Goal: Task Accomplishment & Management: Use online tool/utility

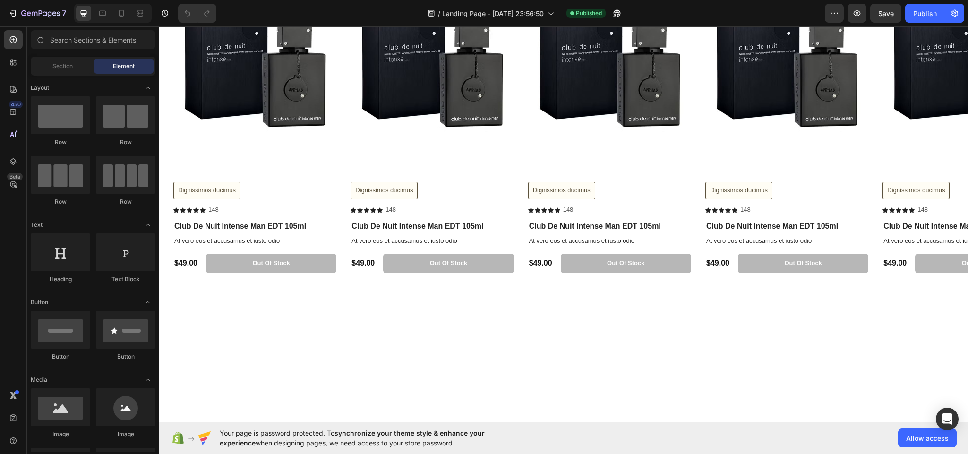
scroll to position [965, 0]
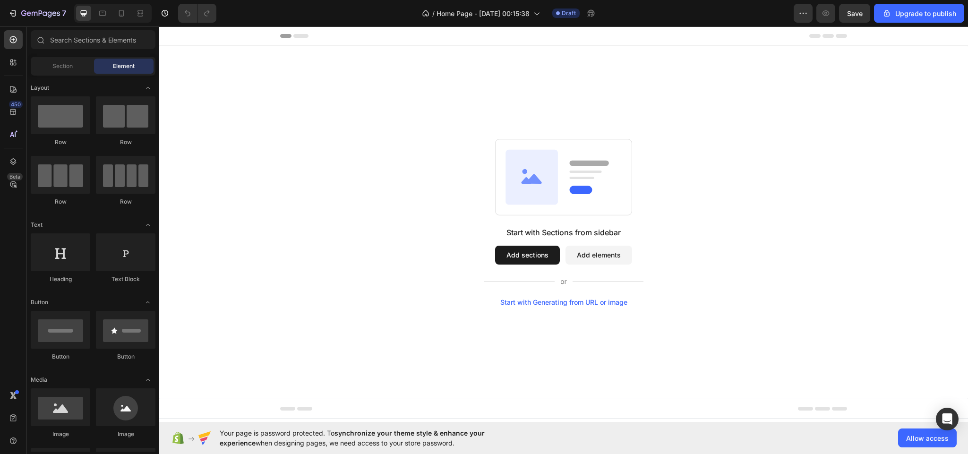
click at [525, 251] on button "Add sections" at bounding box center [527, 255] width 65 height 19
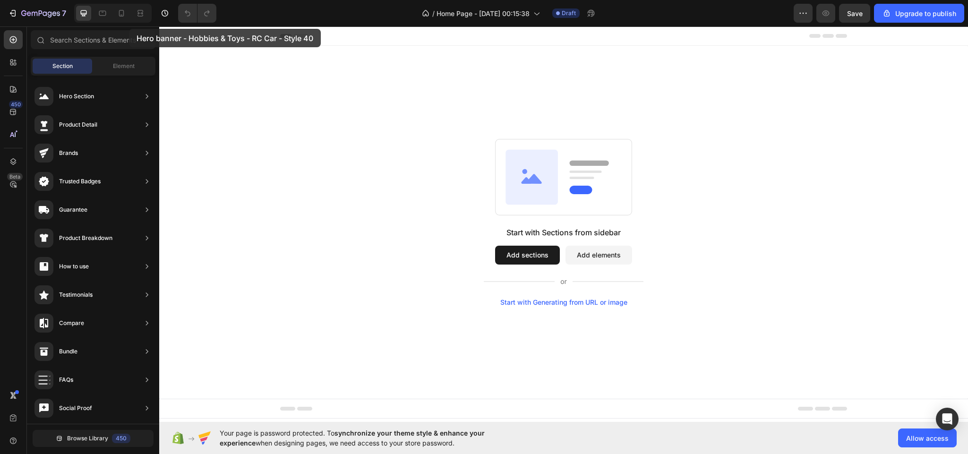
drag, startPoint x: 254, startPoint y: 85, endPoint x: 128, endPoint y: 27, distance: 138.9
click at [128, 27] on div "450 Beta Sections(18) Elements(83) Section Element Hero Section Product Detail …" at bounding box center [79, 240] width 159 height 428
click at [121, 70] on span "Element" at bounding box center [124, 66] width 22 height 9
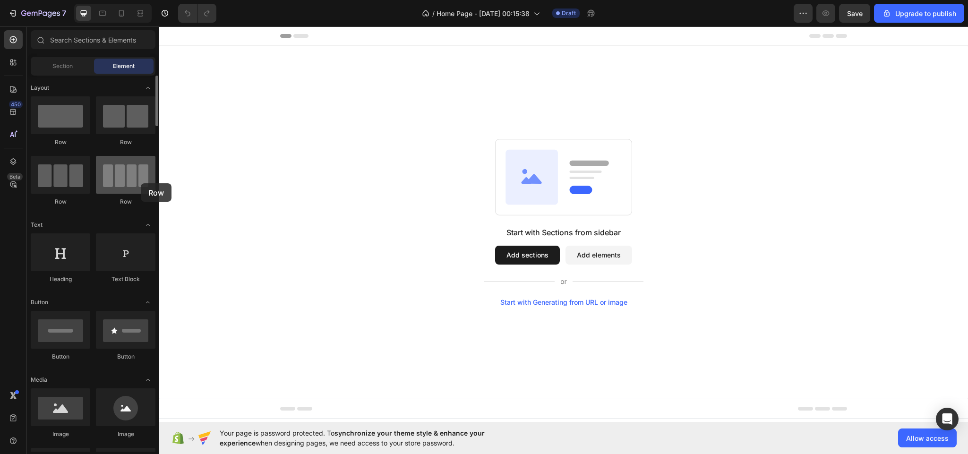
click at [141, 183] on div at bounding box center [126, 175] width 60 height 38
click at [55, 62] on span "Section" at bounding box center [62, 66] width 20 height 9
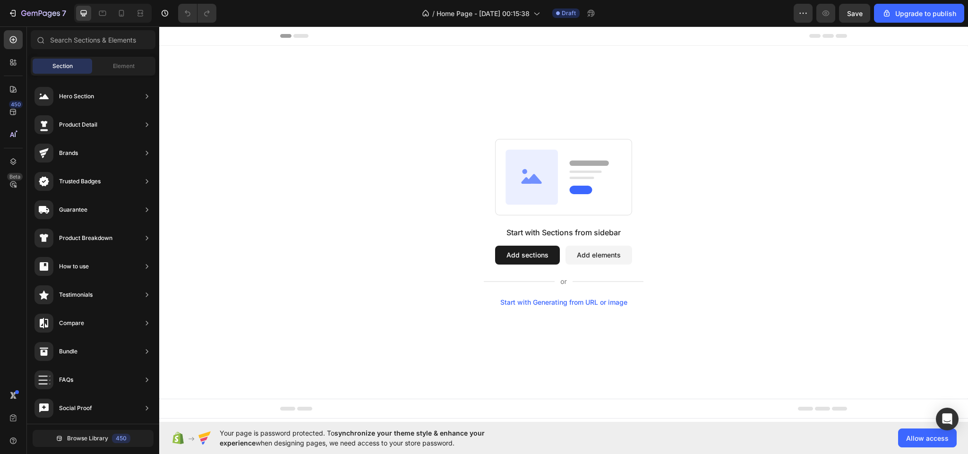
click at [531, 254] on button "Add sections" at bounding box center [527, 255] width 65 height 19
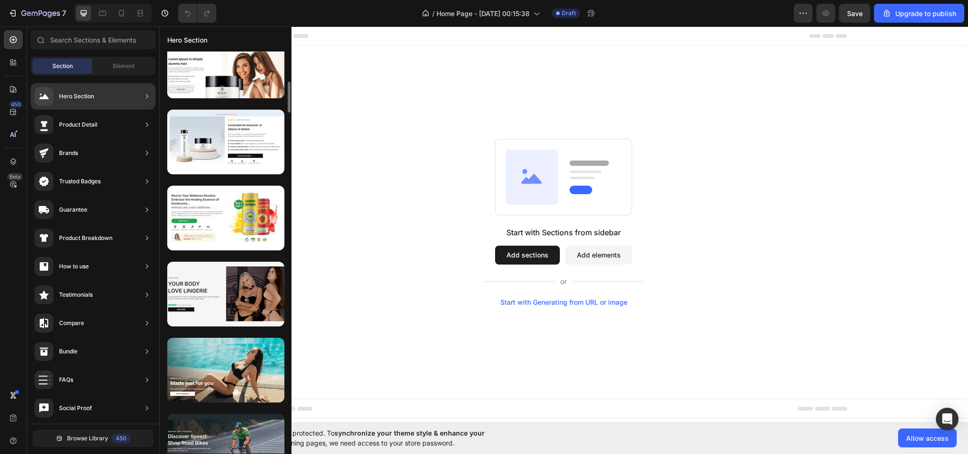
scroll to position [565, 0]
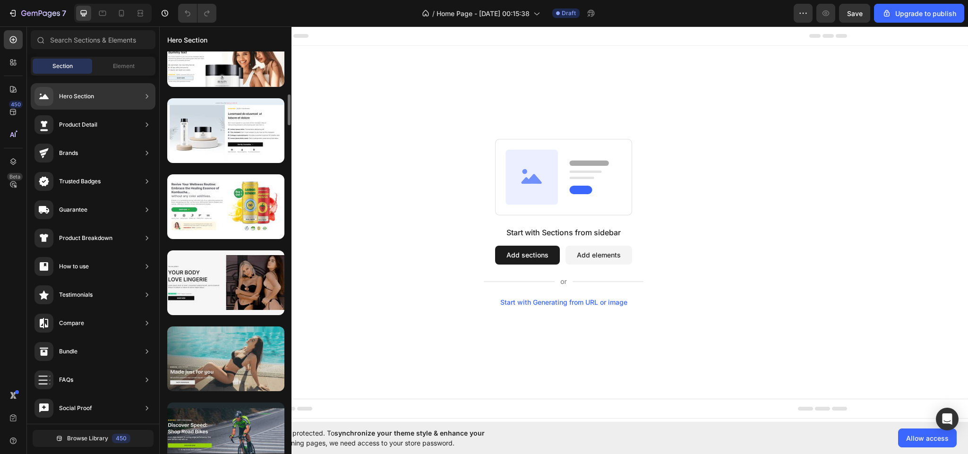
click at [245, 374] on div at bounding box center [225, 359] width 117 height 65
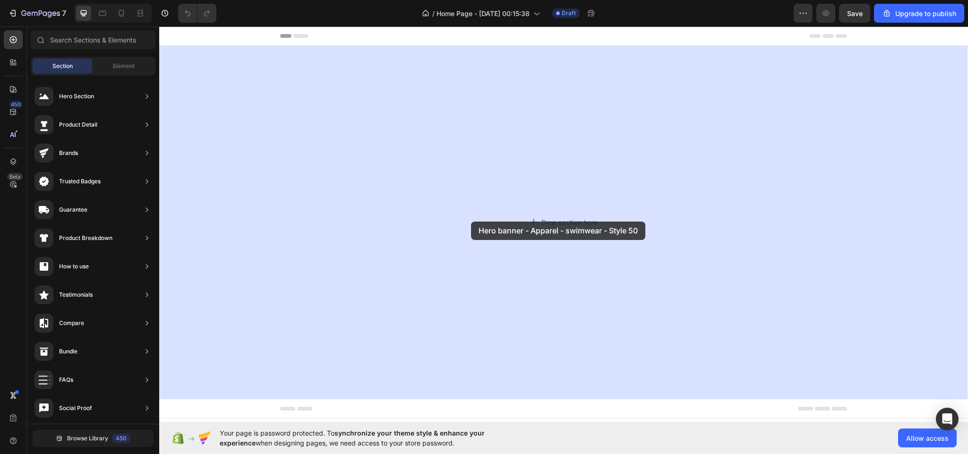
drag, startPoint x: 400, startPoint y: 323, endPoint x: 486, endPoint y: 215, distance: 137.9
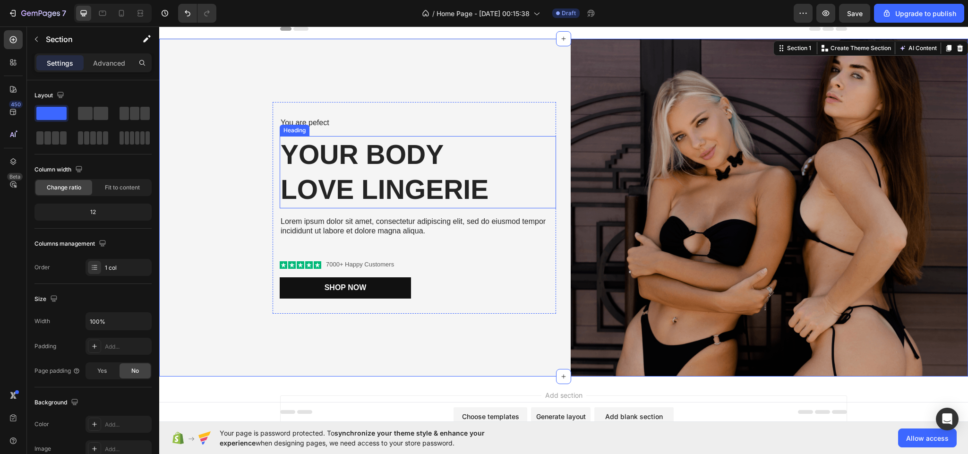
scroll to position [0, 0]
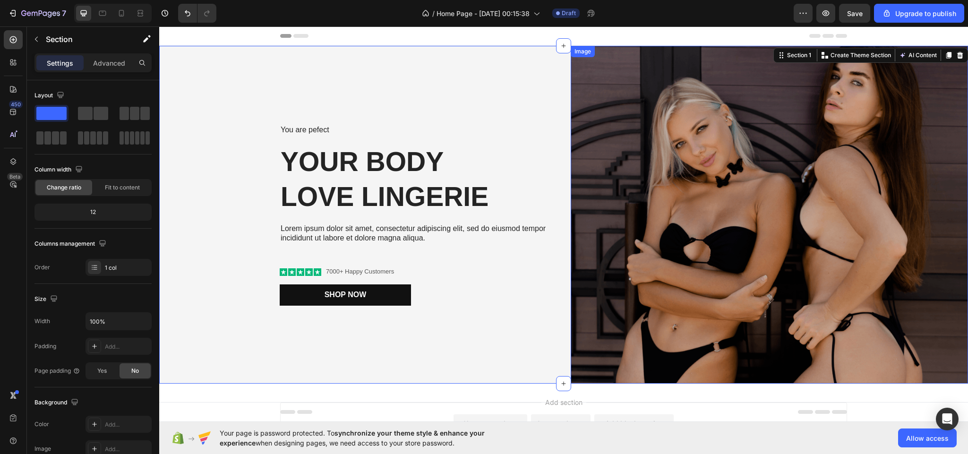
click at [794, 217] on img at bounding box center [769, 215] width 397 height 338
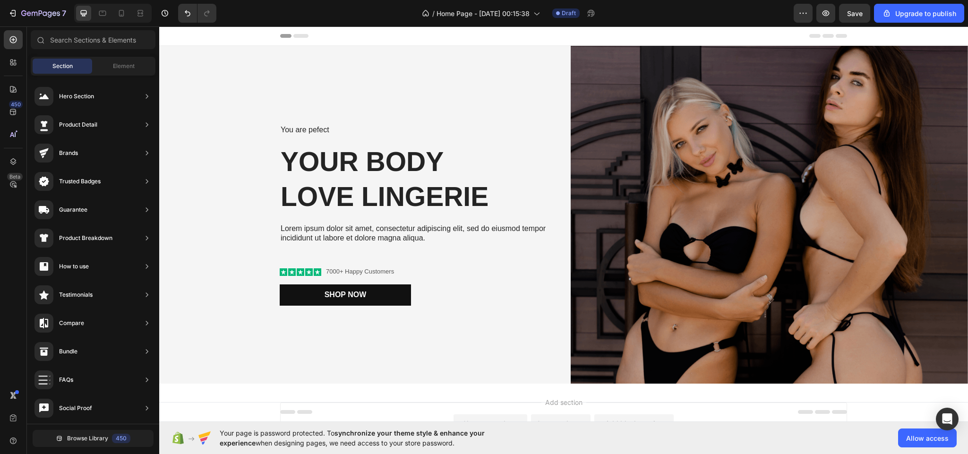
click at [571, 388] on div "Add section Choose templates inspired by CRO experts Generate layout from URL o…" at bounding box center [563, 442] width 809 height 116
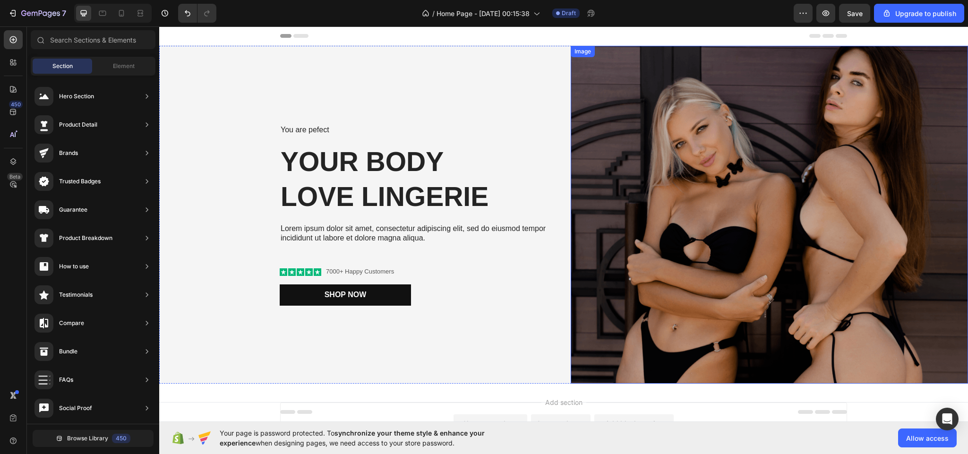
click at [801, 125] on img at bounding box center [769, 215] width 397 height 338
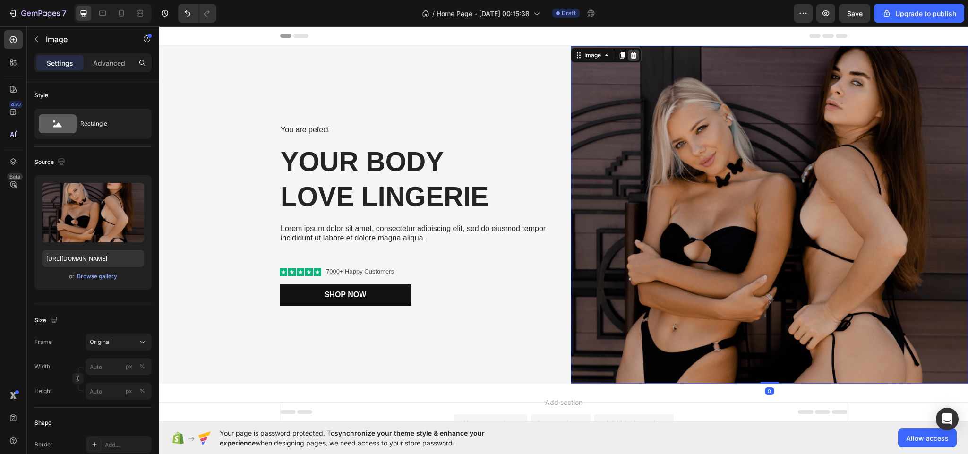
click at [631, 53] on icon at bounding box center [634, 55] width 6 height 7
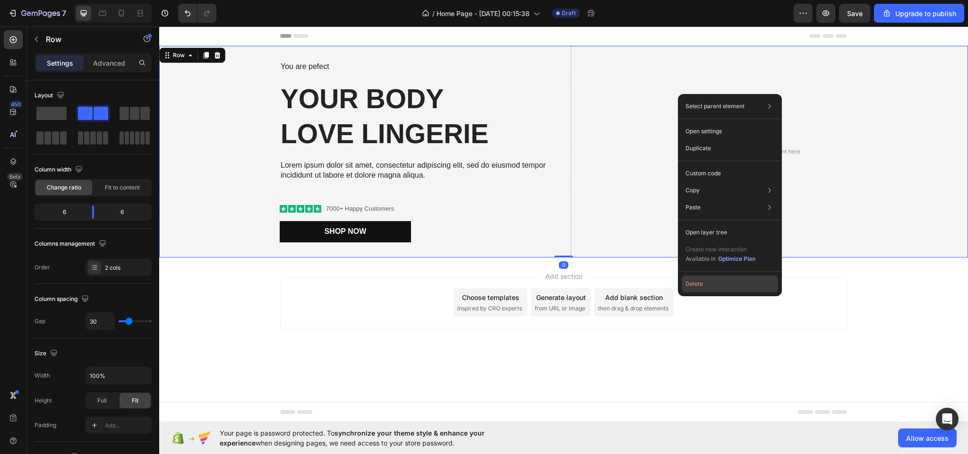
click at [725, 290] on button "Delete" at bounding box center [730, 284] width 96 height 17
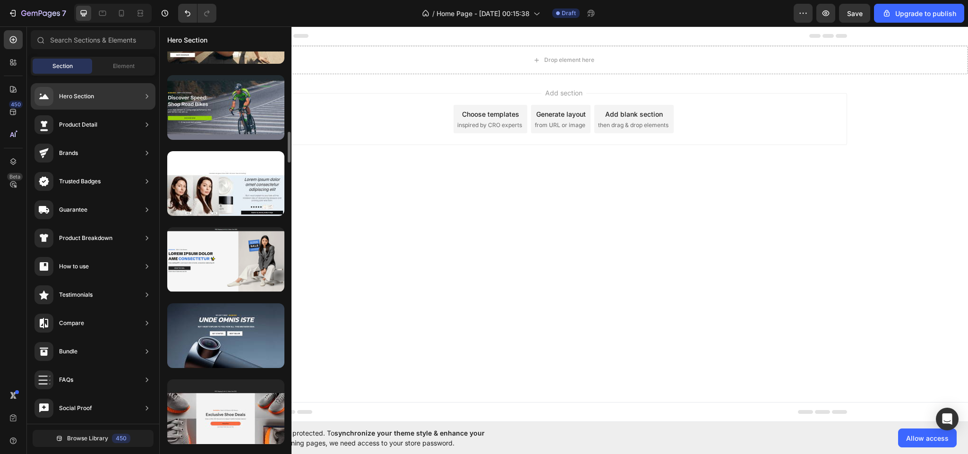
scroll to position [904, 0]
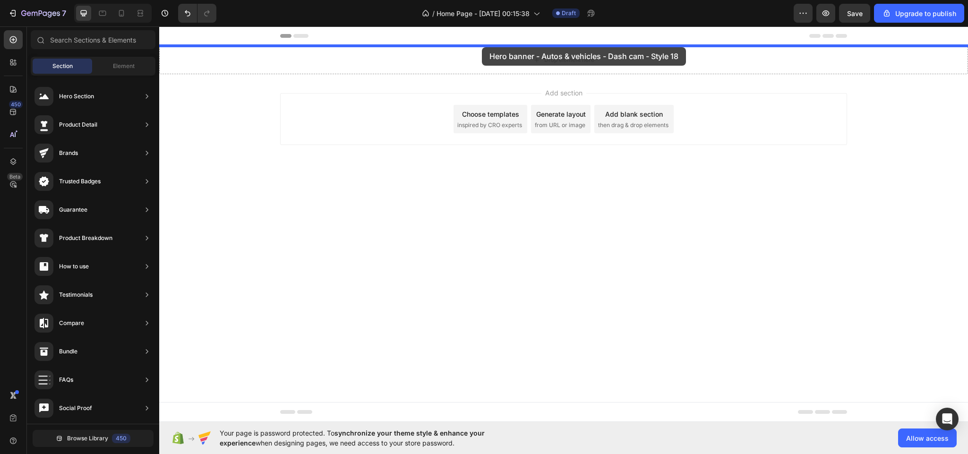
drag, startPoint x: 395, startPoint y: 371, endPoint x: 482, endPoint y: 47, distance: 335.2
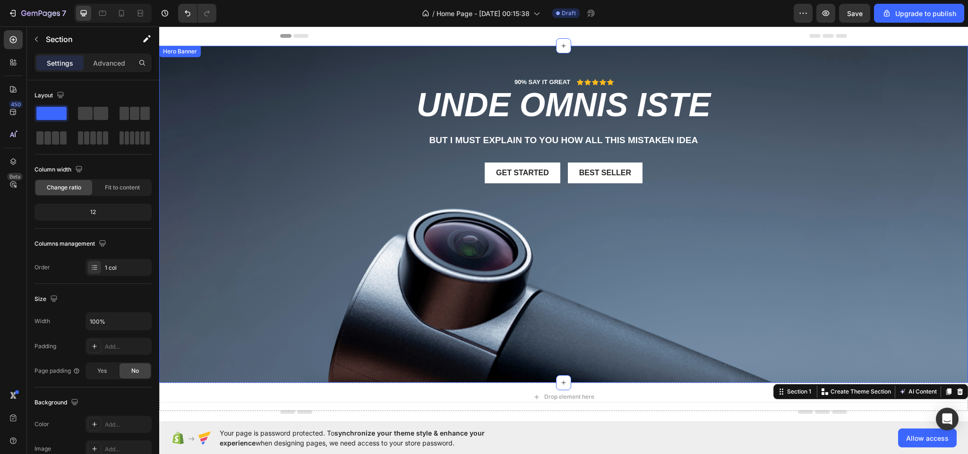
click at [556, 346] on div "Background Image" at bounding box center [563, 214] width 809 height 337
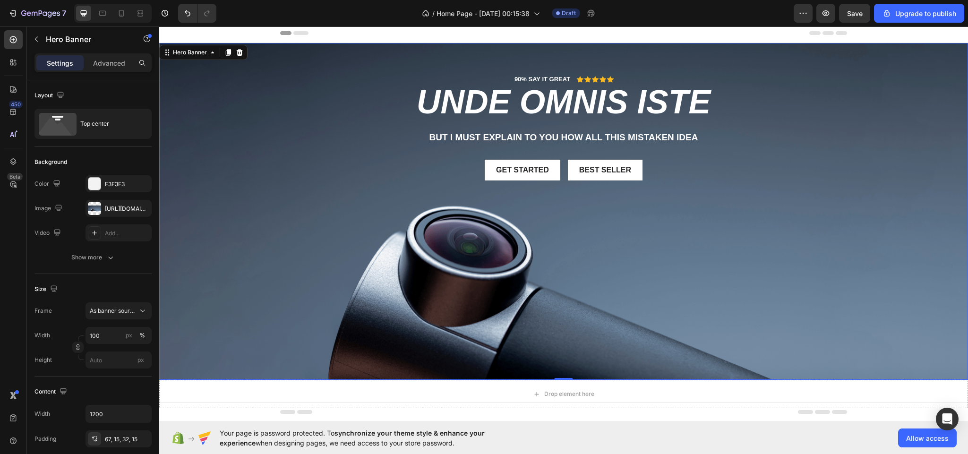
scroll to position [0, 0]
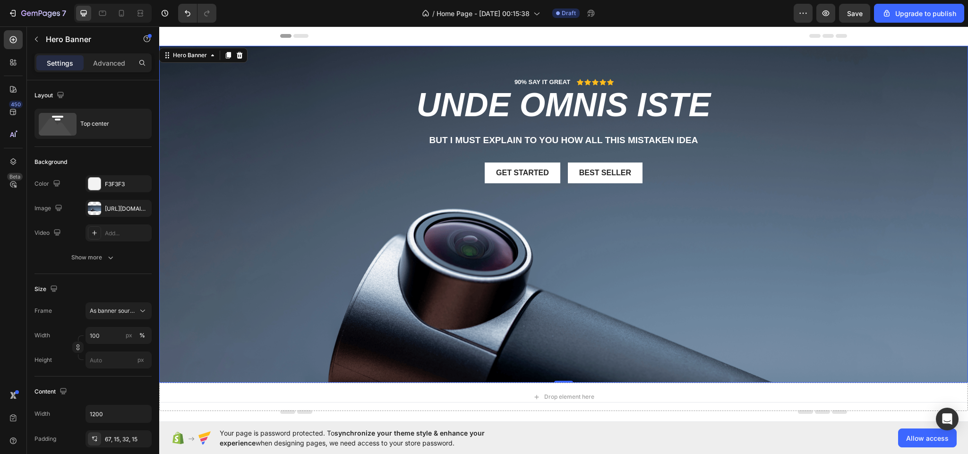
click at [519, 281] on div "Background Image" at bounding box center [563, 214] width 809 height 337
click at [94, 210] on div at bounding box center [94, 208] width 13 height 13
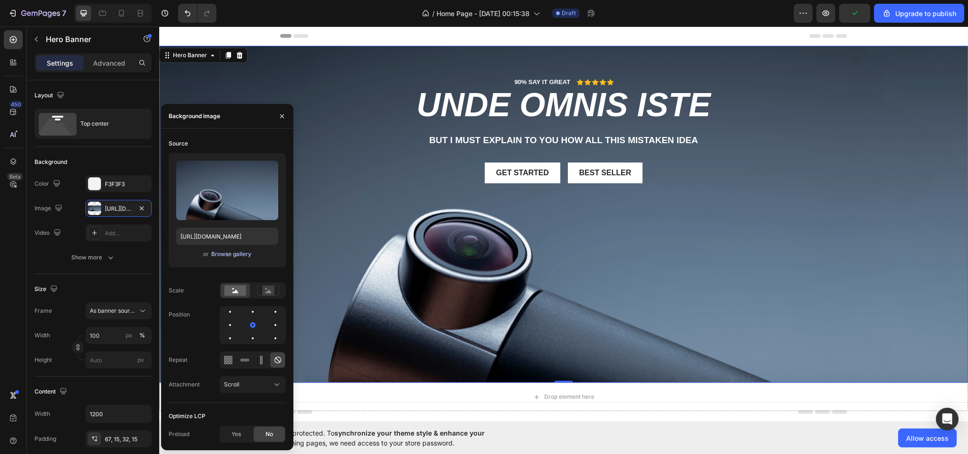
click at [241, 258] on div "Browse gallery" at bounding box center [231, 254] width 40 height 9
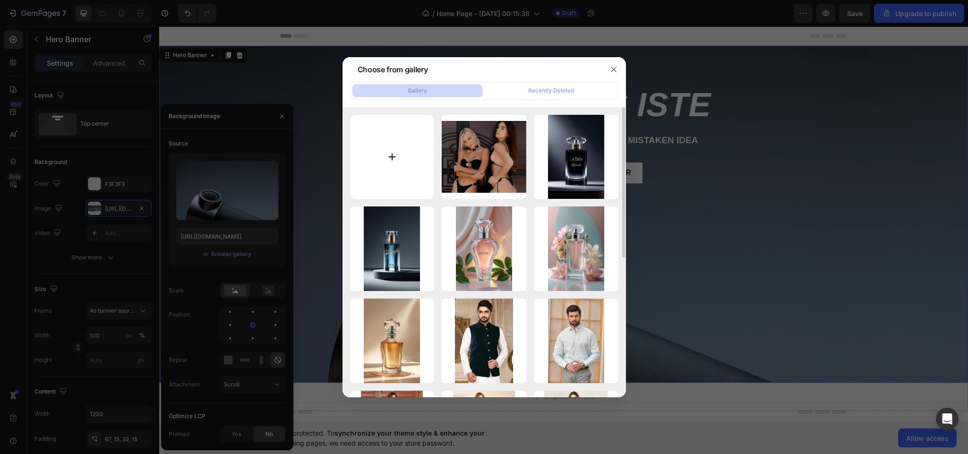
click at [391, 152] on input "file" at bounding box center [392, 157] width 85 height 85
type input "C:\fakepath\download (2).jpeg"
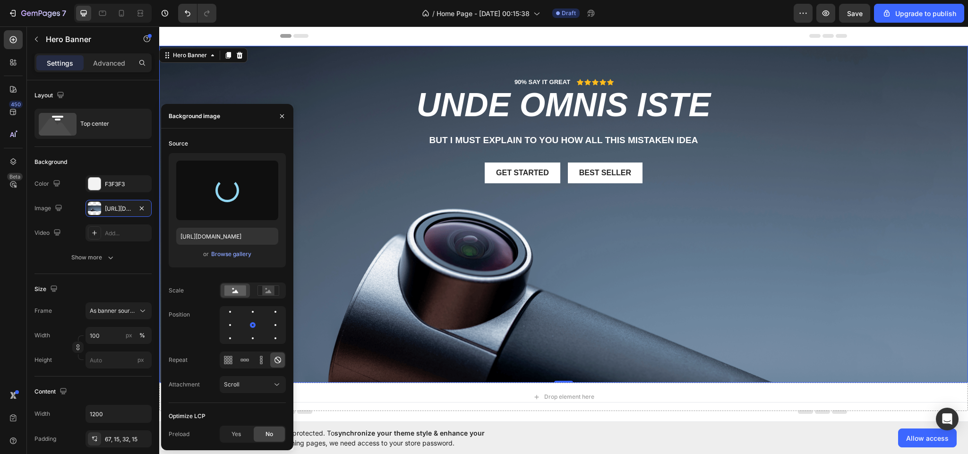
type input "[URL][DOMAIN_NAME]"
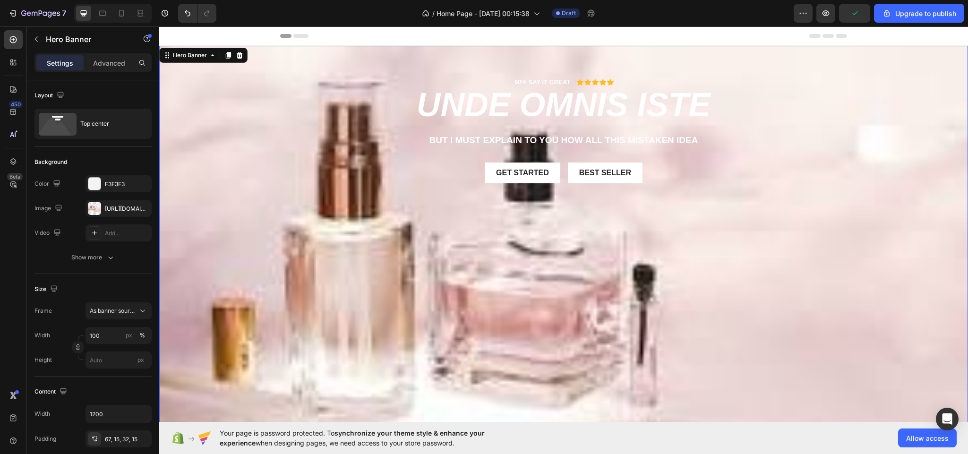
click at [587, 346] on div "Background Image" at bounding box center [563, 268] width 809 height 444
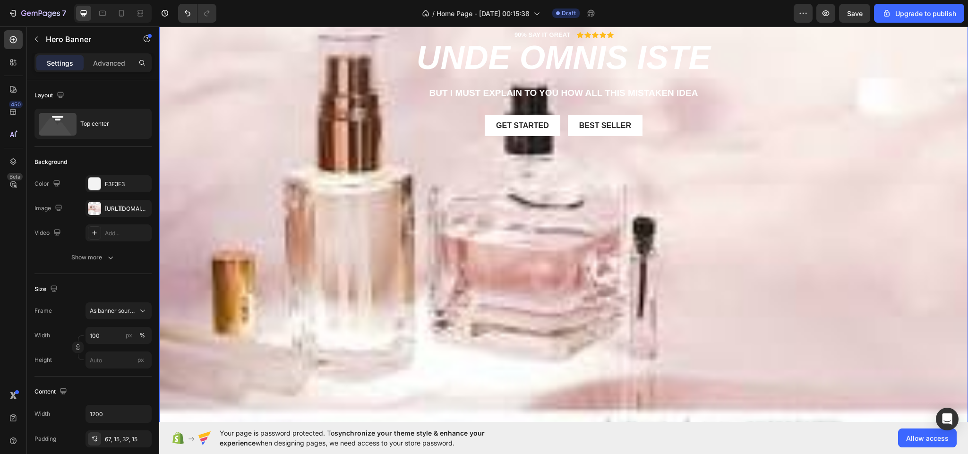
scroll to position [45, 0]
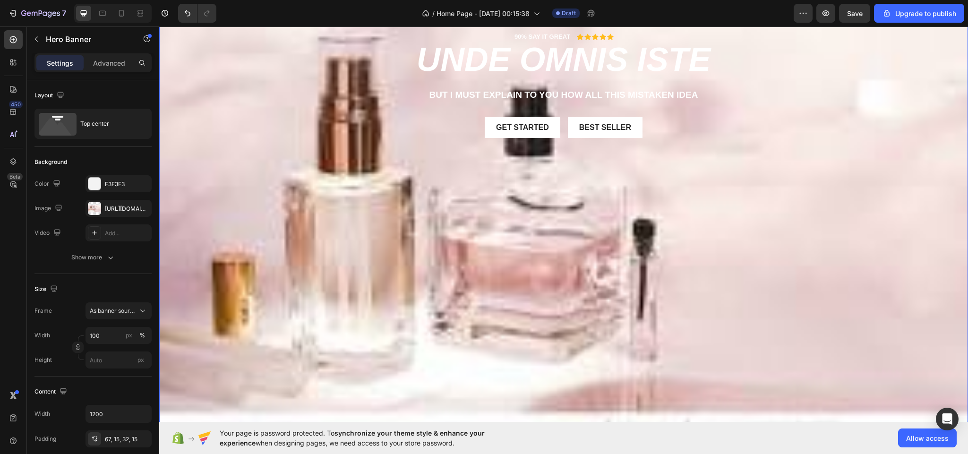
click at [558, 263] on div "Background Image" at bounding box center [563, 222] width 809 height 444
click at [580, 274] on div "Background Image" at bounding box center [563, 222] width 809 height 444
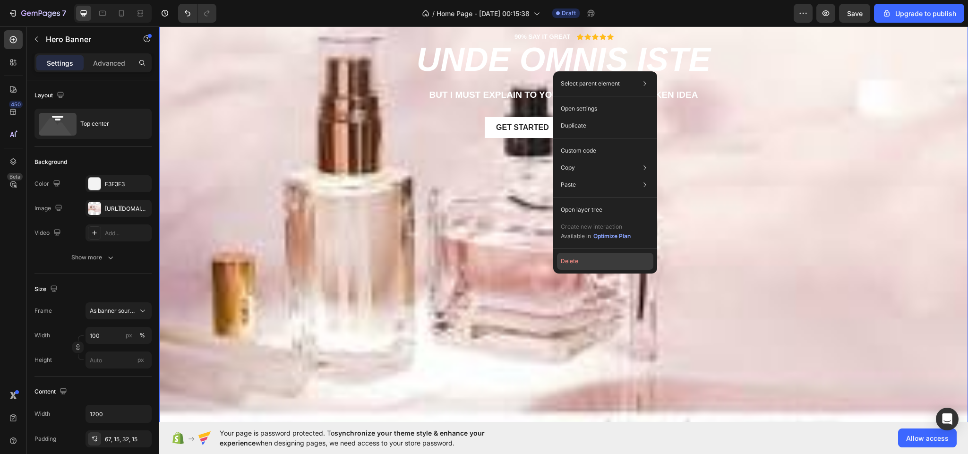
click at [564, 258] on button "Delete" at bounding box center [605, 261] width 96 height 17
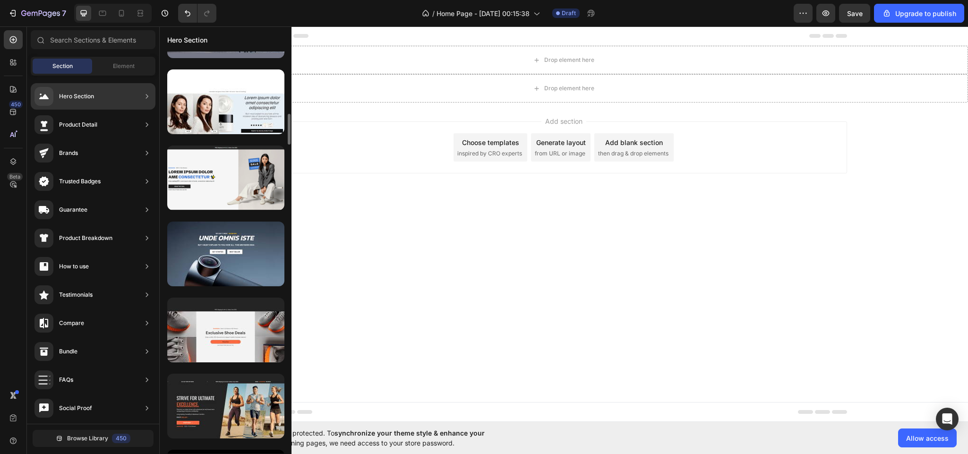
scroll to position [963, 0]
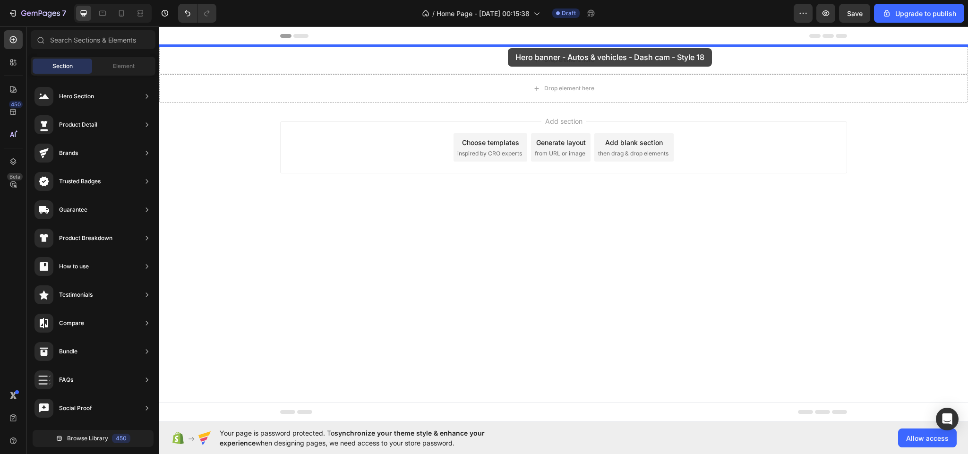
drag, startPoint x: 399, startPoint y: 312, endPoint x: 508, endPoint y: 49, distance: 285.0
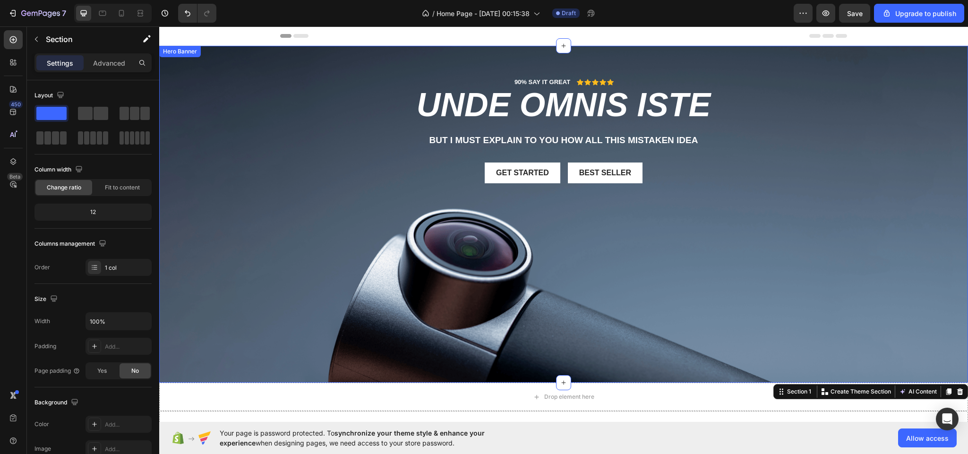
click at [626, 278] on div "Background Image" at bounding box center [563, 214] width 809 height 337
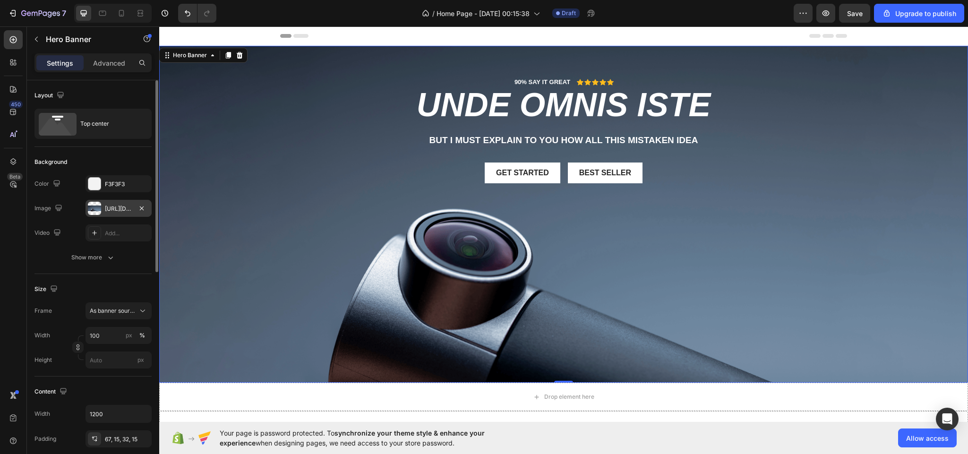
click at [119, 209] on div "[URL][DOMAIN_NAME]" at bounding box center [118, 209] width 27 height 9
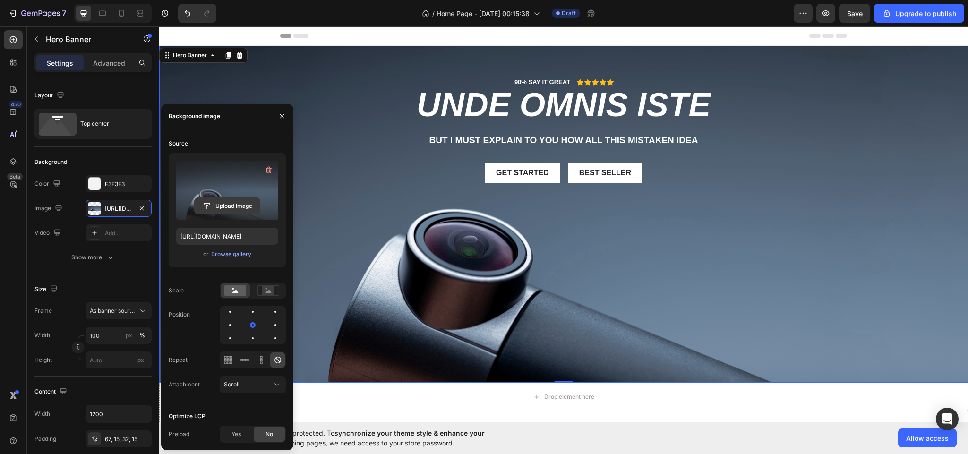
click at [220, 206] on input "file" at bounding box center [227, 206] width 65 height 16
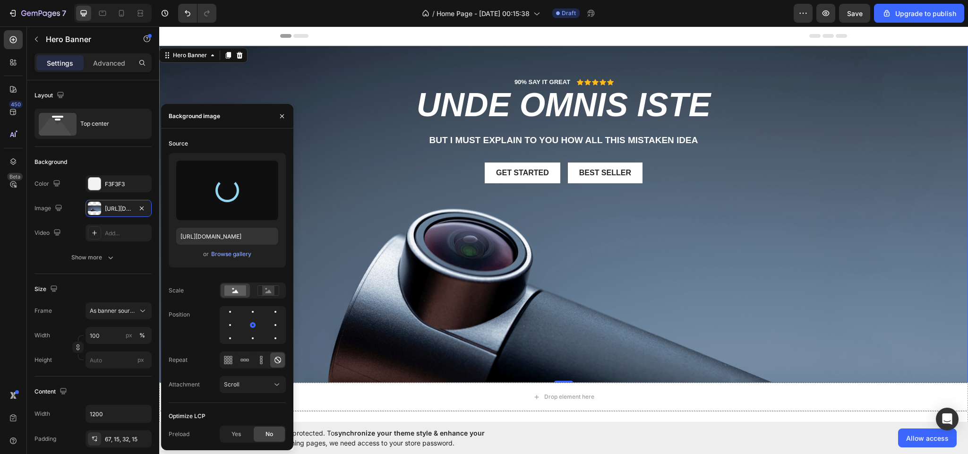
type input "[URL][DOMAIN_NAME]"
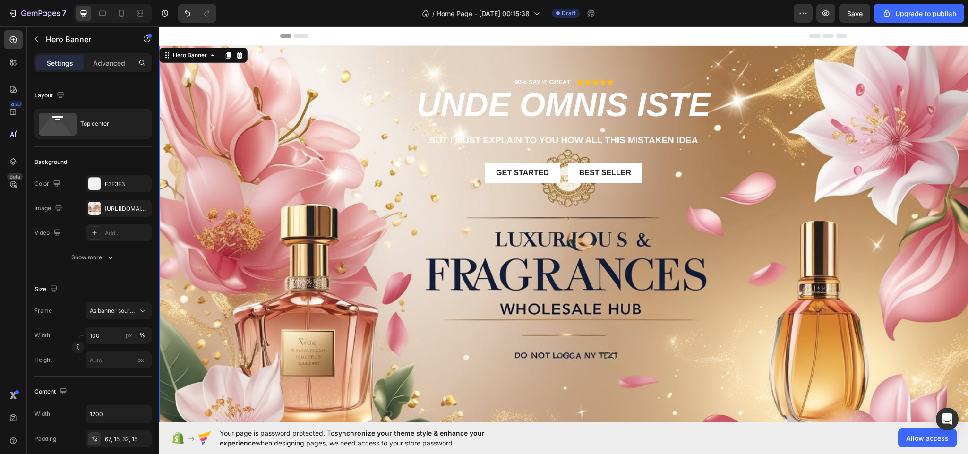
click at [651, 353] on div "Background Image" at bounding box center [563, 274] width 809 height 457
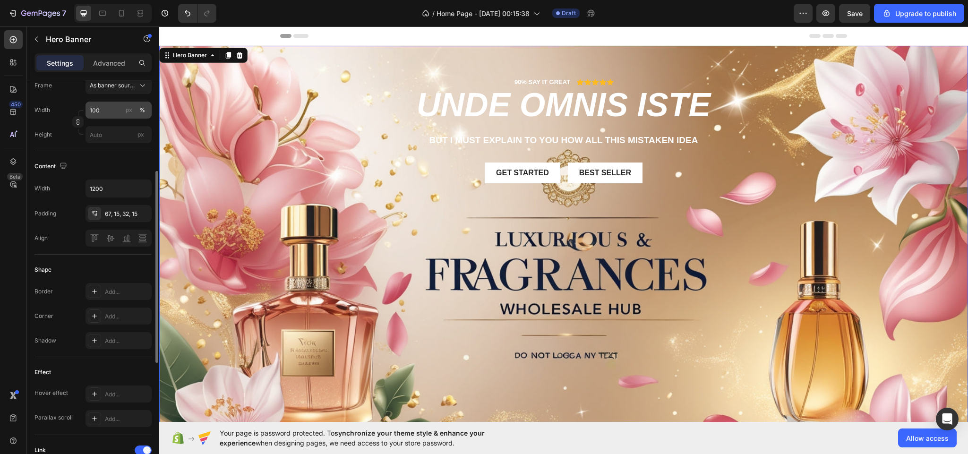
scroll to position [152, 0]
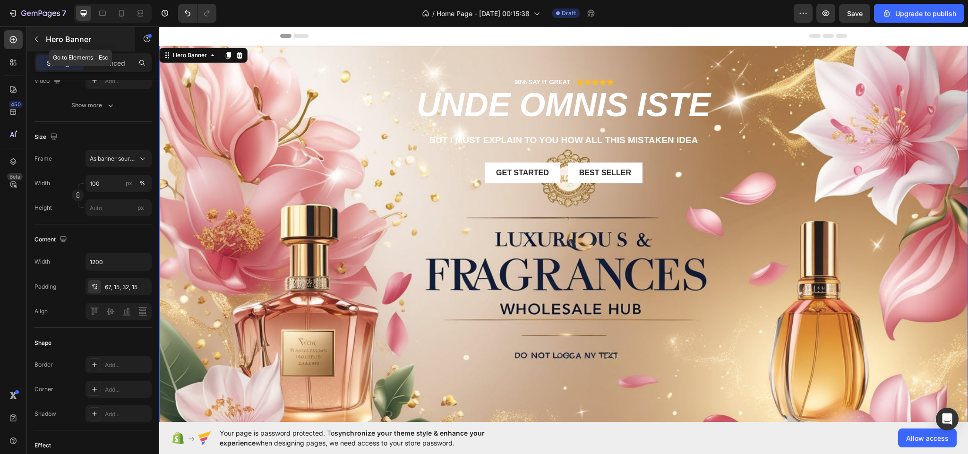
click at [36, 30] on div "Hero Banner" at bounding box center [81, 39] width 108 height 25
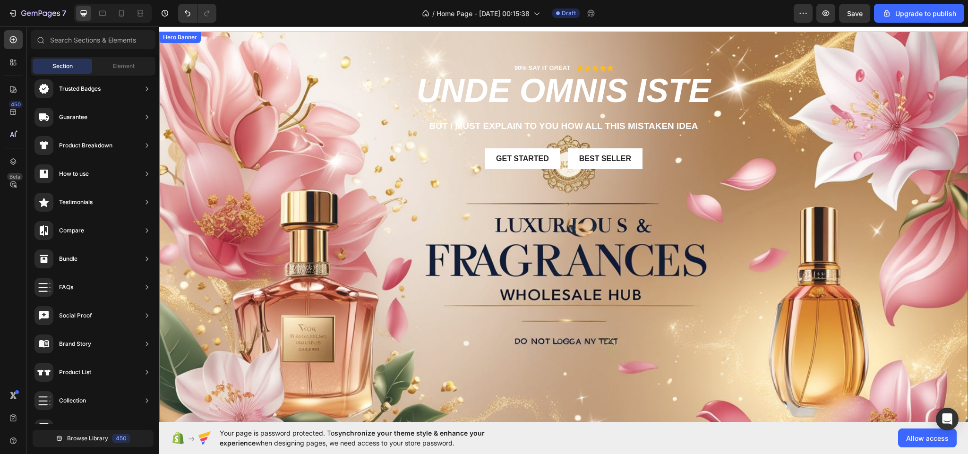
scroll to position [0, 0]
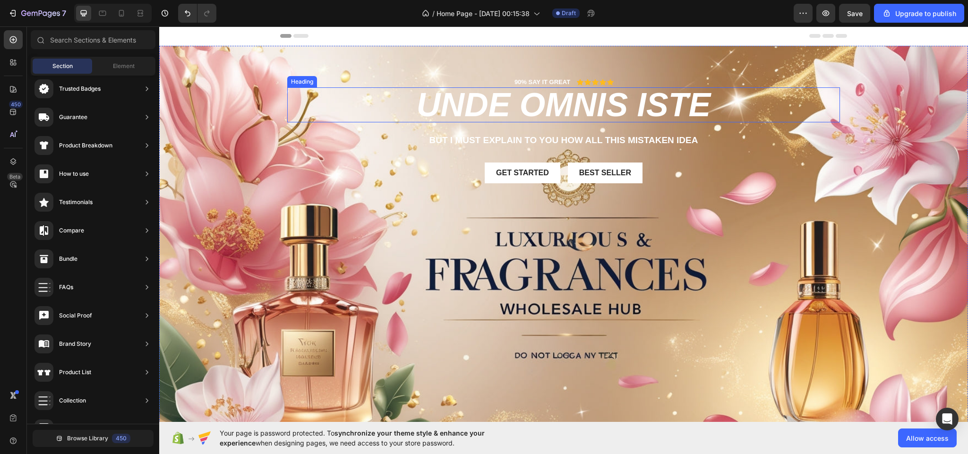
click at [714, 103] on h2 "unde omnis iste" at bounding box center [563, 104] width 553 height 35
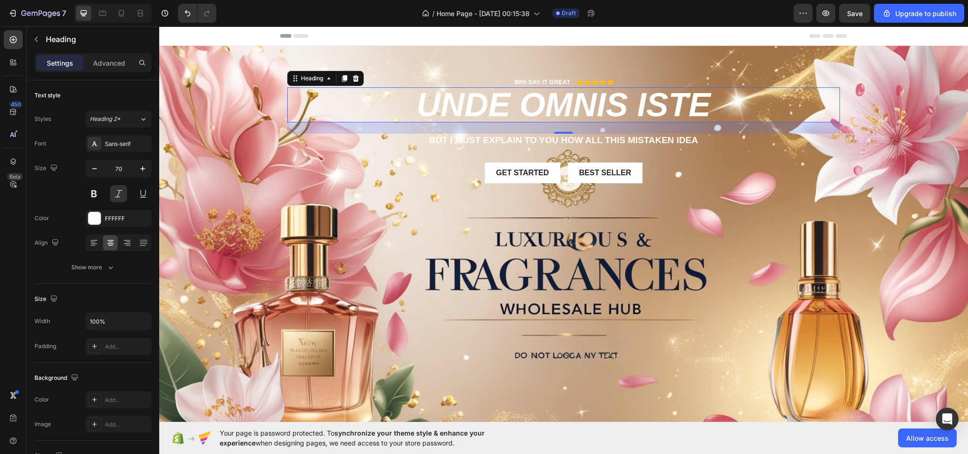
click at [714, 105] on h2 "unde omnis iste" at bounding box center [563, 104] width 553 height 35
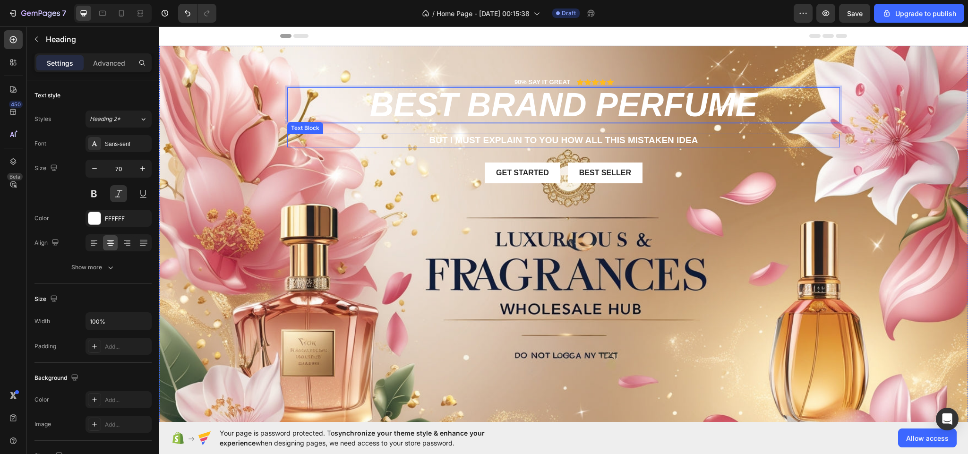
click at [694, 139] on p "But I must explain to you how all this mistaken idea" at bounding box center [563, 141] width 551 height 12
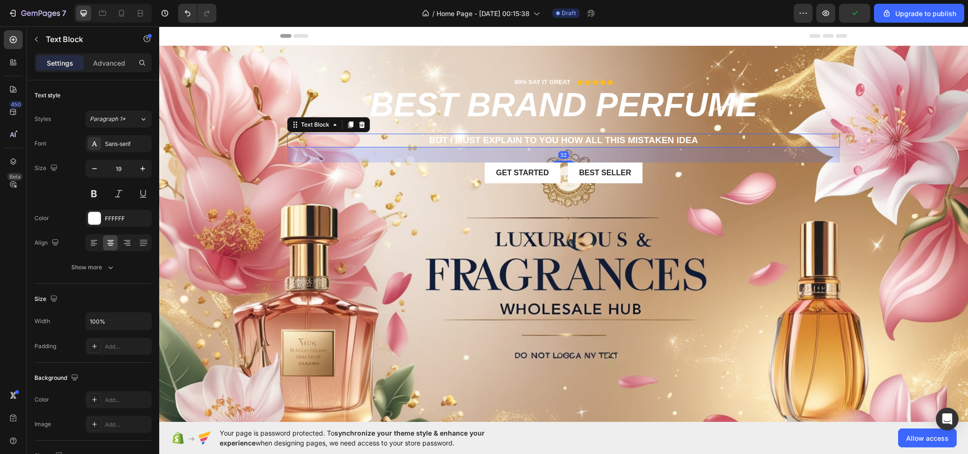
click at [694, 139] on p "But I must explain to you how all this mistaken idea" at bounding box center [563, 141] width 551 height 12
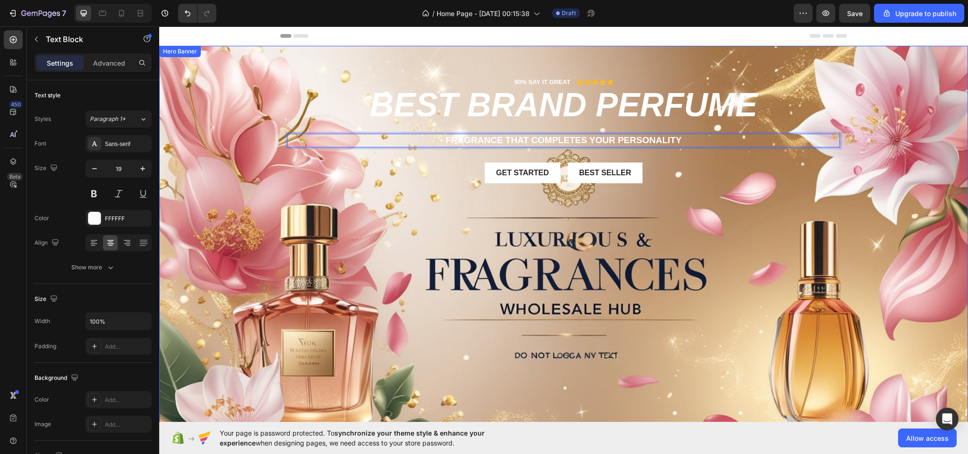
click at [751, 230] on div "Background Image" at bounding box center [563, 274] width 809 height 457
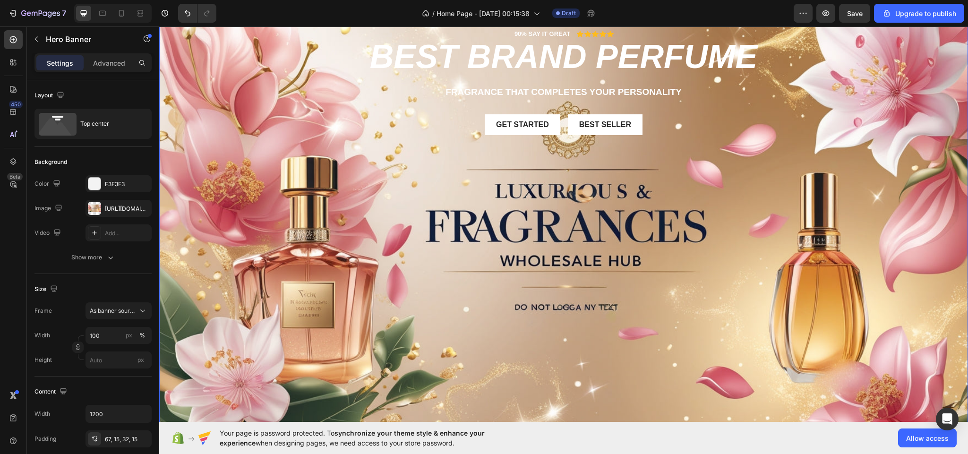
scroll to position [268, 0]
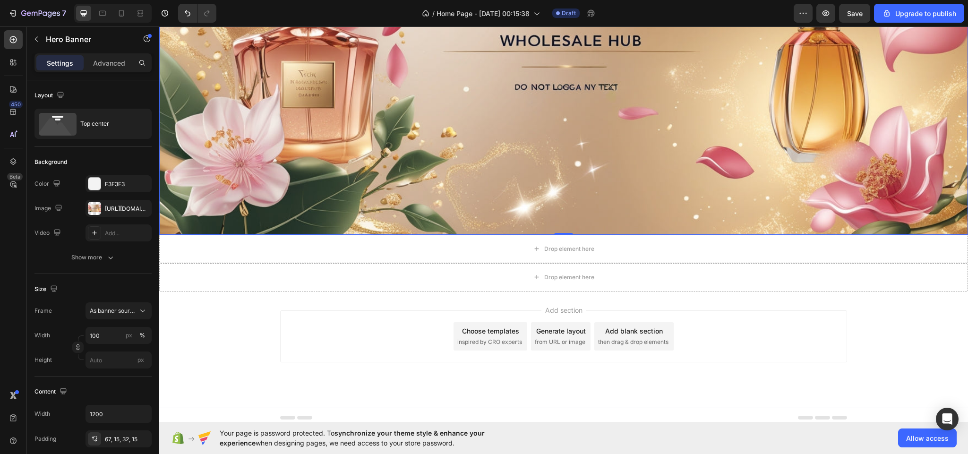
click at [234, 315] on div "Add section Choose templates inspired by CRO experts Generate layout from URL o…" at bounding box center [563, 350] width 809 height 116
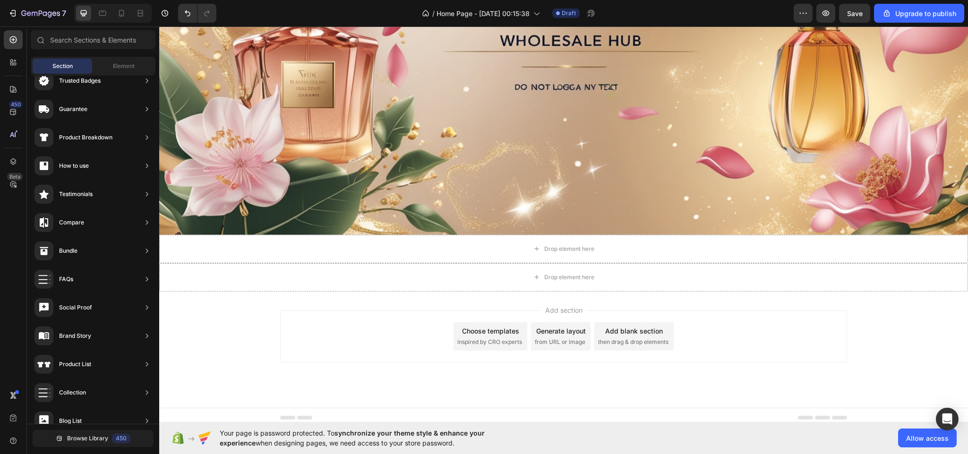
click at [488, 339] on span "inspired by CRO experts" at bounding box center [489, 342] width 65 height 9
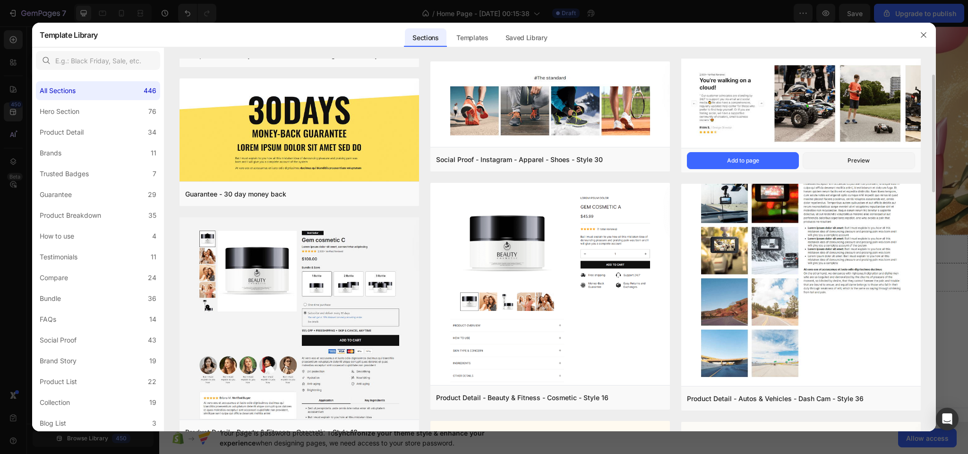
scroll to position [124, 0]
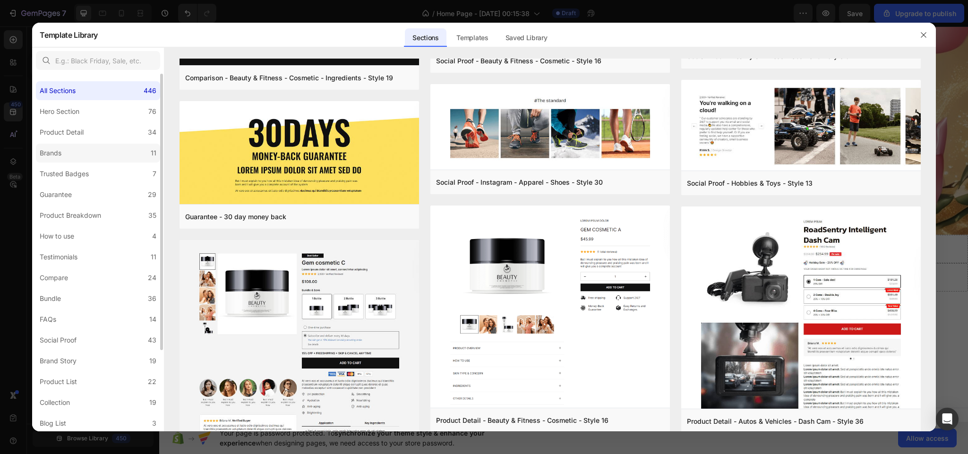
click at [79, 150] on label "Brands 11" at bounding box center [98, 153] width 124 height 19
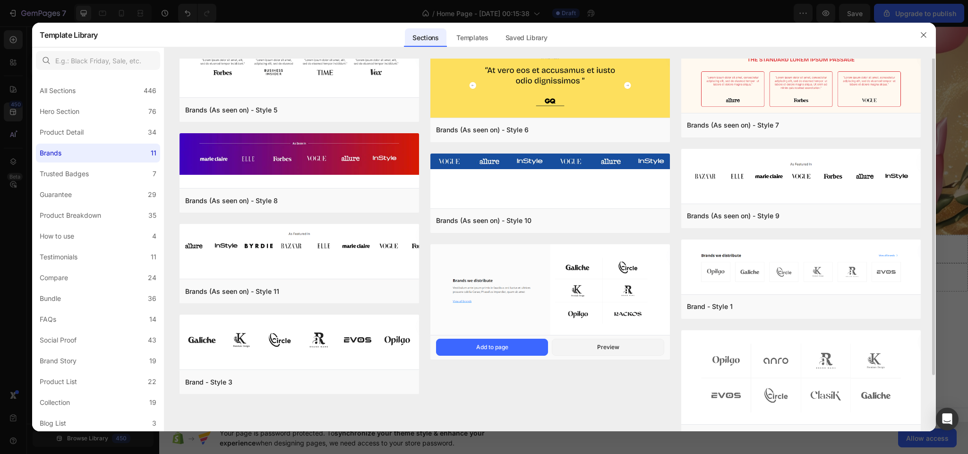
scroll to position [0, 0]
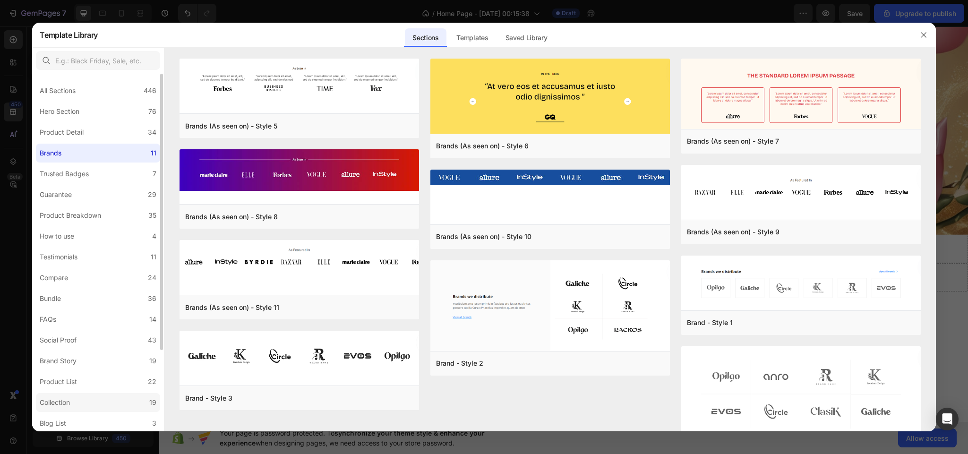
click at [75, 400] on label "Collection 19" at bounding box center [98, 402] width 124 height 19
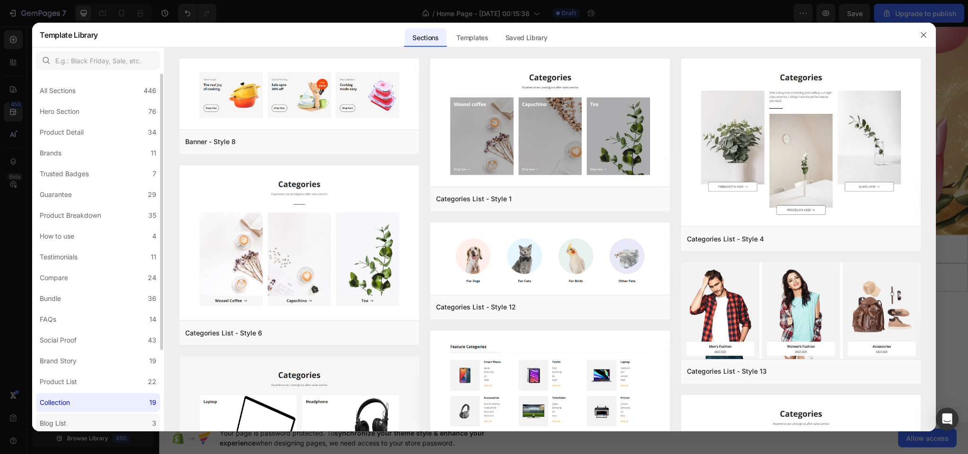
click at [77, 424] on label "Blog List 3" at bounding box center [98, 423] width 124 height 19
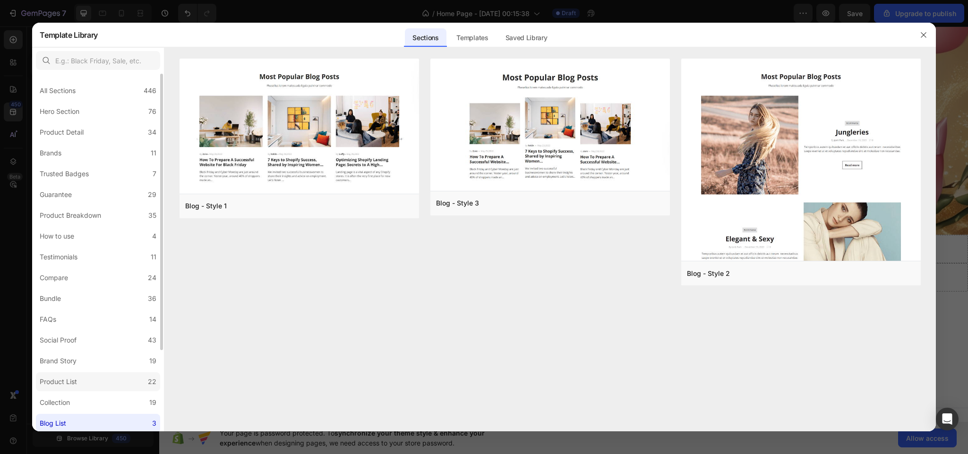
click at [93, 383] on label "Product List 22" at bounding box center [98, 381] width 124 height 19
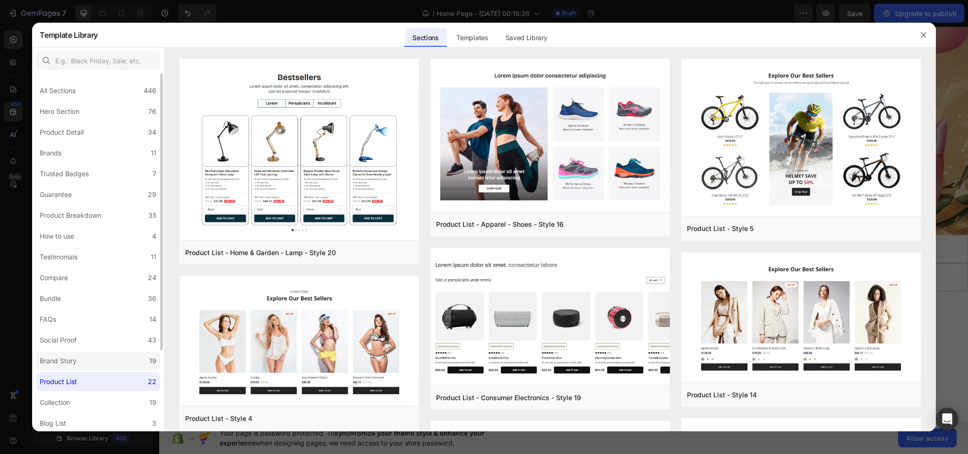
click at [100, 359] on label "Brand Story 19" at bounding box center [98, 361] width 124 height 19
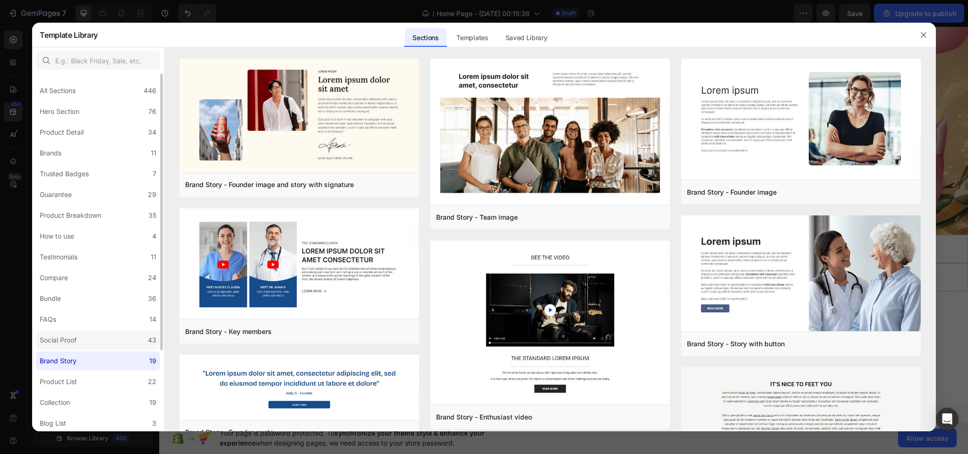
click at [101, 337] on label "Social Proof 43" at bounding box center [98, 340] width 124 height 19
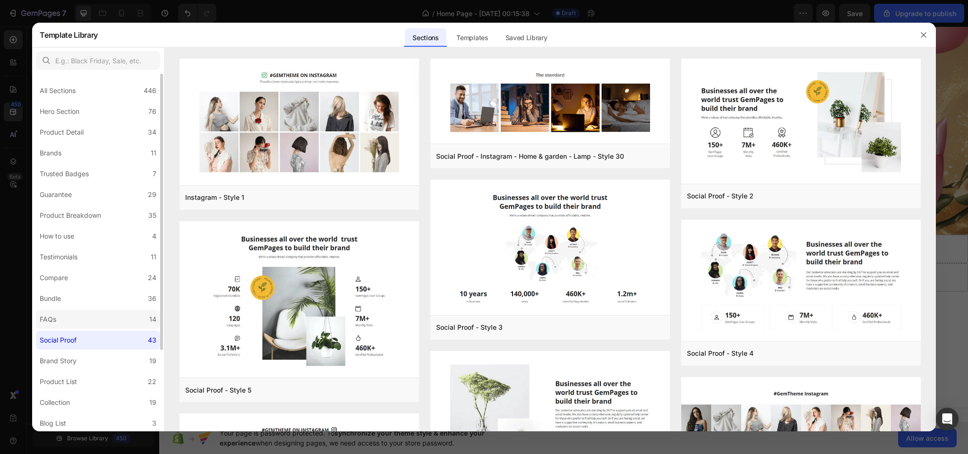
click at [108, 314] on label "FAQs 14" at bounding box center [98, 319] width 124 height 19
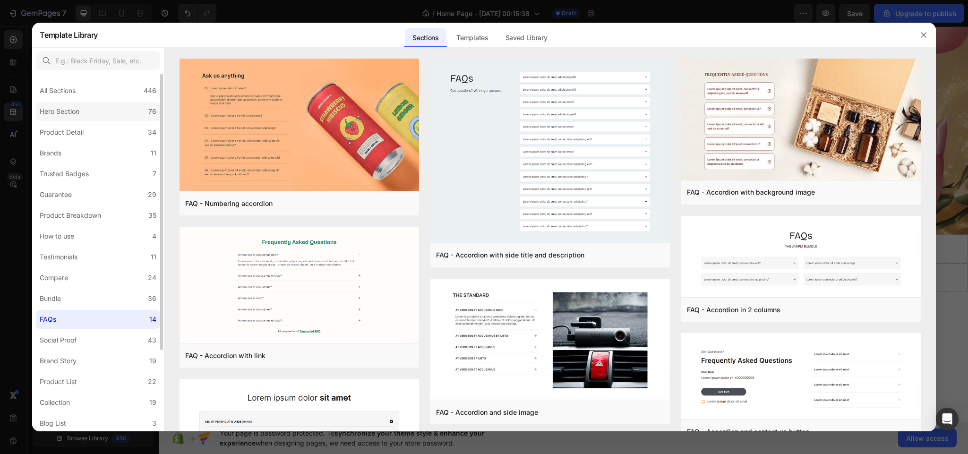
click at [92, 115] on label "Hero Section 76" at bounding box center [98, 111] width 124 height 19
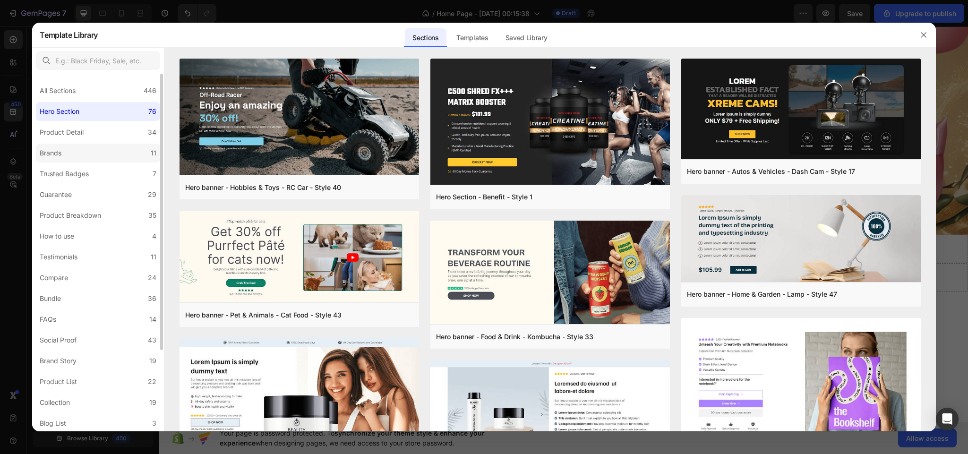
click at [99, 144] on label "Brands 11" at bounding box center [98, 153] width 124 height 19
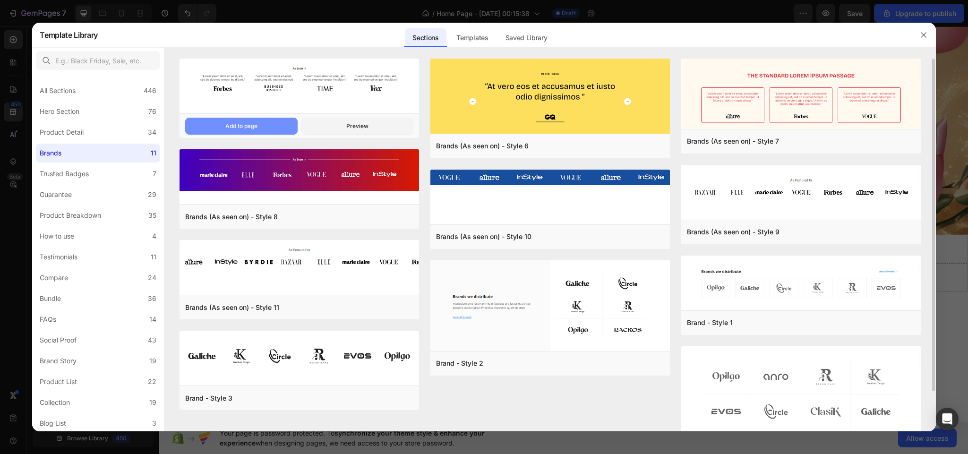
click at [257, 122] on div "Add to page" at bounding box center [241, 126] width 32 height 9
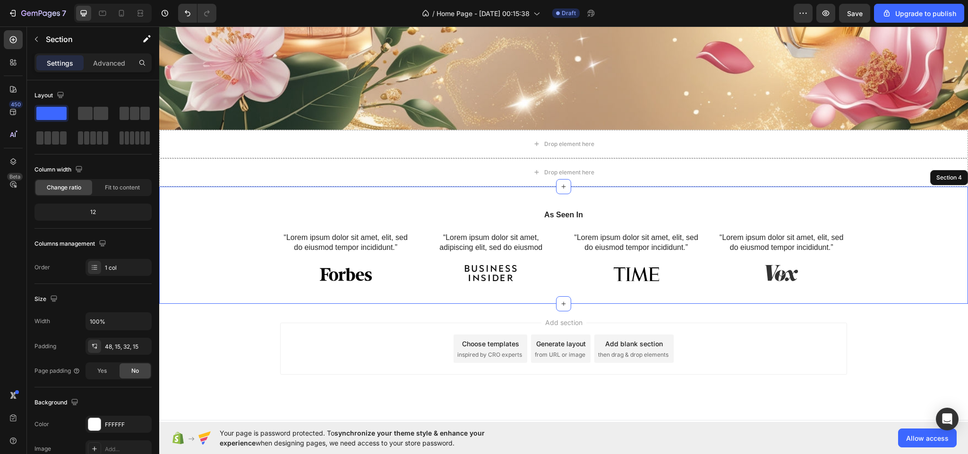
scroll to position [386, 0]
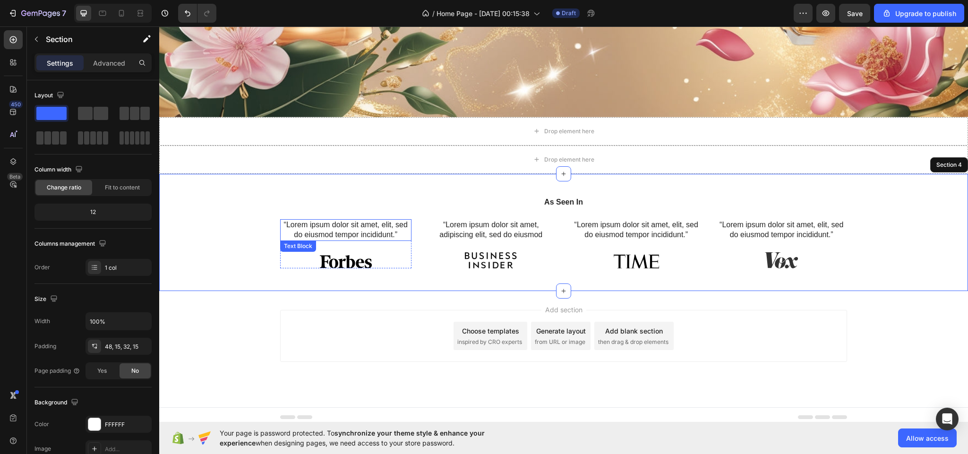
click at [394, 226] on p "“Lorem ipsum dolor sit amet, elit, sed do eiusmod tempor incididunt.”" at bounding box center [345, 230] width 129 height 20
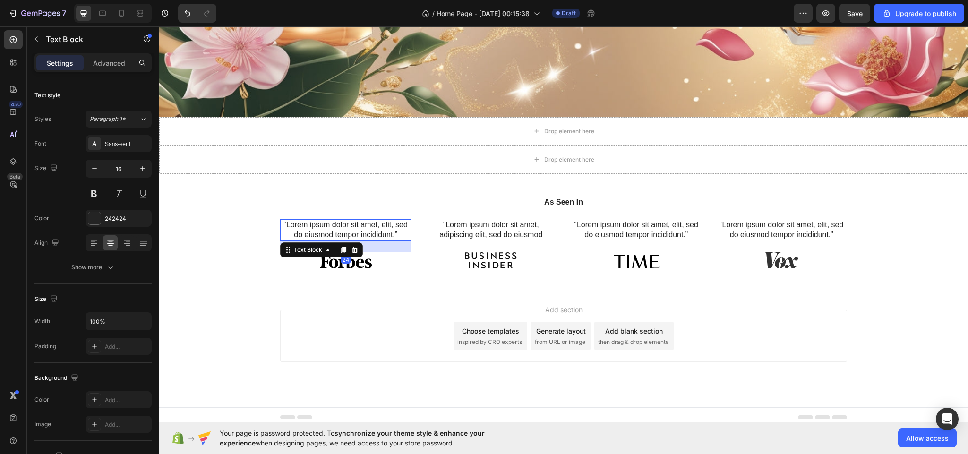
click at [394, 226] on p "“Lorem ipsum dolor sit amet, elit, sed do eiusmod tempor incididunt.”" at bounding box center [345, 230] width 129 height 20
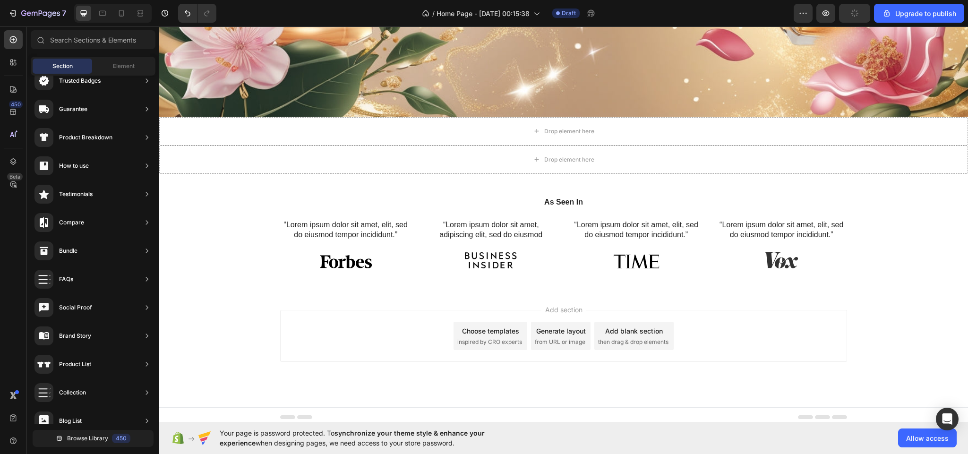
click at [372, 332] on div "Add section Choose templates inspired by CRO experts Generate layout from URL o…" at bounding box center [563, 336] width 567 height 52
click at [471, 329] on div "Choose templates" at bounding box center [490, 331] width 57 height 10
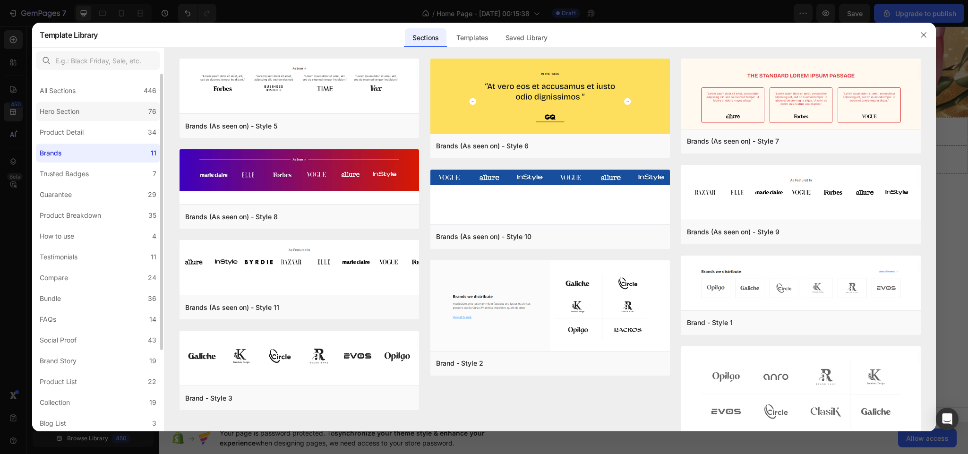
click at [102, 108] on label "Hero Section 76" at bounding box center [98, 111] width 124 height 19
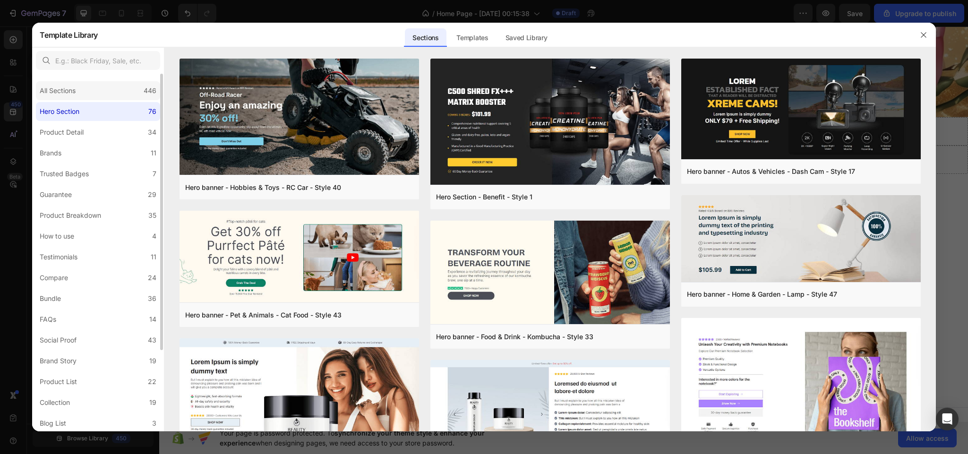
click at [91, 93] on div "All Sections 446" at bounding box center [98, 90] width 124 height 19
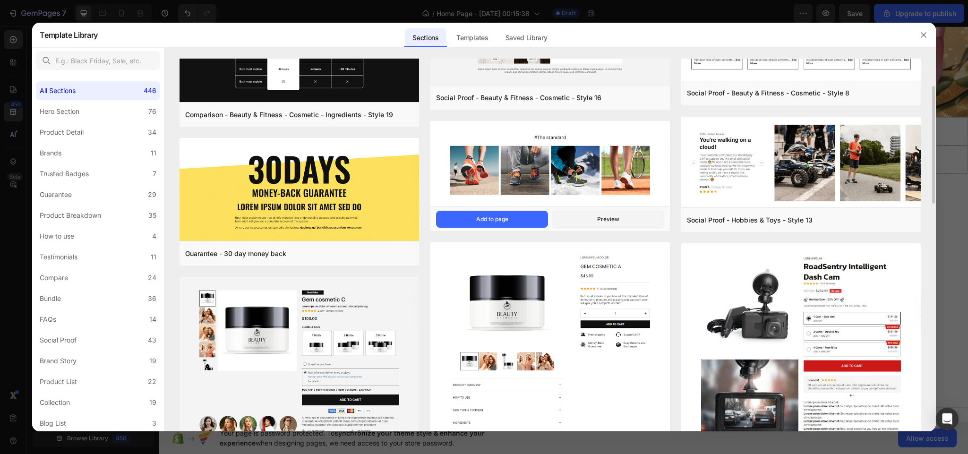
scroll to position [76, 0]
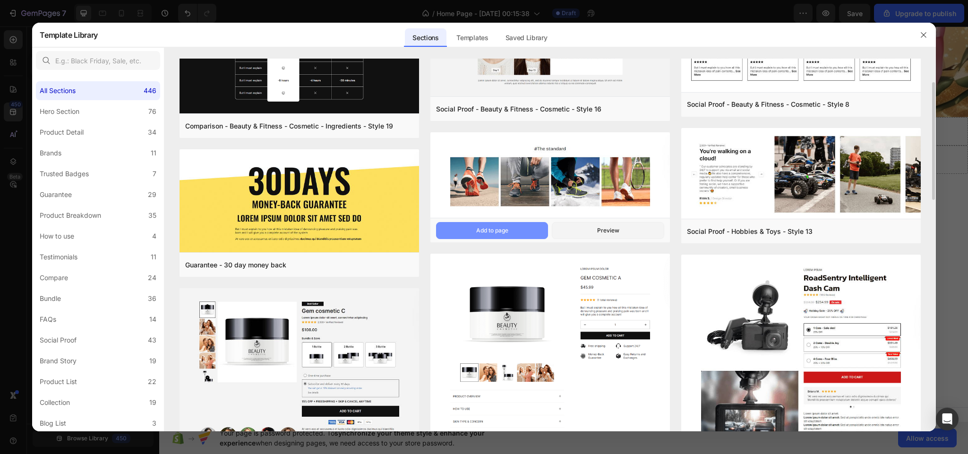
click at [500, 226] on div "Add to page" at bounding box center [492, 230] width 32 height 9
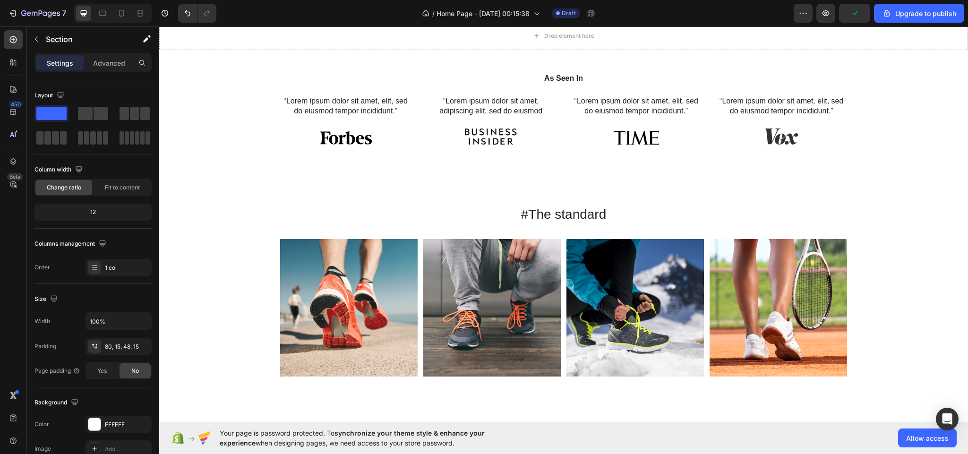
scroll to position [507, 0]
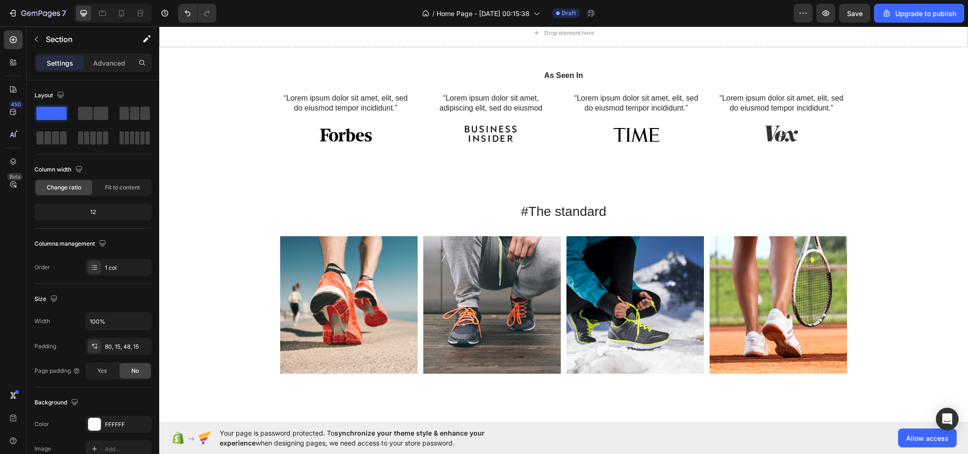
click at [875, 223] on div "#The standard Heading Image Image Image Image Image [GEOGRAPHIC_DATA]" at bounding box center [563, 295] width 795 height 187
click at [899, 193] on div "#The standard Heading Image Image Image Image Image Carousel Row Section 5" at bounding box center [563, 287] width 809 height 247
click at [776, 223] on div "#The standard Heading Image Image Image Image Image [GEOGRAPHIC_DATA]" at bounding box center [563, 291] width 567 height 179
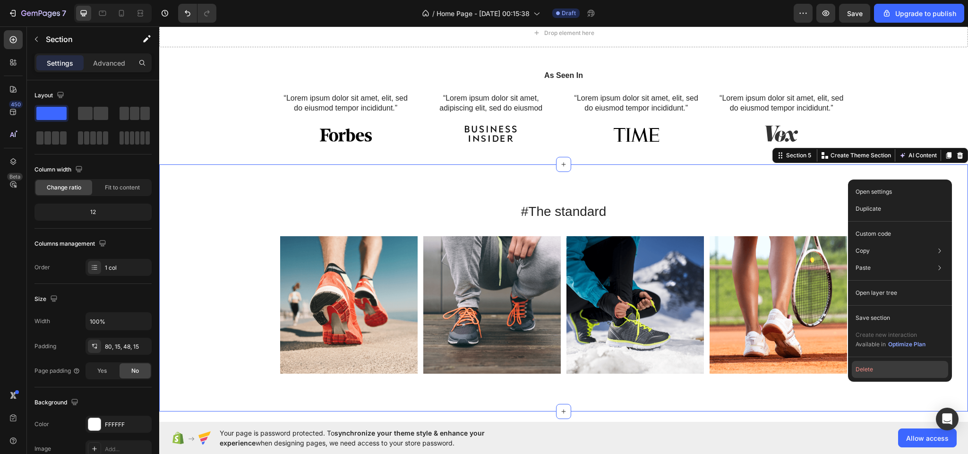
click at [878, 368] on button "Delete" at bounding box center [900, 369] width 96 height 17
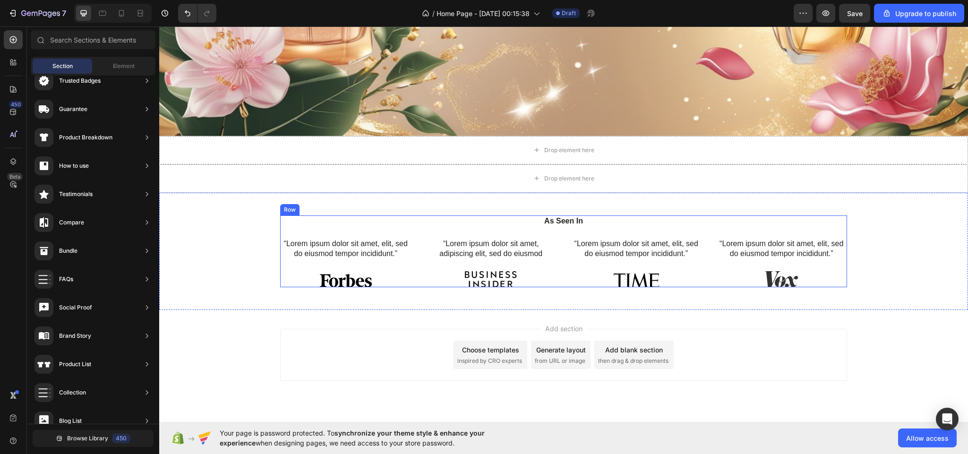
scroll to position [364, 0]
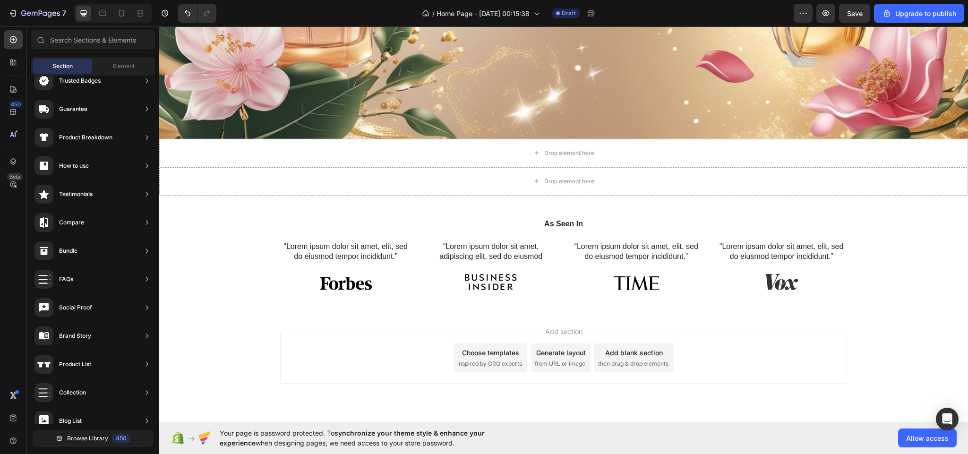
click at [494, 352] on div "Choose templates inspired by CRO experts" at bounding box center [491, 358] width 74 height 28
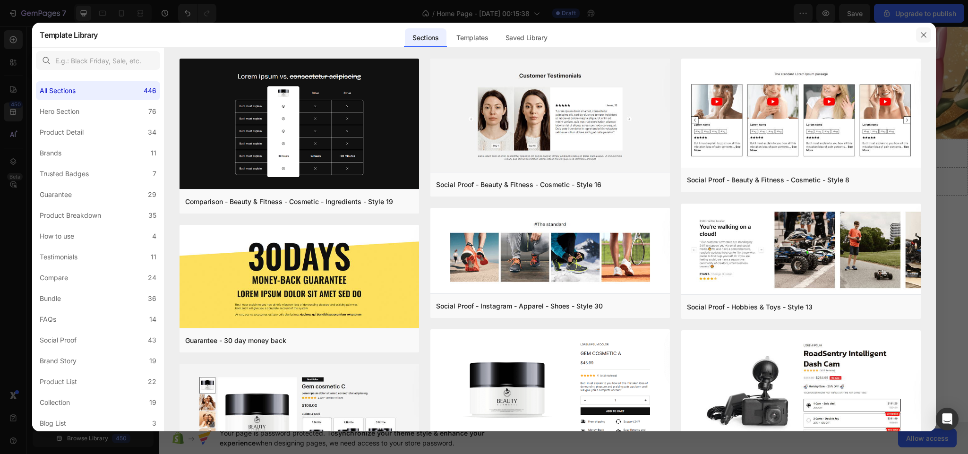
click at [922, 31] on icon "button" at bounding box center [924, 35] width 8 height 8
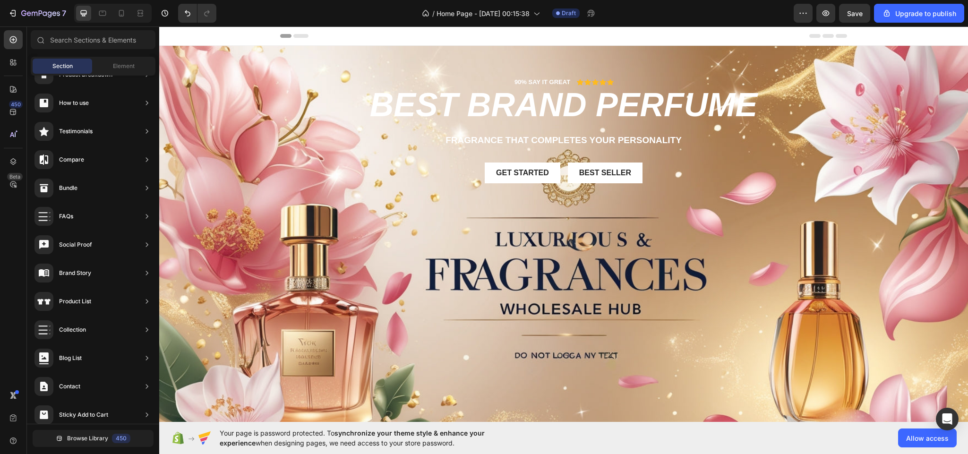
scroll to position [386, 0]
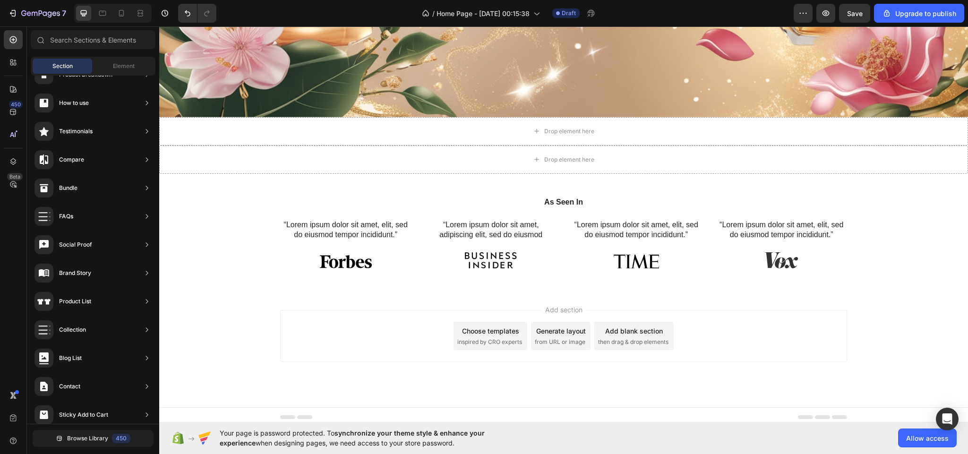
click at [497, 329] on div "Choose templates" at bounding box center [490, 331] width 57 height 10
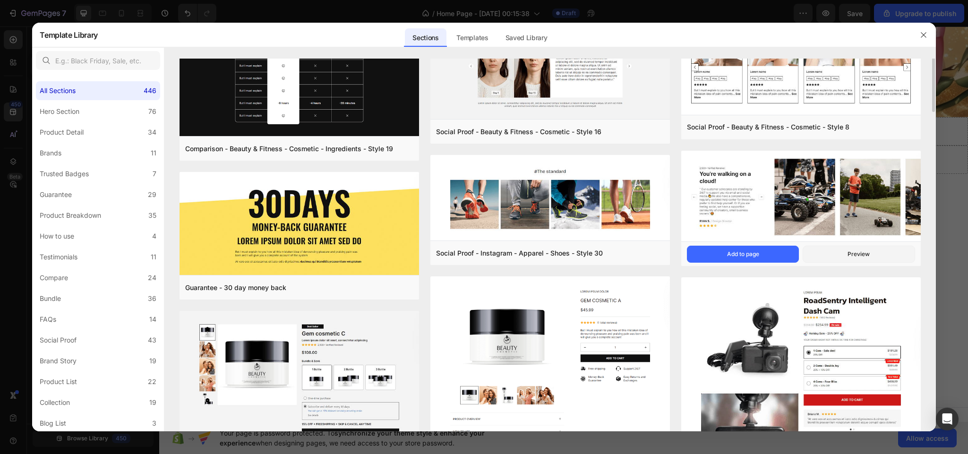
scroll to position [44, 0]
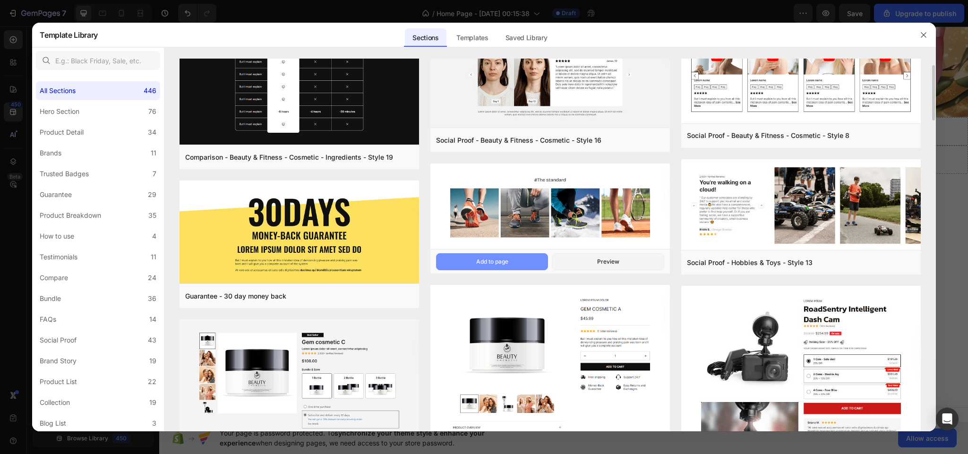
click at [489, 261] on div "Add to page" at bounding box center [492, 262] width 32 height 9
click at [582, 204] on img at bounding box center [551, 207] width 240 height 87
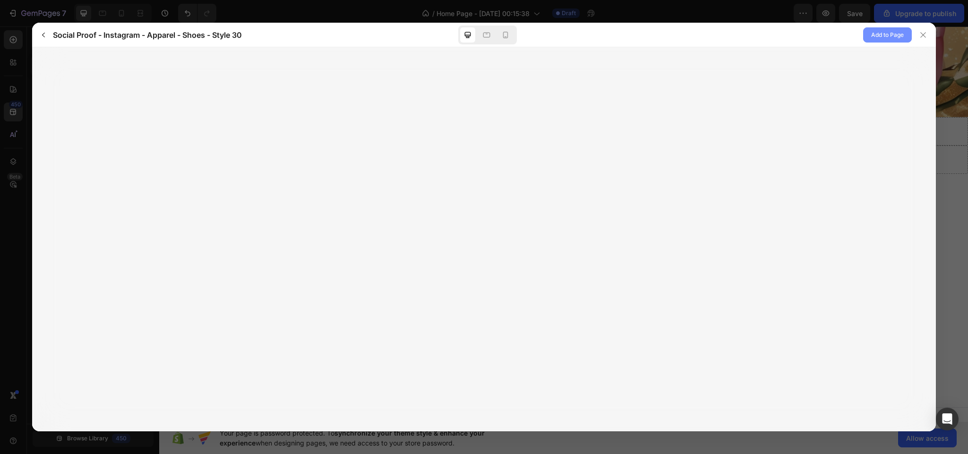
click at [880, 30] on span "Add to Page" at bounding box center [887, 34] width 33 height 11
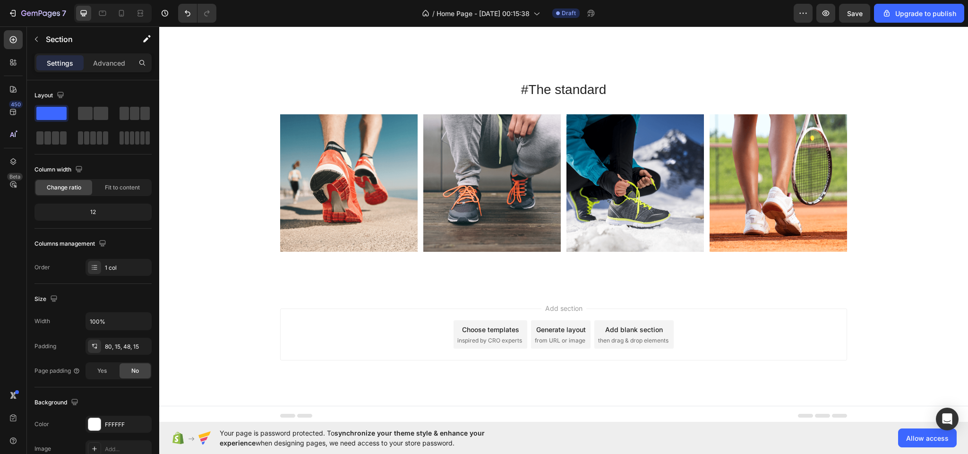
scroll to position [634, 0]
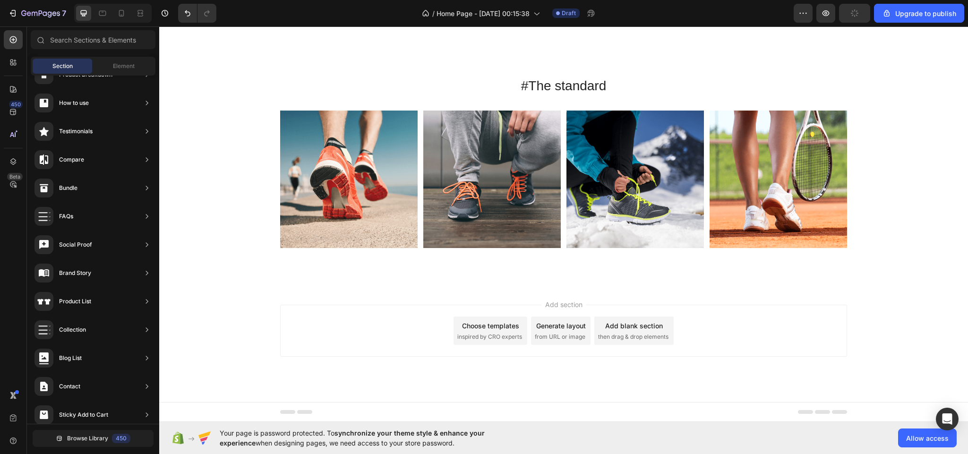
click at [484, 336] on span "inspired by CRO experts" at bounding box center [489, 337] width 65 height 9
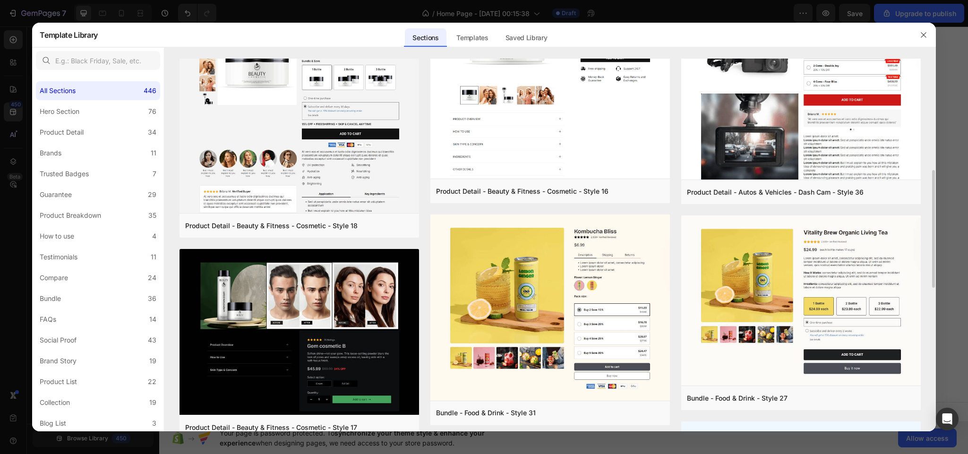
scroll to position [359, 0]
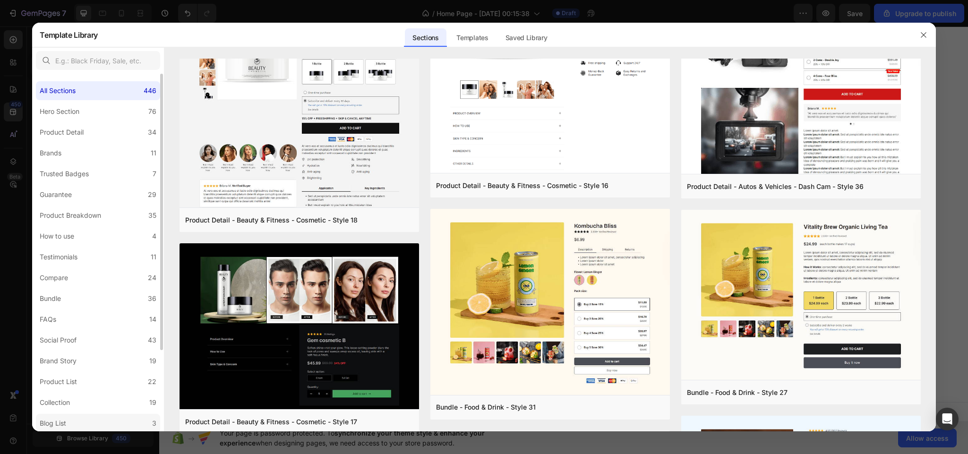
click at [127, 417] on label "Blog List 3" at bounding box center [98, 423] width 124 height 19
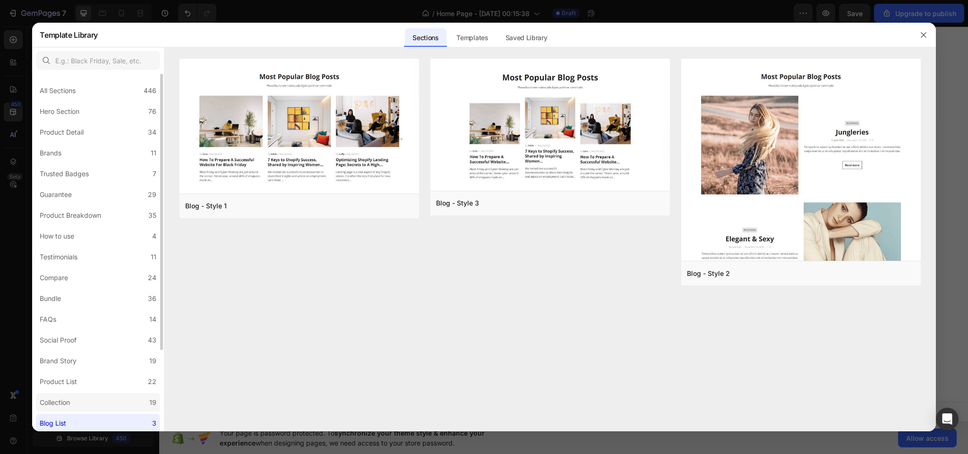
click at [122, 402] on label "Collection 19" at bounding box center [98, 402] width 124 height 19
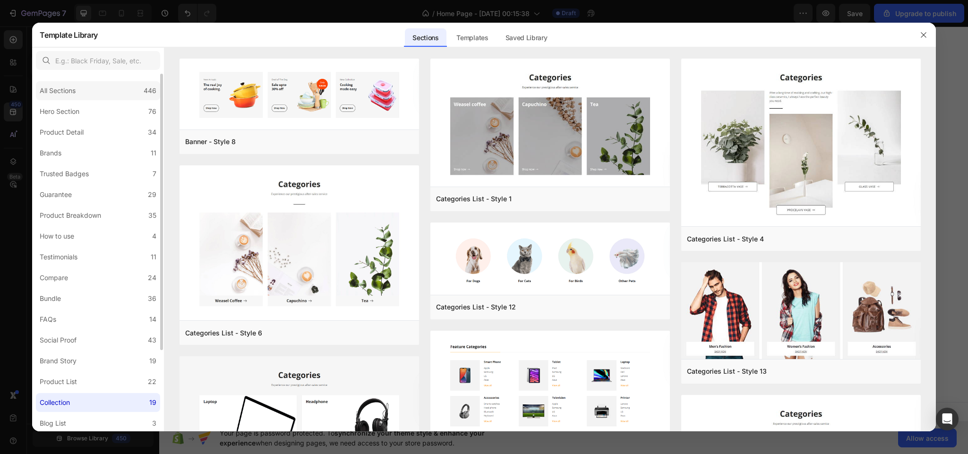
click at [92, 88] on div "All Sections 446" at bounding box center [98, 90] width 124 height 19
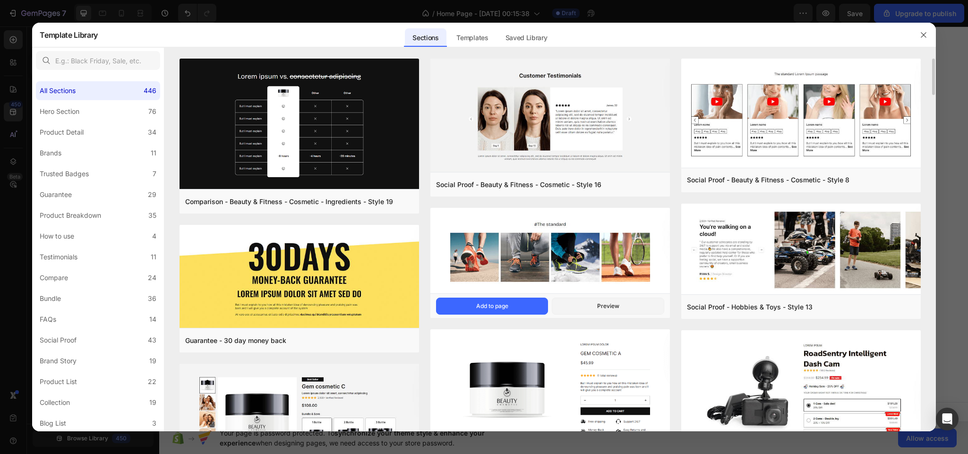
click at [575, 262] on img at bounding box center [551, 251] width 240 height 87
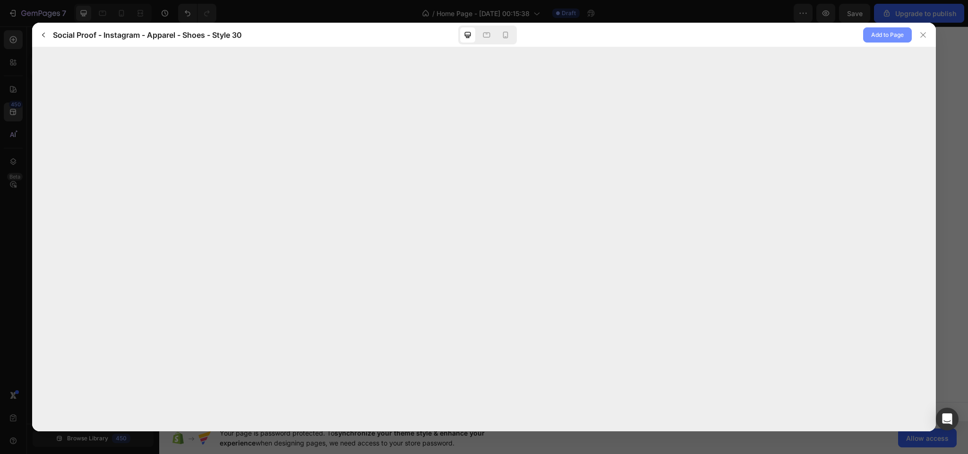
click at [887, 30] on span "Add to Page" at bounding box center [887, 34] width 33 height 11
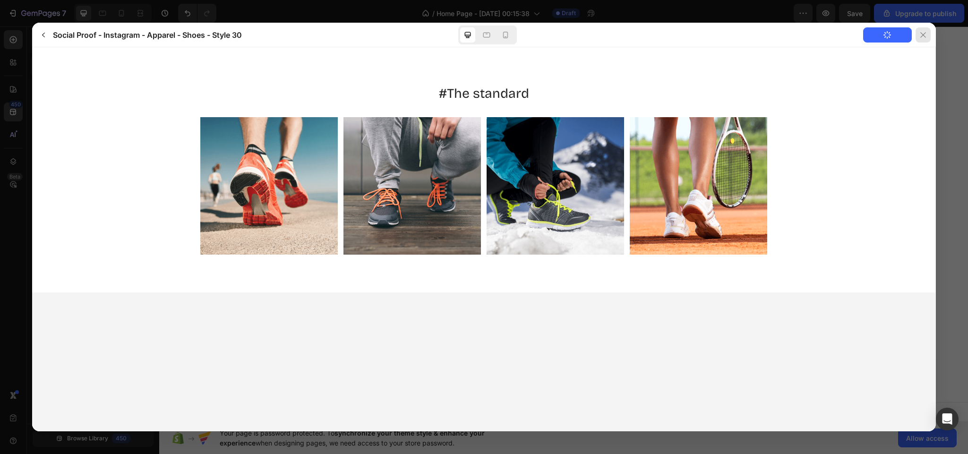
click at [922, 31] on icon at bounding box center [924, 35] width 8 height 8
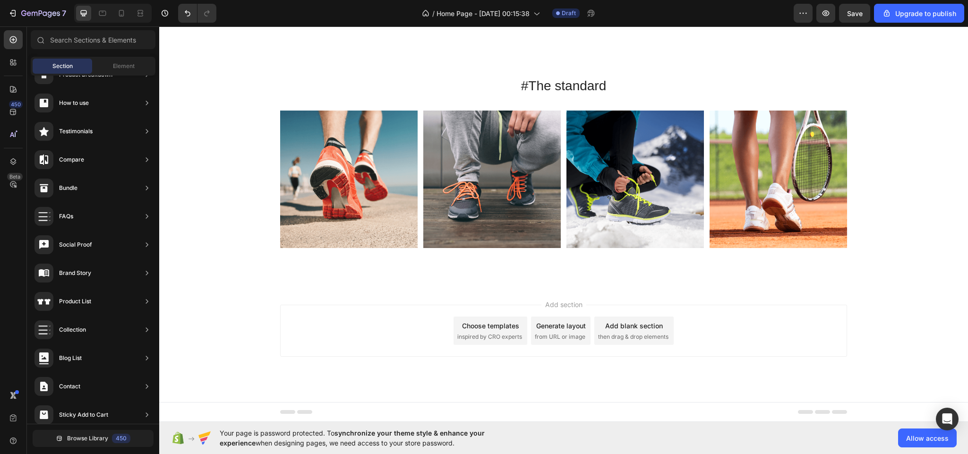
click at [491, 326] on div "Choose templates" at bounding box center [490, 326] width 57 height 10
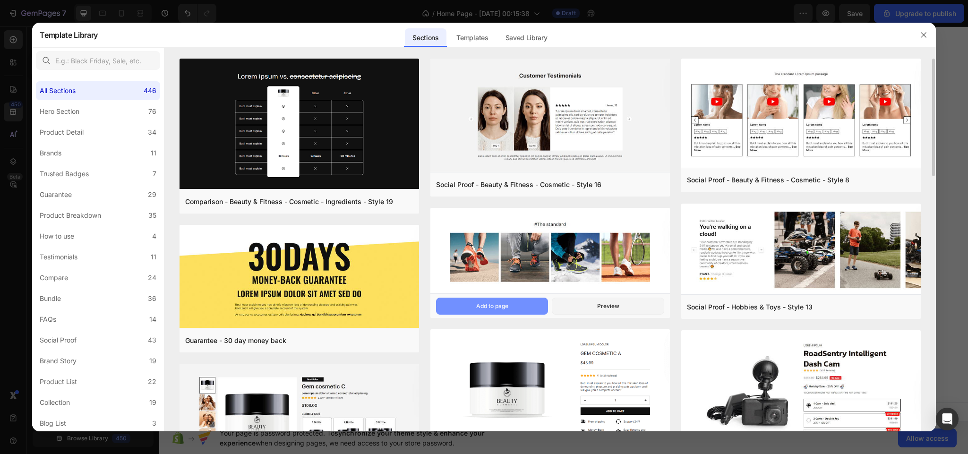
click at [508, 302] on div "Add to page" at bounding box center [492, 306] width 32 height 9
click at [602, 267] on img at bounding box center [551, 251] width 240 height 87
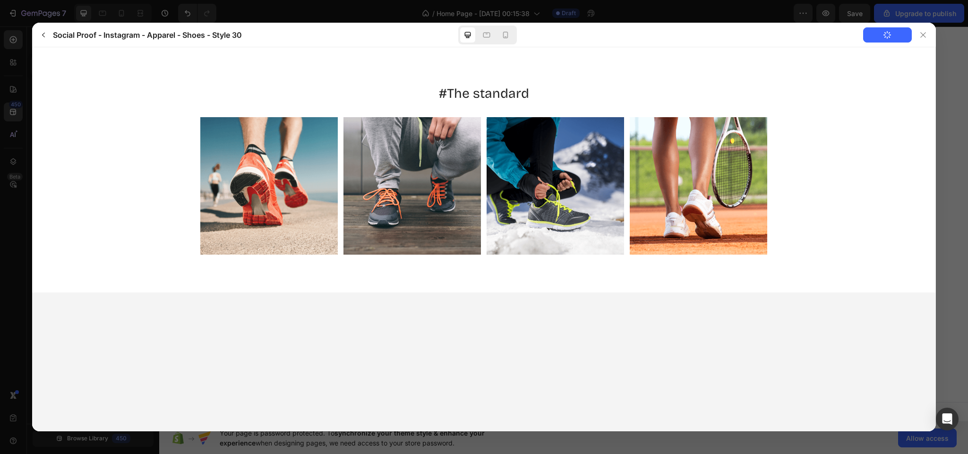
click at [616, 293] on html "#The standard" at bounding box center [484, 169] width 904 height 245
click at [925, 33] on icon at bounding box center [924, 35] width 8 height 8
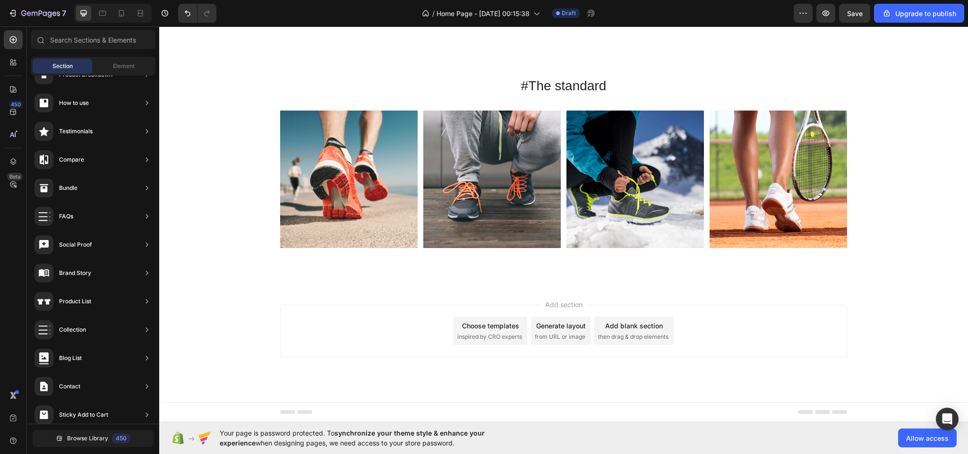
click at [484, 335] on span "inspired by CRO experts" at bounding box center [489, 337] width 65 height 9
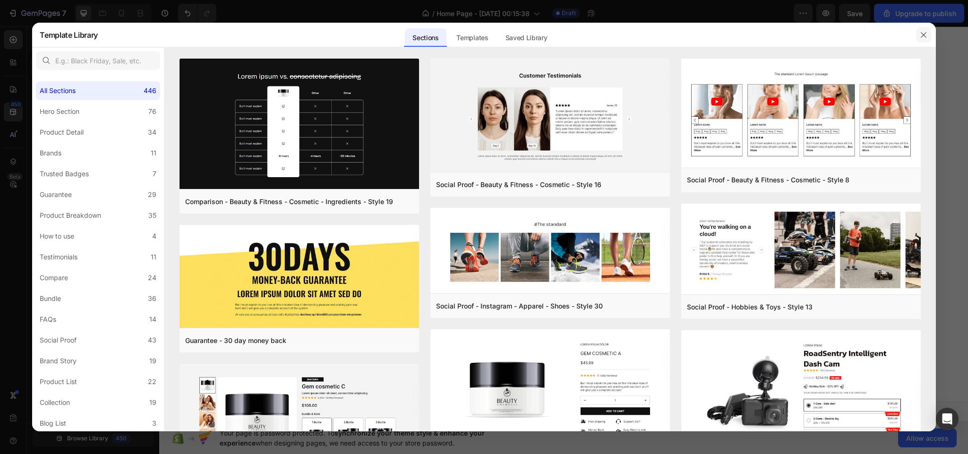
click at [923, 30] on button "button" at bounding box center [923, 34] width 15 height 15
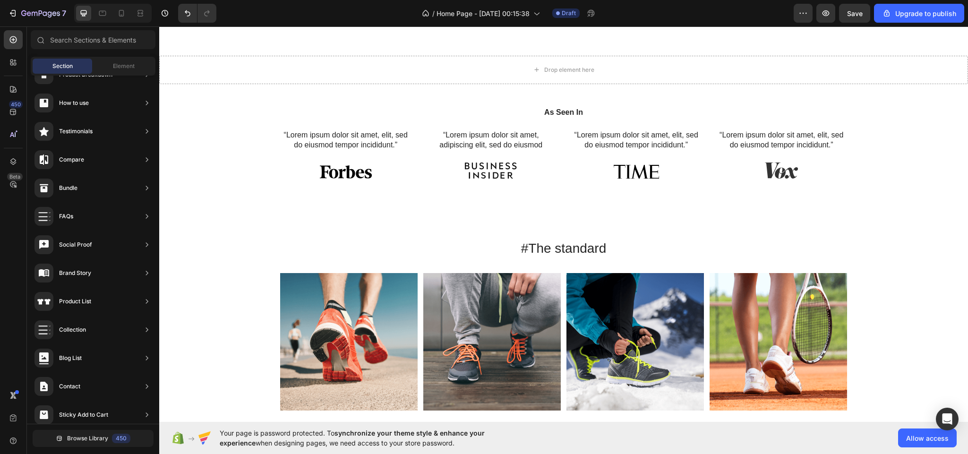
scroll to position [634, 0]
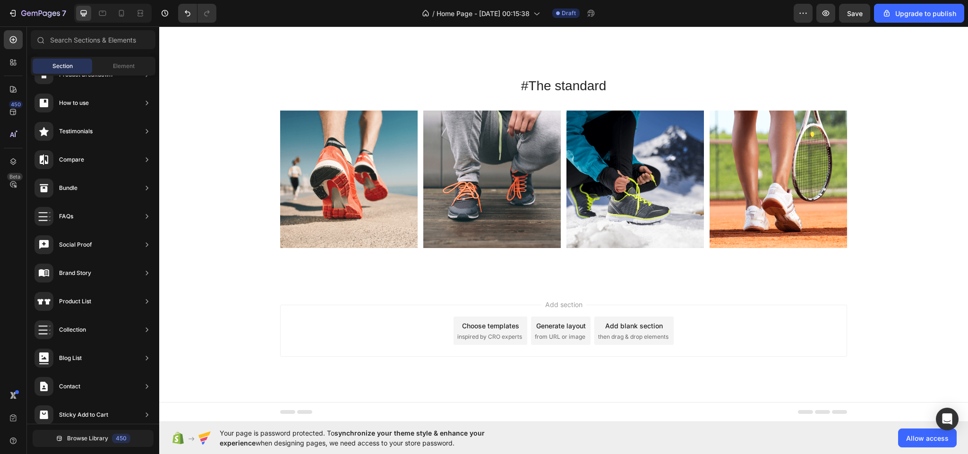
click at [505, 337] on span "inspired by CRO experts" at bounding box center [489, 337] width 65 height 9
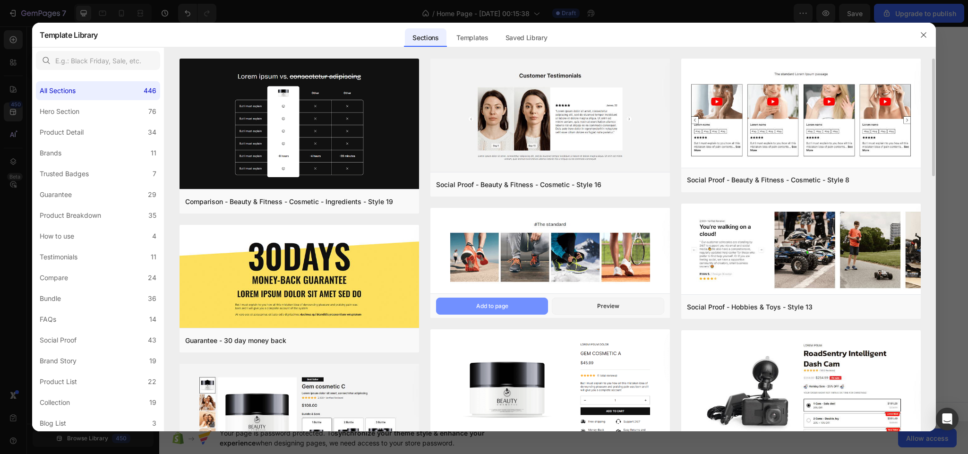
click at [495, 303] on div "Add to page" at bounding box center [492, 306] width 32 height 9
click at [921, 32] on icon "button" at bounding box center [924, 35] width 8 height 8
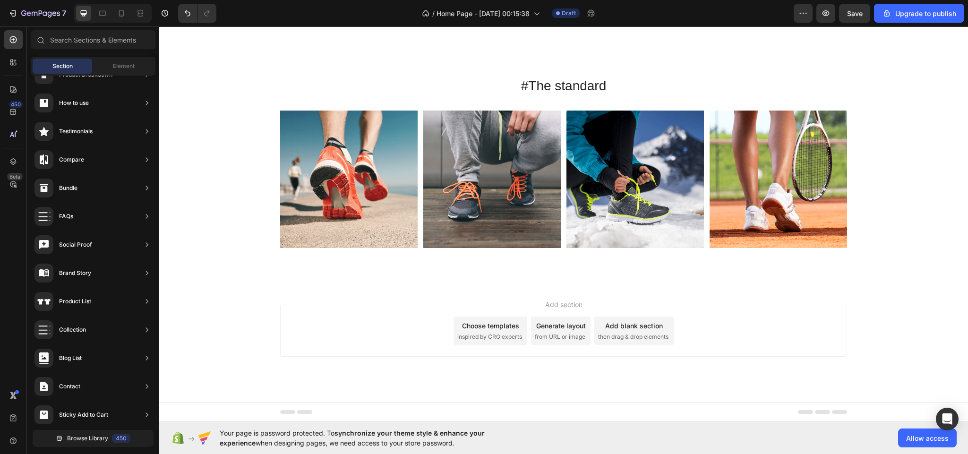
click at [482, 329] on div "Choose templates" at bounding box center [490, 326] width 57 height 10
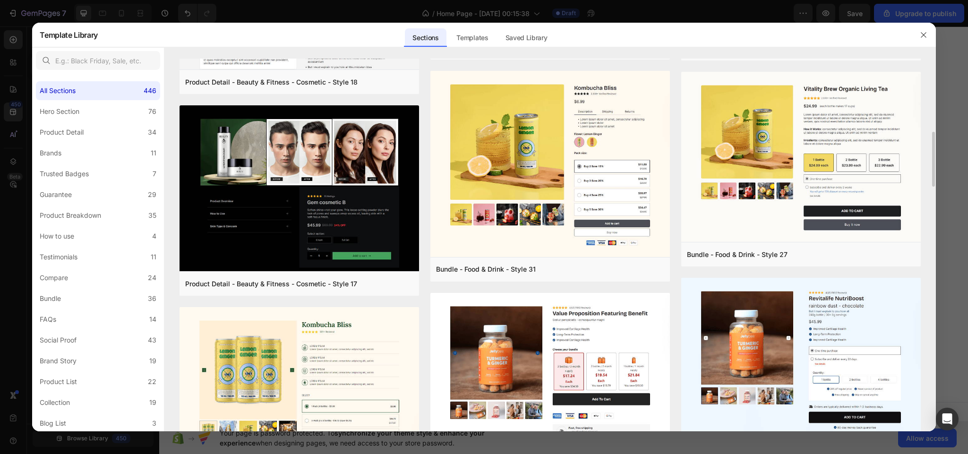
scroll to position [0, 0]
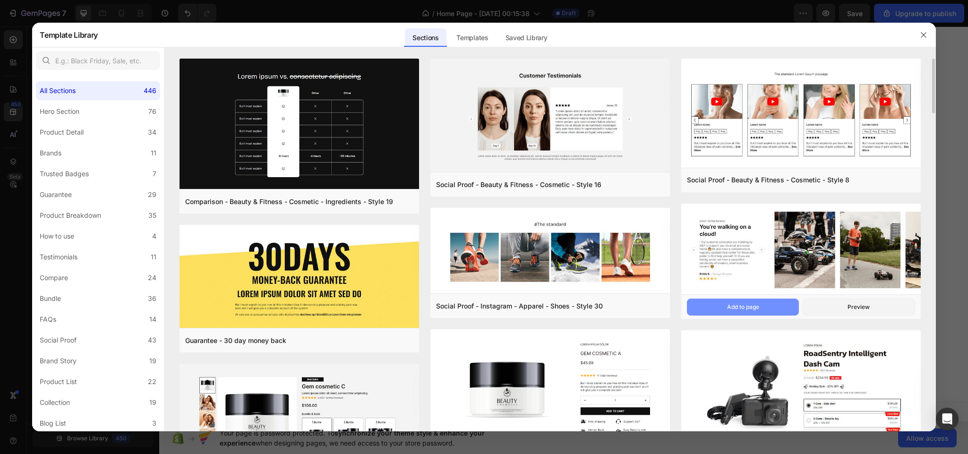
click at [750, 303] on div "Add to page" at bounding box center [743, 307] width 32 height 9
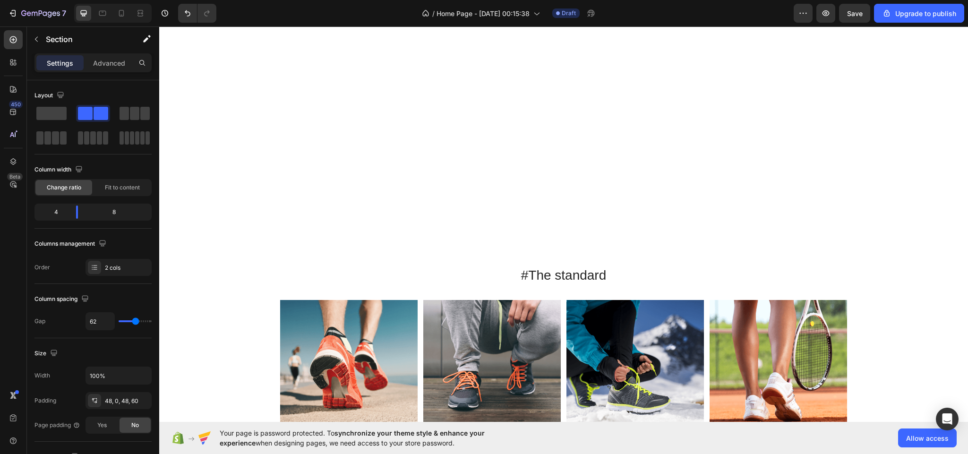
scroll to position [834, 0]
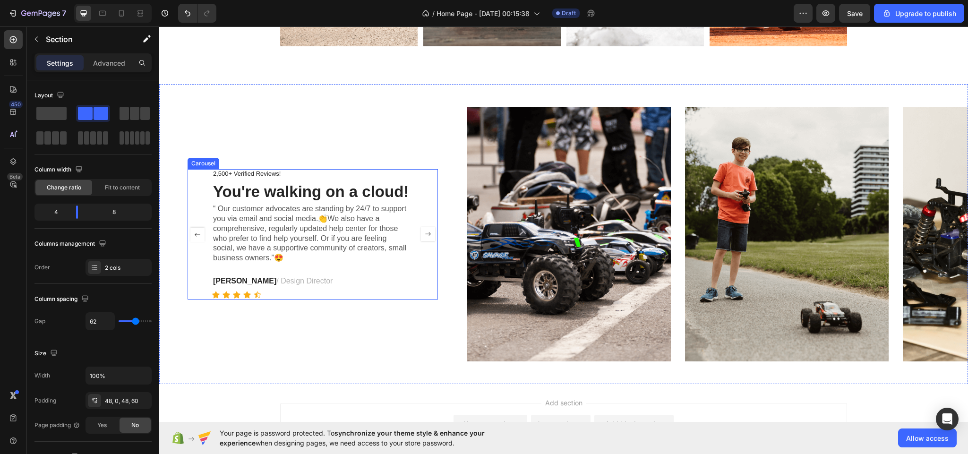
click at [422, 233] on rect "Carousel Next Arrow" at bounding box center [428, 234] width 14 height 14
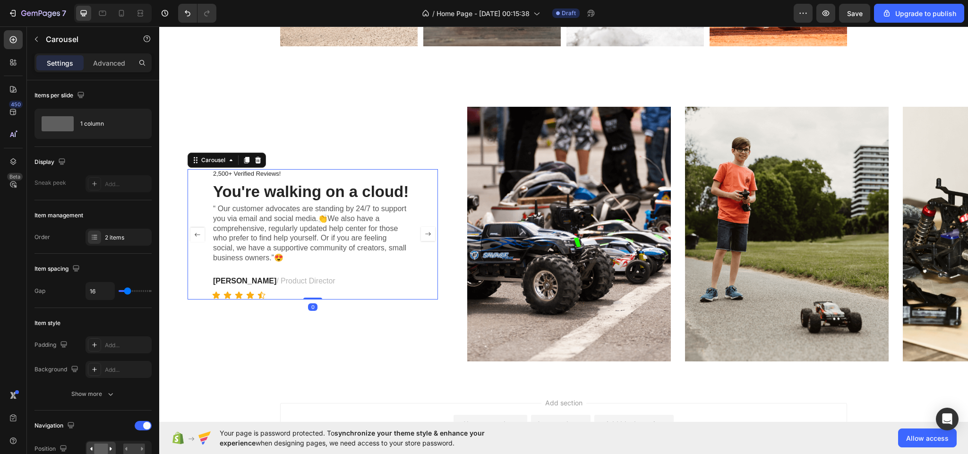
click at [422, 233] on rect "Carousel Next Arrow" at bounding box center [428, 234] width 14 height 14
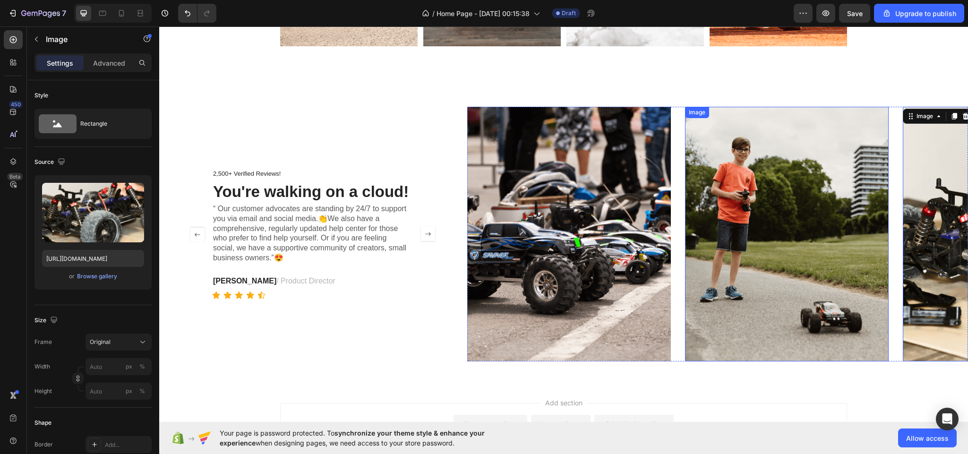
click at [766, 290] on img at bounding box center [787, 234] width 204 height 255
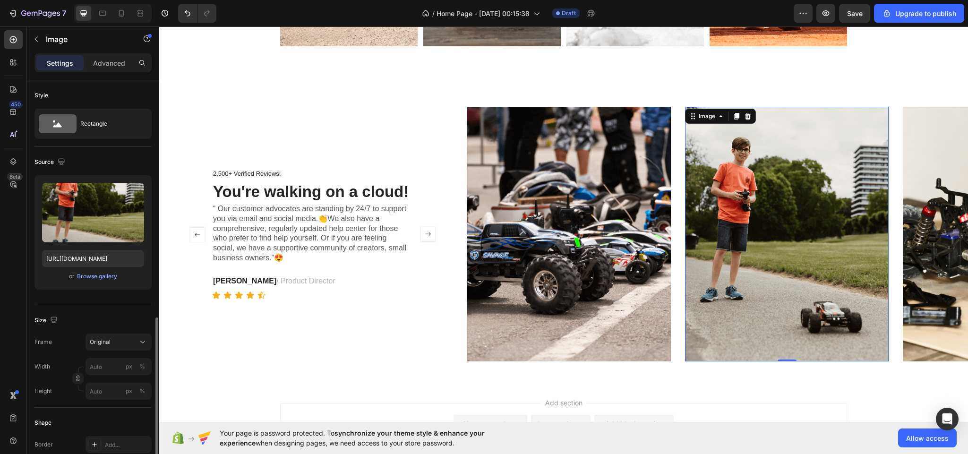
scroll to position [152, 0]
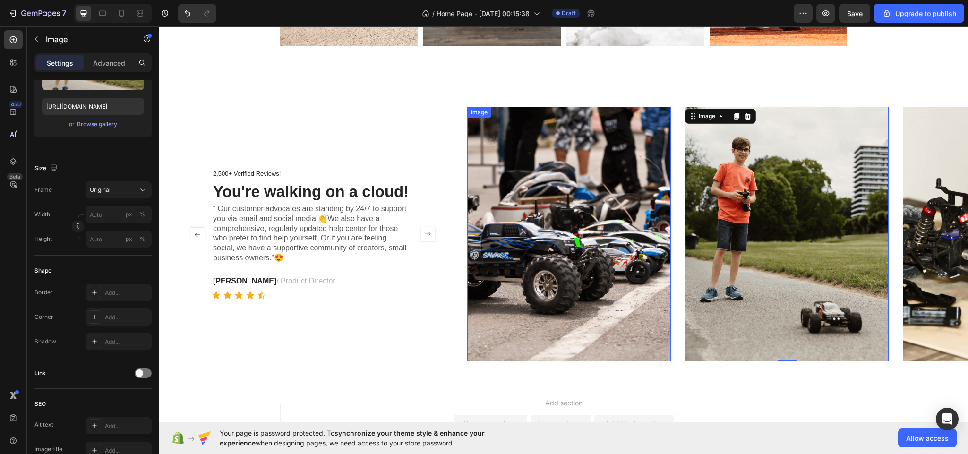
click at [617, 274] on img at bounding box center [569, 234] width 204 height 255
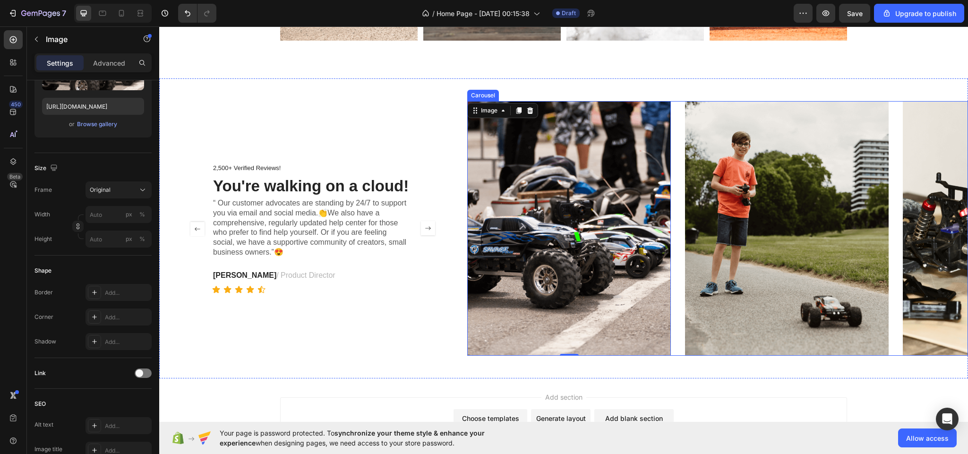
scroll to position [828, 0]
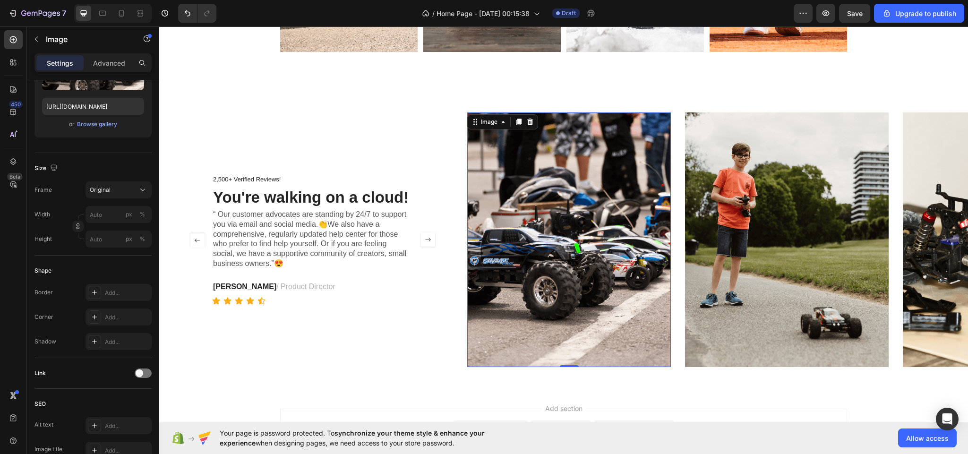
click at [553, 320] on img at bounding box center [569, 239] width 204 height 255
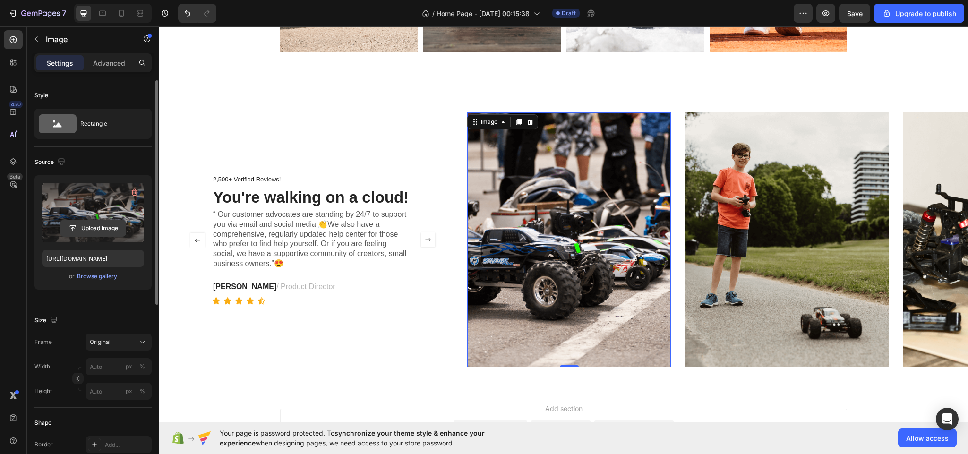
click at [95, 233] on input "file" at bounding box center [92, 228] width 65 height 16
type input "C:\fakepath\N23390016A_1.avif"
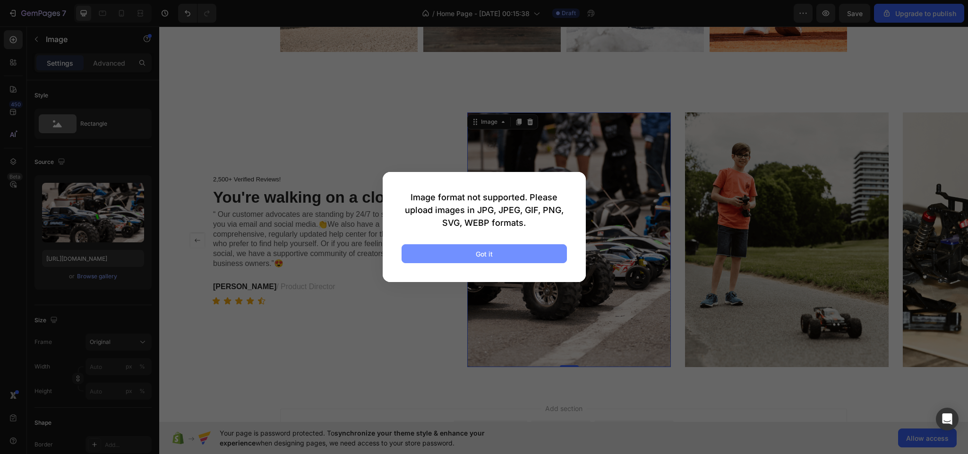
click at [486, 254] on div "Got it" at bounding box center [484, 254] width 17 height 10
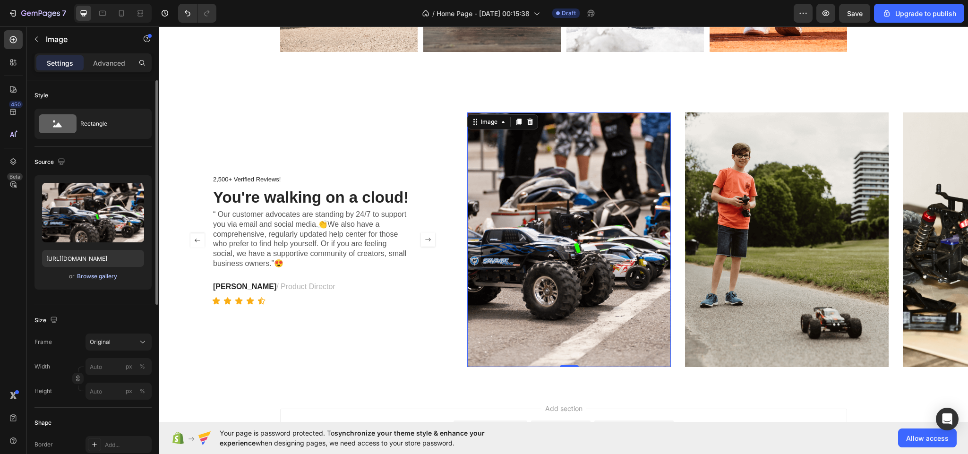
click at [96, 278] on div "Browse gallery" at bounding box center [97, 276] width 40 height 9
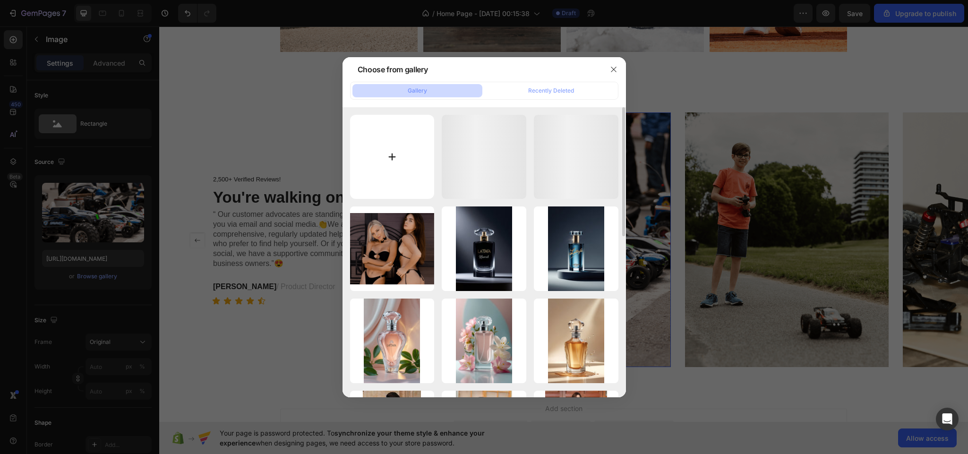
click at [379, 143] on input "file" at bounding box center [392, 157] width 85 height 85
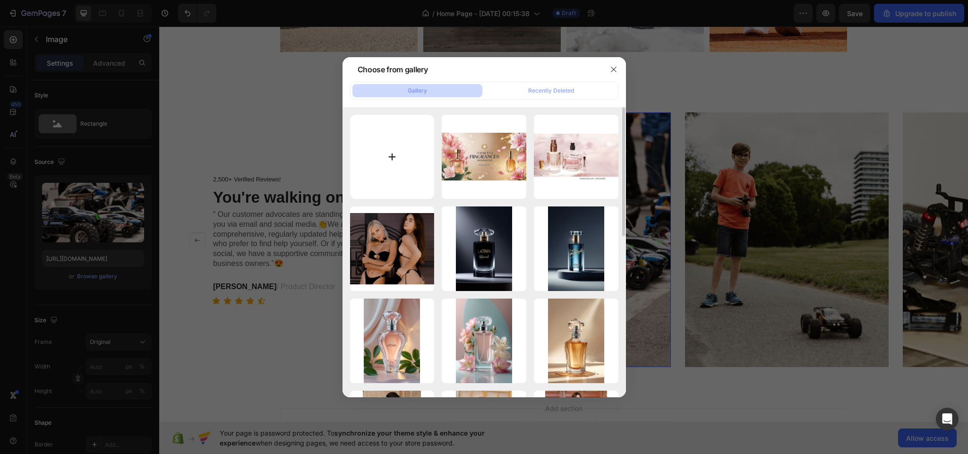
type input "C:\fakepath\N52450565A_1.avif"
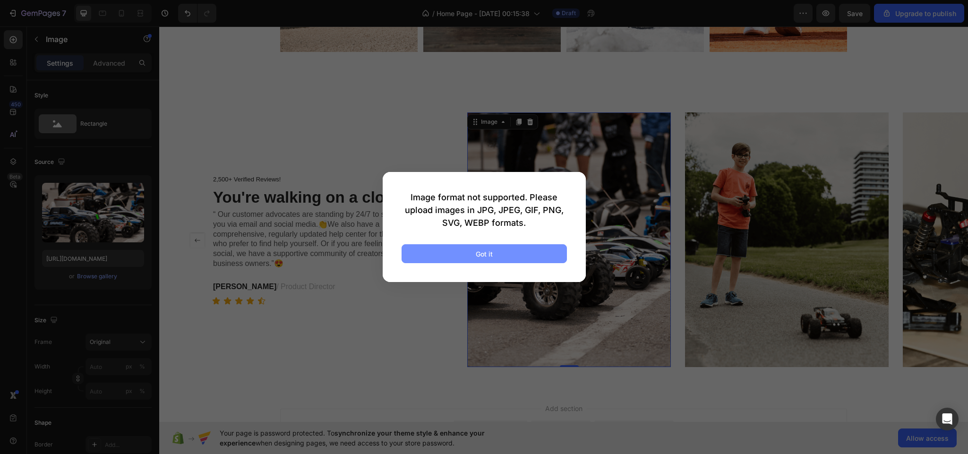
click at [482, 247] on button "Got it" at bounding box center [484, 253] width 165 height 19
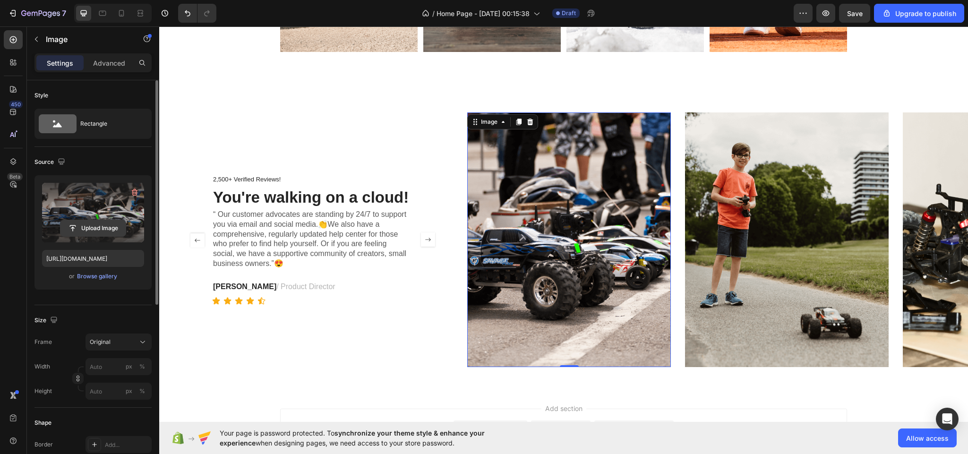
click at [89, 226] on input "file" at bounding box center [92, 228] width 65 height 16
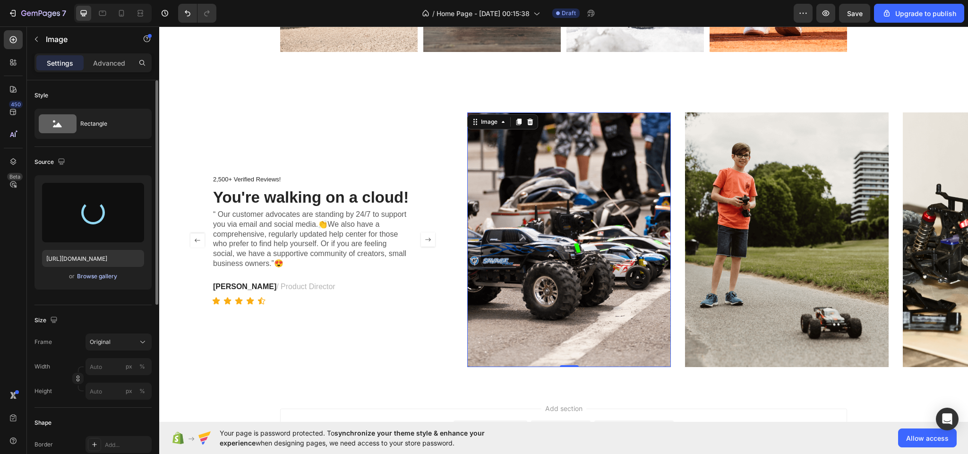
click at [94, 277] on div "Browse gallery" at bounding box center [97, 276] width 40 height 9
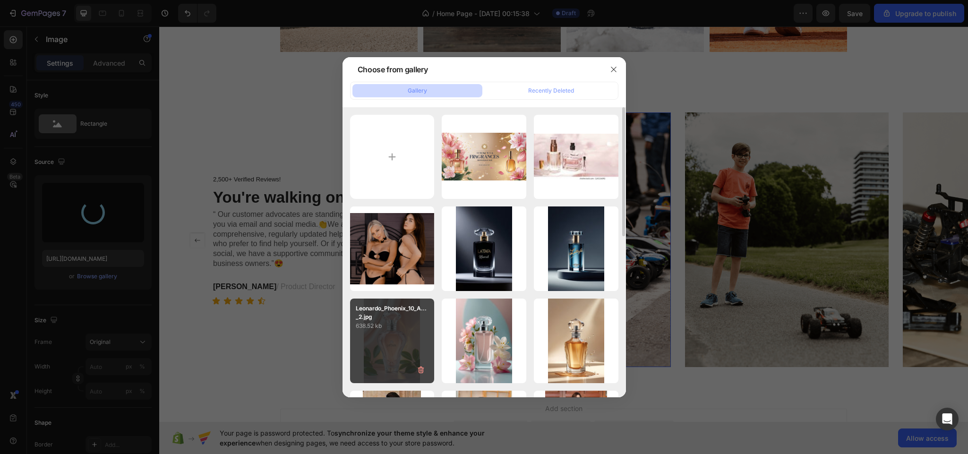
click at [379, 335] on div "Leonardo_Phoenix_10_A..._2.jpg 638.52 kb" at bounding box center [392, 341] width 85 height 85
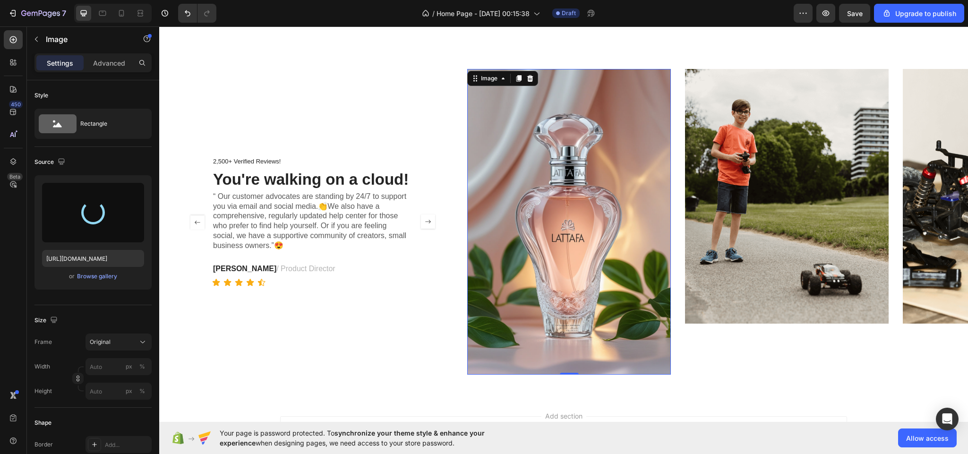
scroll to position [814, 0]
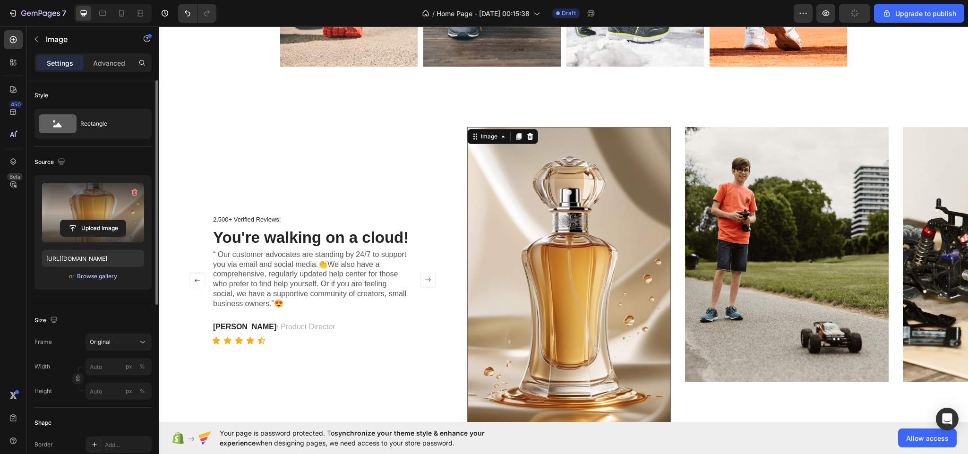
click at [91, 276] on div "Browse gallery" at bounding box center [97, 276] width 40 height 9
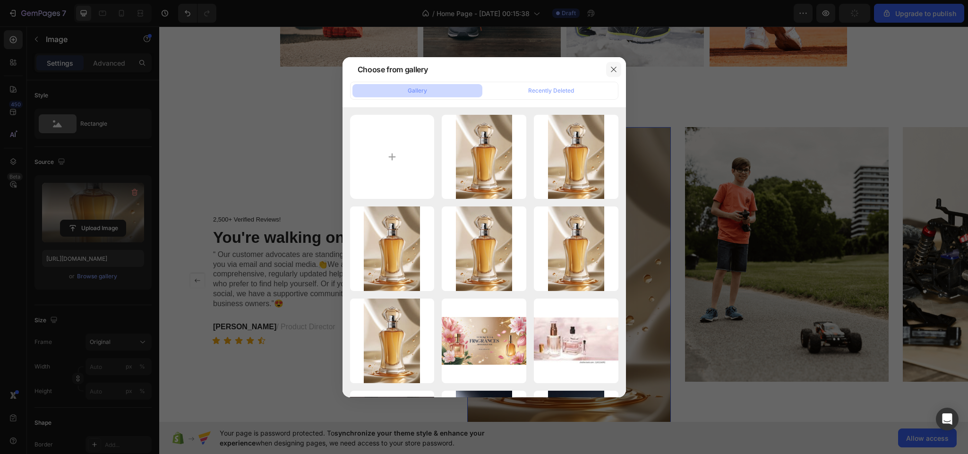
click at [612, 66] on icon "button" at bounding box center [614, 70] width 8 height 8
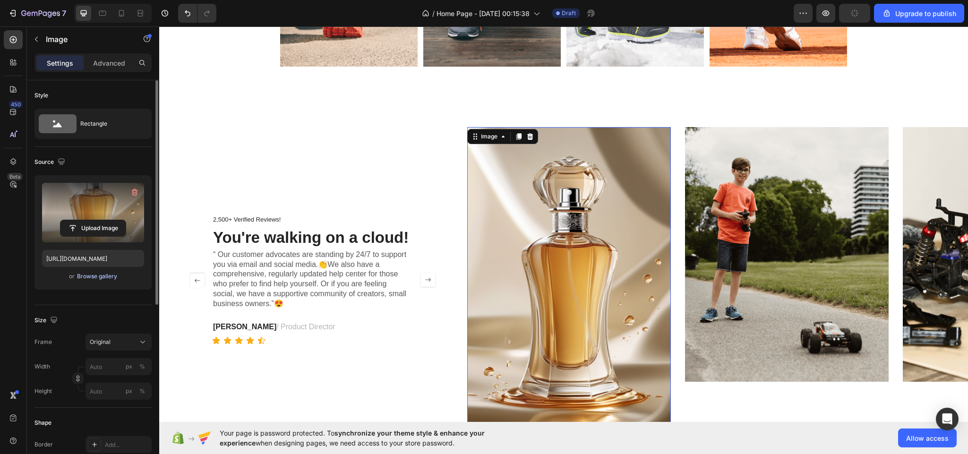
click at [81, 275] on div "Browse gallery" at bounding box center [97, 276] width 40 height 9
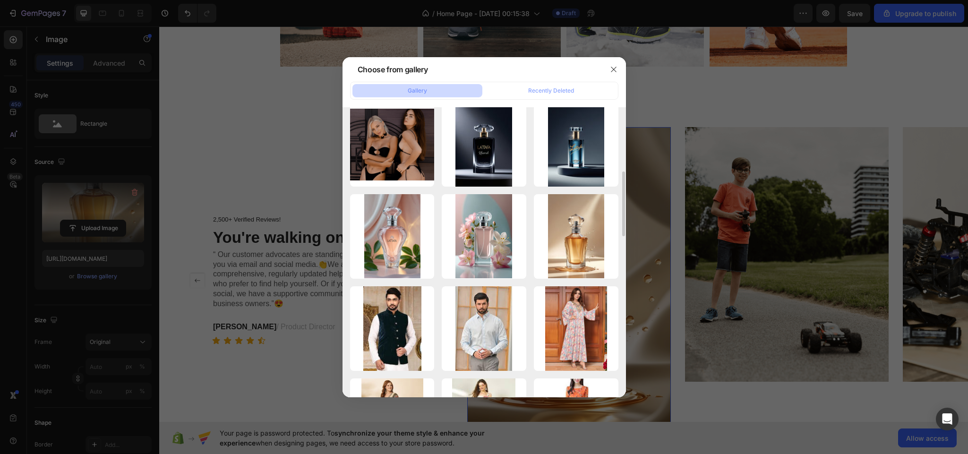
scroll to position [283, 0]
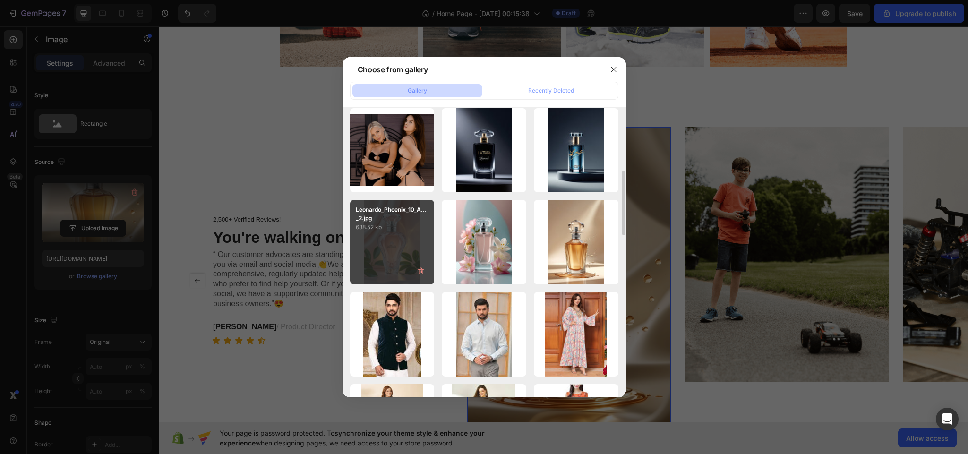
click at [396, 239] on div "Leonardo_Phoenix_10_A..._2.jpg 638.52 kb" at bounding box center [392, 242] width 85 height 85
type input "[URL][DOMAIN_NAME]"
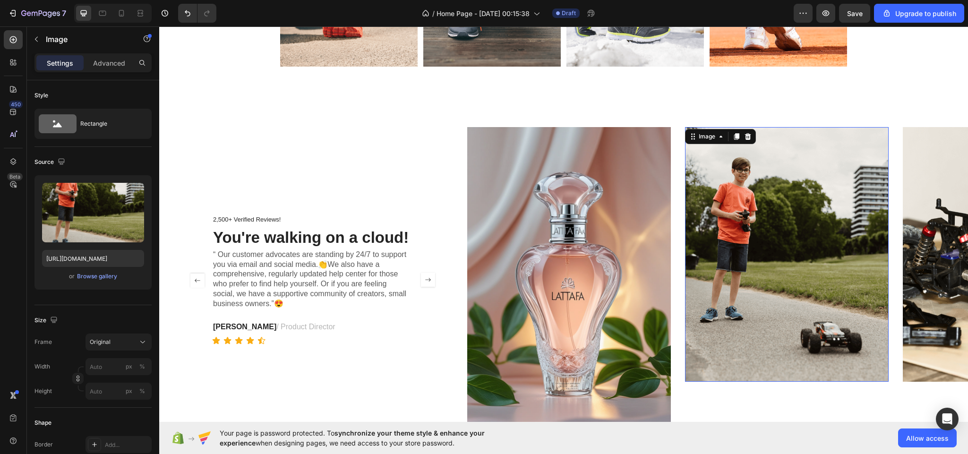
click at [773, 291] on img at bounding box center [787, 254] width 204 height 255
click at [110, 273] on div "Browse gallery" at bounding box center [97, 276] width 40 height 9
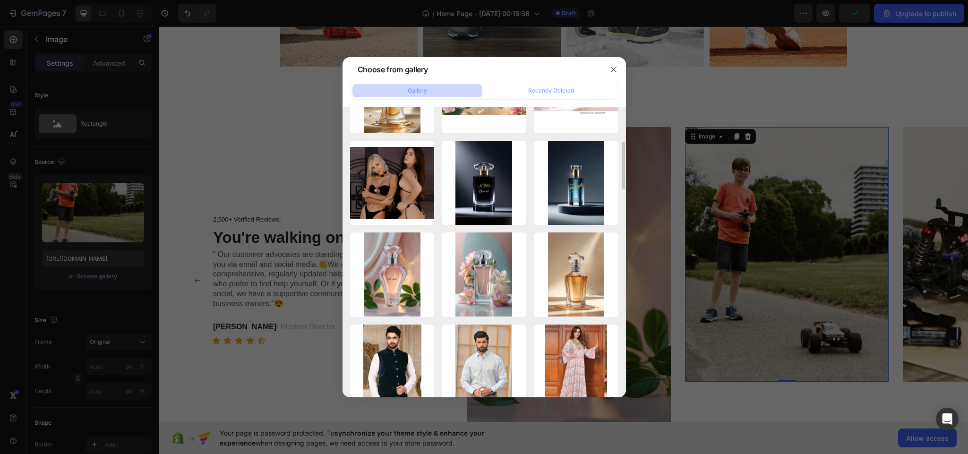
scroll to position [244, 0]
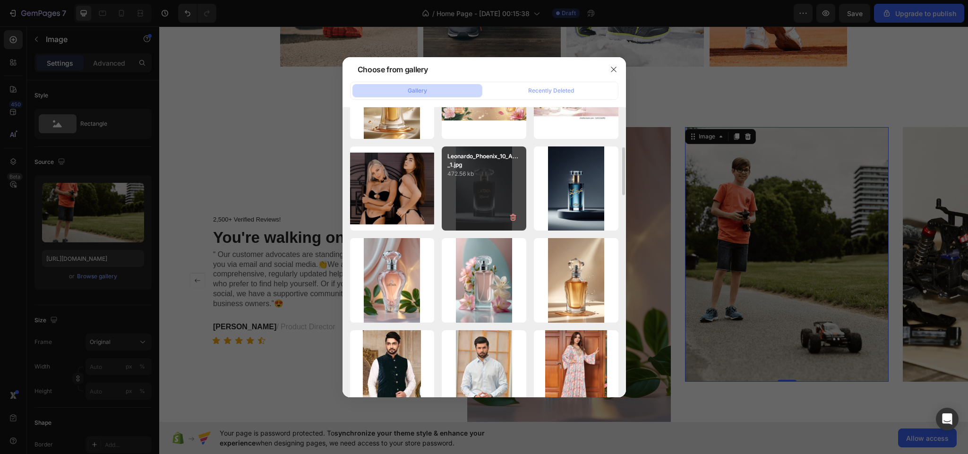
click at [490, 185] on div "Leonardo_Phoenix_10_A..._1.jpg 472.56 kb" at bounding box center [484, 188] width 85 height 85
type input "[URL][DOMAIN_NAME]"
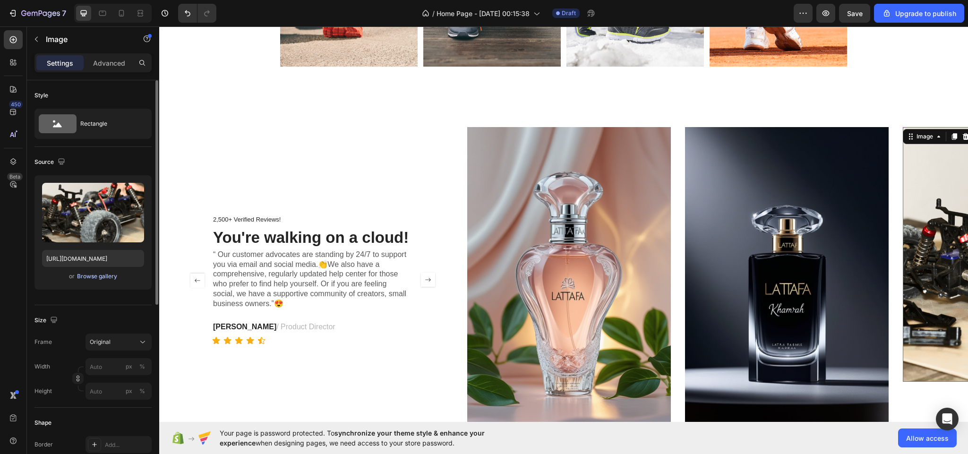
click at [99, 278] on div "Browse gallery" at bounding box center [97, 276] width 40 height 9
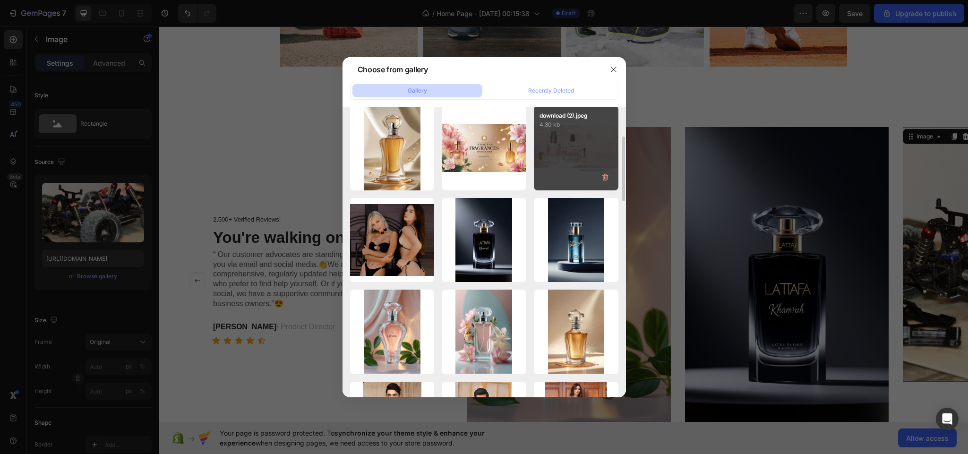
scroll to position [170, 0]
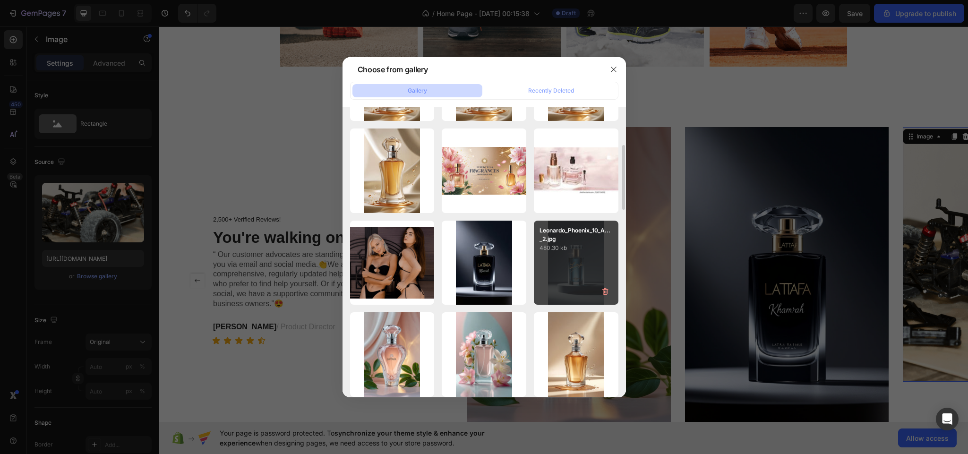
click at [563, 271] on div "Leonardo_Phoenix_10_A..._2.jpg 480.30 kb" at bounding box center [576, 263] width 85 height 85
type input "[URL][DOMAIN_NAME]"
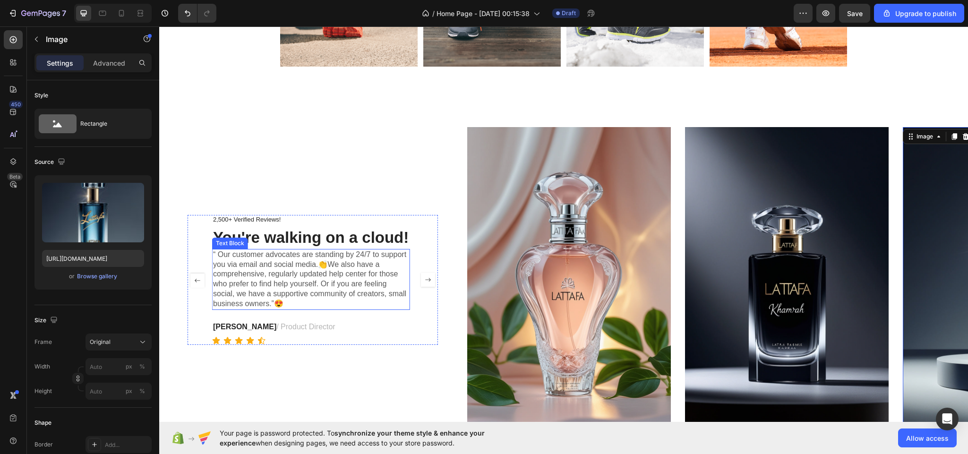
click at [330, 304] on p "“ Our customer advocates are standing by 24/7 to support you via email and soci…" at bounding box center [311, 279] width 196 height 59
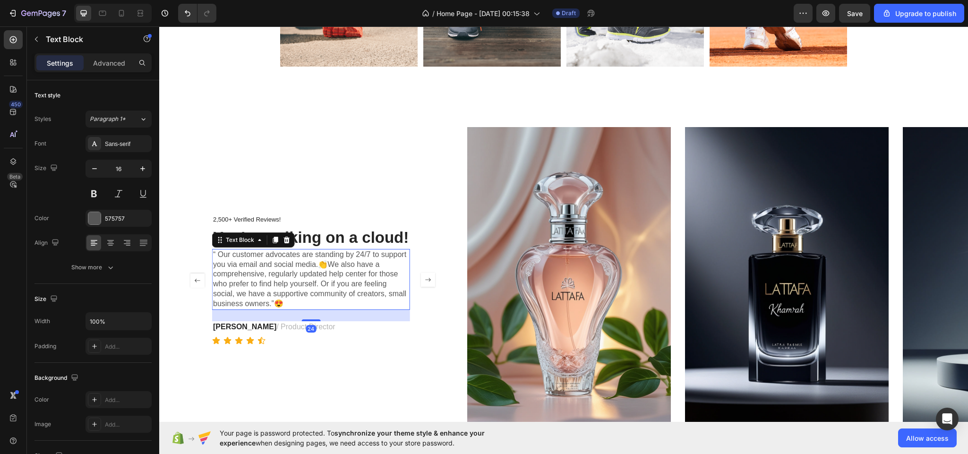
click at [293, 302] on p "“ Our customer advocates are standing by 24/7 to support you via email and soci…" at bounding box center [311, 279] width 196 height 59
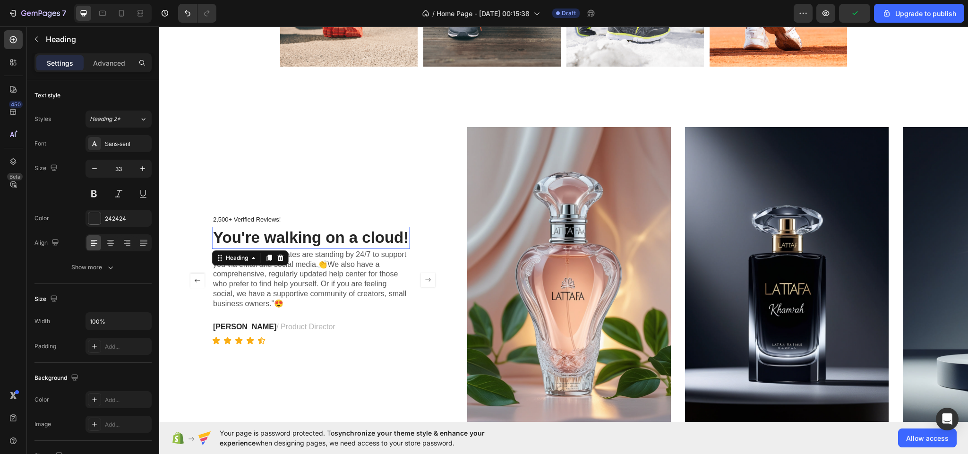
click at [406, 234] on h3 "You're walking on a cloud!" at bounding box center [311, 238] width 198 height 22
click at [414, 234] on div "2,500+ Verified Reviews! Text Block You're walking on a cloud! Heading “ Our cu…" at bounding box center [313, 280] width 250 height 130
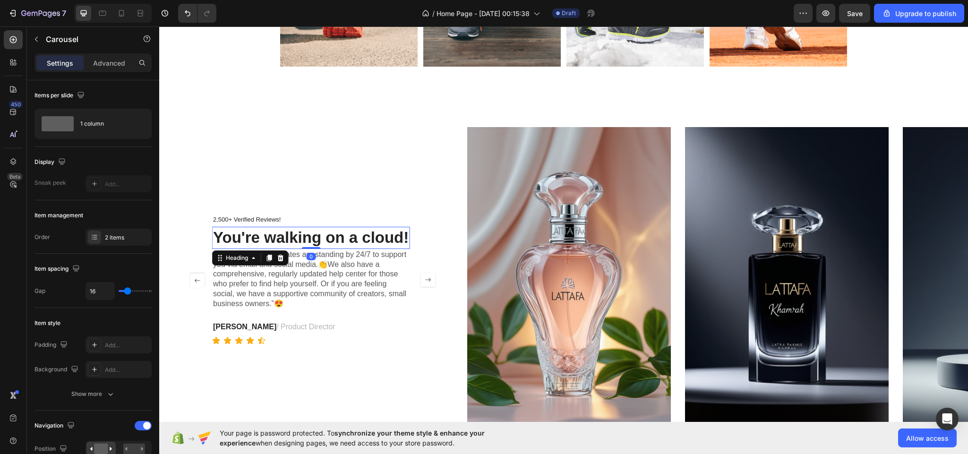
click at [408, 234] on h3 "You're walking on a cloud!" at bounding box center [311, 238] width 198 height 22
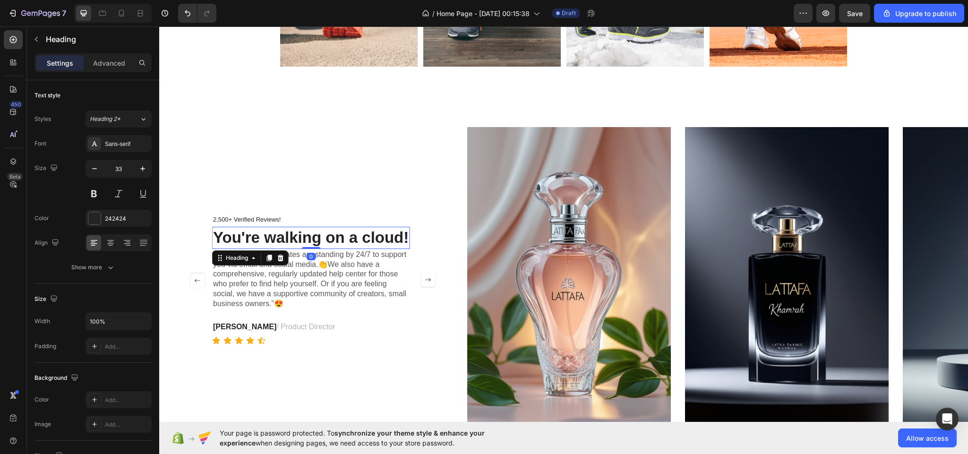
click at [408, 234] on h3 "You're walking on a cloud!" at bounding box center [311, 238] width 198 height 22
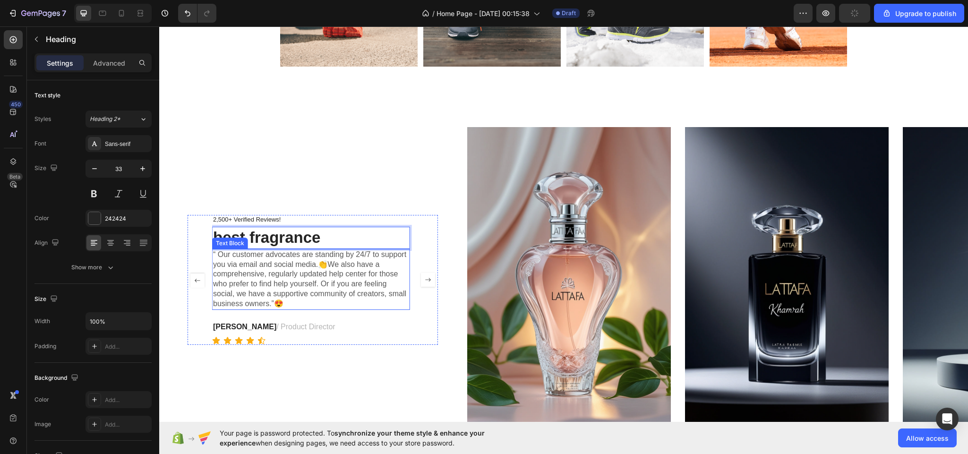
click at [310, 304] on p "“ Our customer advocates are standing by 24/7 to support you via email and soci…" at bounding box center [311, 279] width 196 height 59
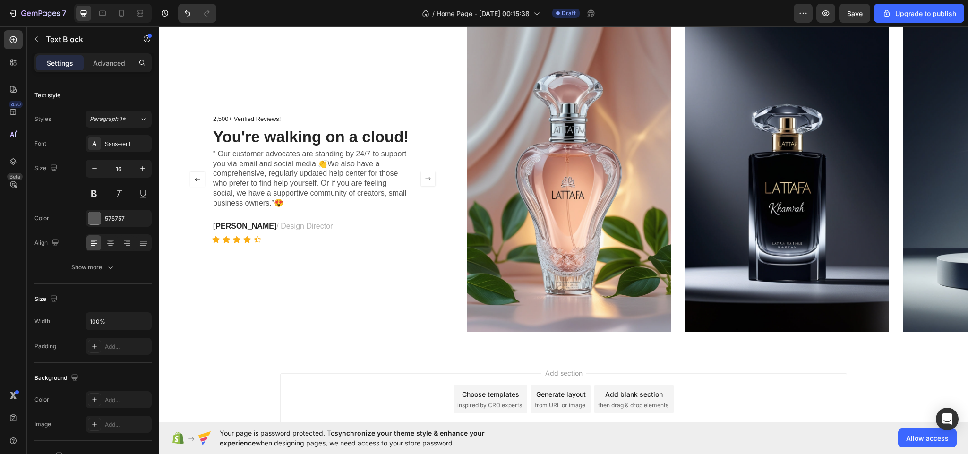
scroll to position [874, 0]
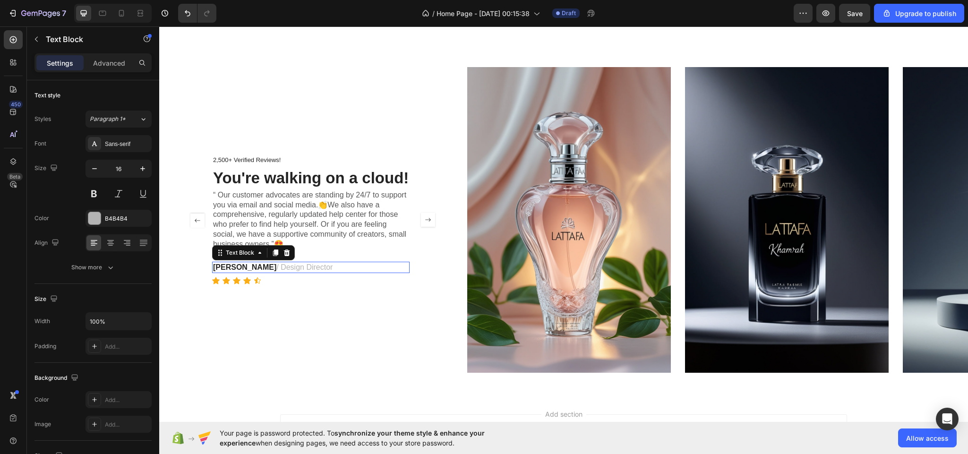
click at [310, 267] on p "[PERSON_NAME] / Design Director" at bounding box center [311, 268] width 196 height 10
click at [407, 180] on h3 "You're walking on a cloud!" at bounding box center [311, 178] width 198 height 22
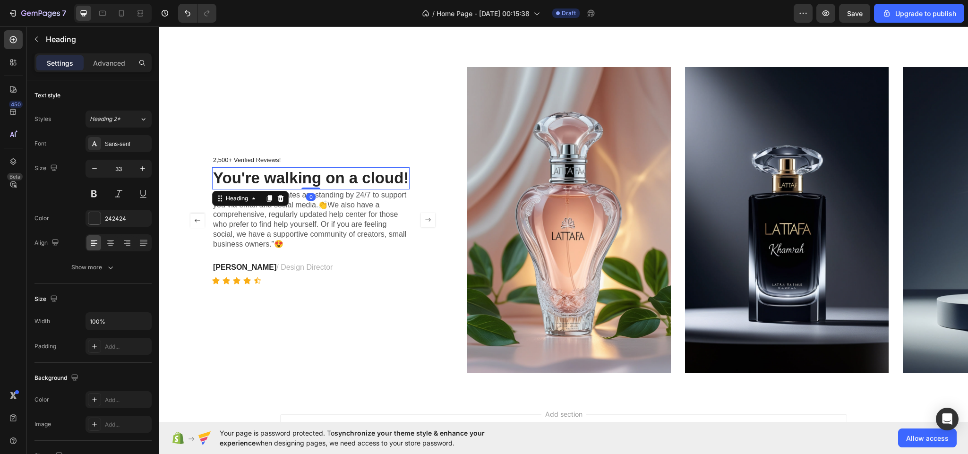
click at [407, 176] on h3 "You're walking on a cloud!" at bounding box center [311, 178] width 198 height 22
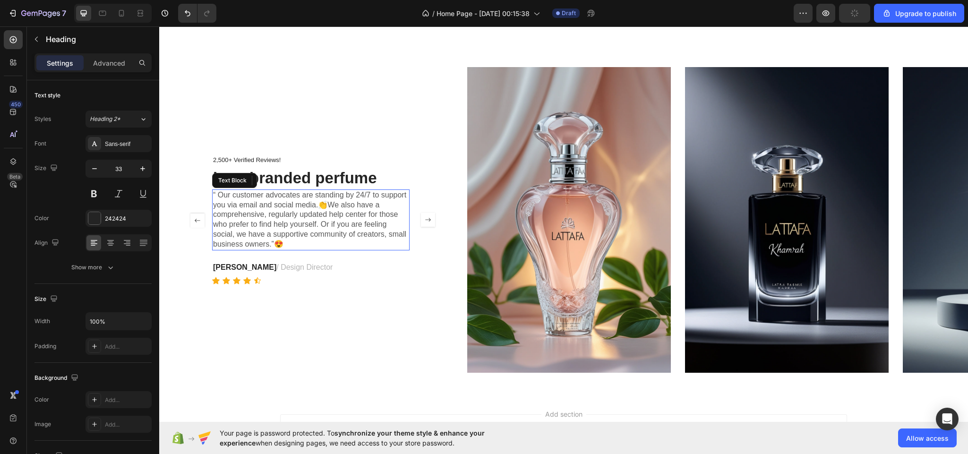
click at [402, 240] on p "“ Our customer advocates are standing by 24/7 to support you via email and soci…" at bounding box center [311, 219] width 196 height 59
click at [288, 239] on p "“ Our customer advocates are standing by 24/7 to support you via email and soci…" at bounding box center [311, 219] width 196 height 59
click at [288, 243] on p "“ Our customer advocates are standing by 24/7 to support you via email and soci…" at bounding box center [311, 219] width 196 height 59
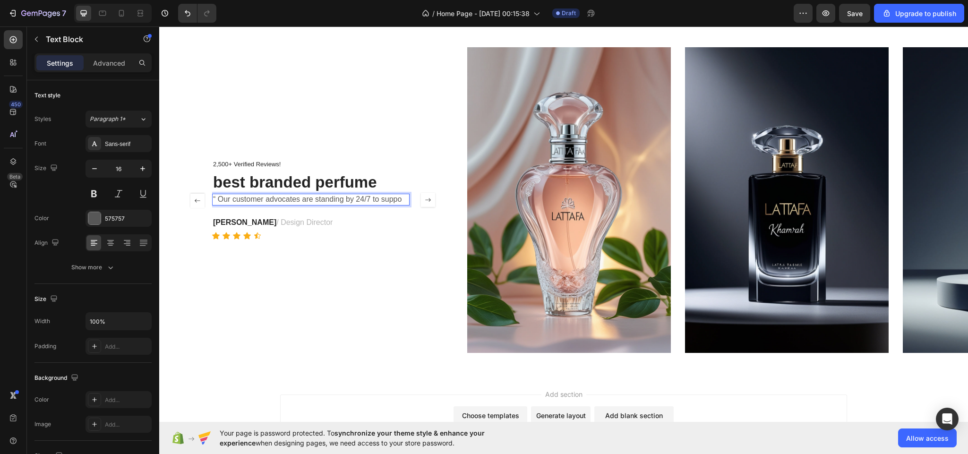
scroll to position [898, 0]
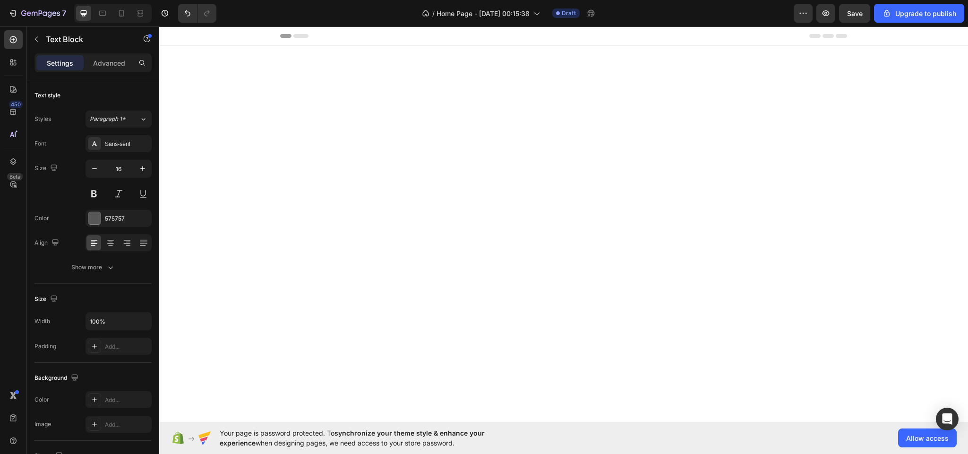
scroll to position [898, 0]
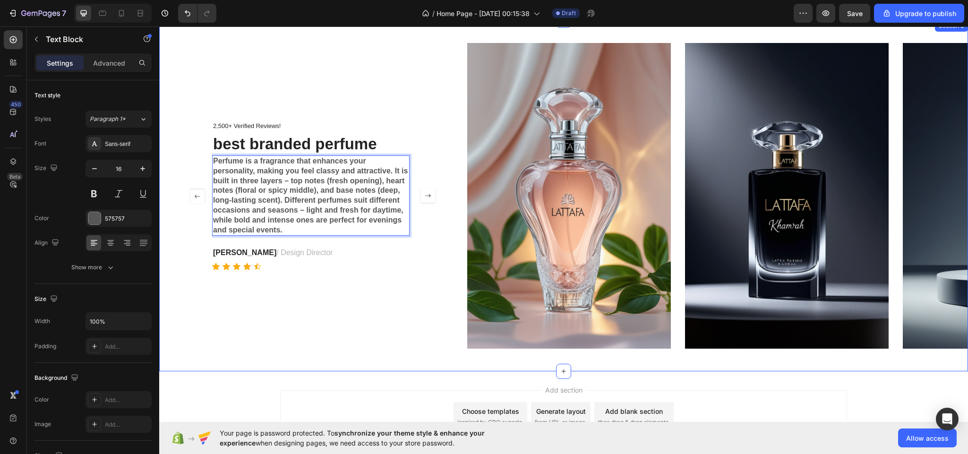
click at [371, 321] on div "2,500+ Verified Reviews! Text Block best branded perfume Heading Perfume is a f…" at bounding box center [313, 196] width 250 height 306
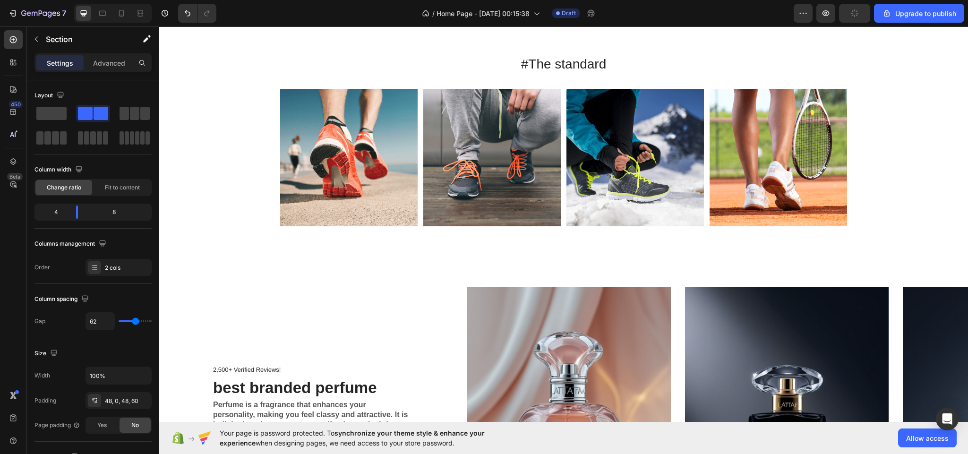
scroll to position [654, 0]
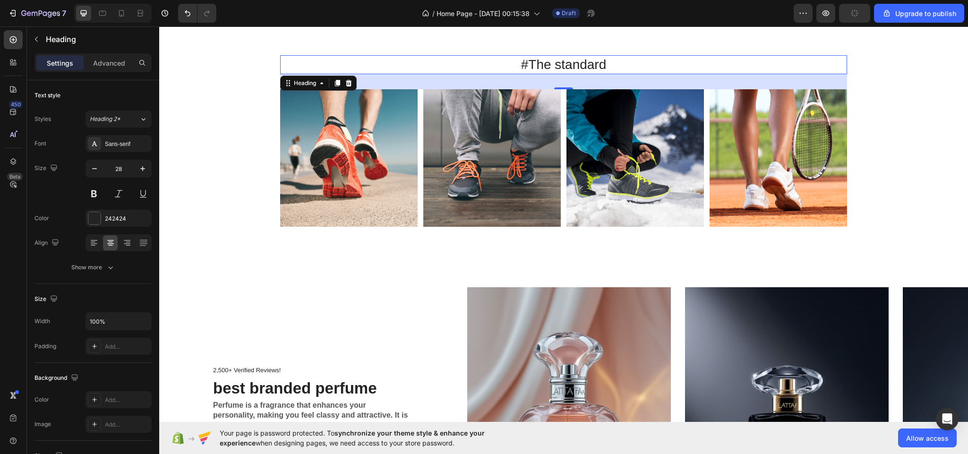
click at [614, 63] on h2 "#The standard" at bounding box center [563, 64] width 567 height 19
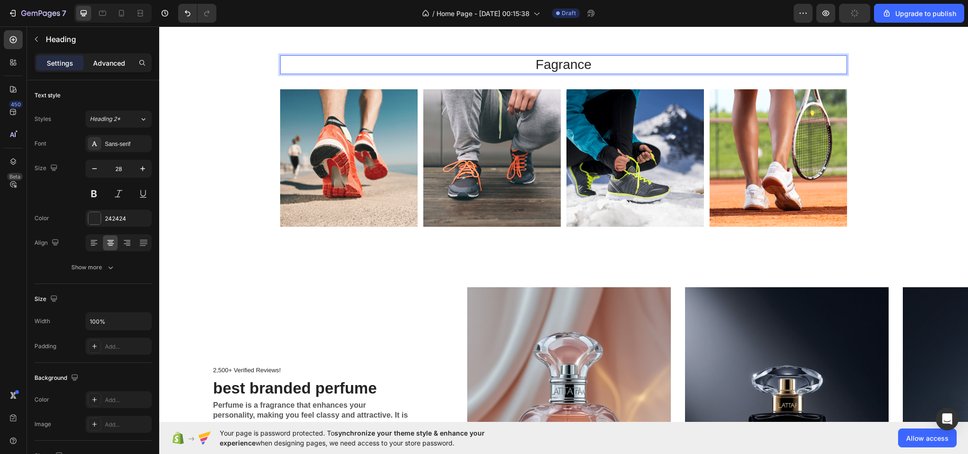
click at [98, 68] on div "Advanced" at bounding box center [109, 62] width 47 height 15
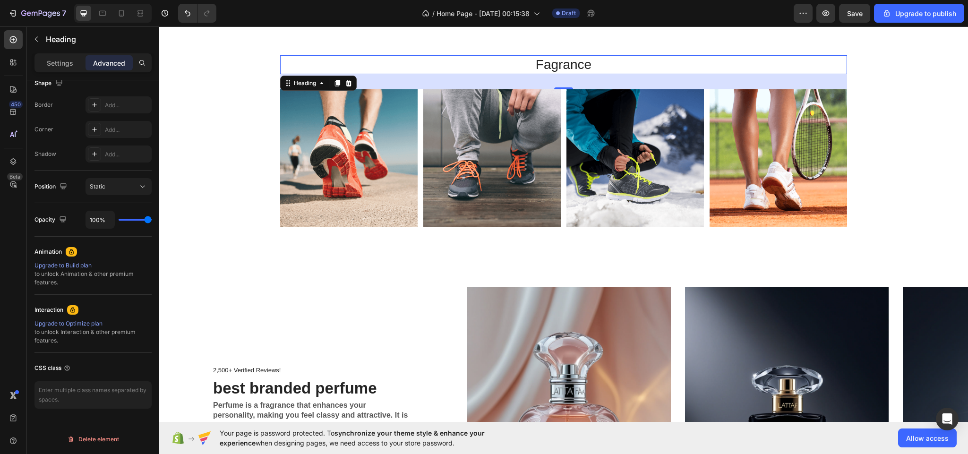
scroll to position [0, 0]
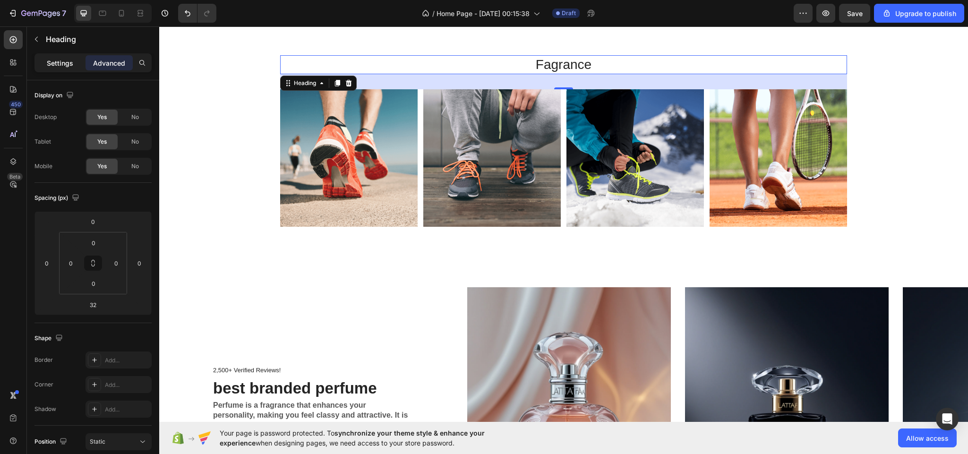
click at [56, 66] on p "Settings" at bounding box center [60, 63] width 26 height 10
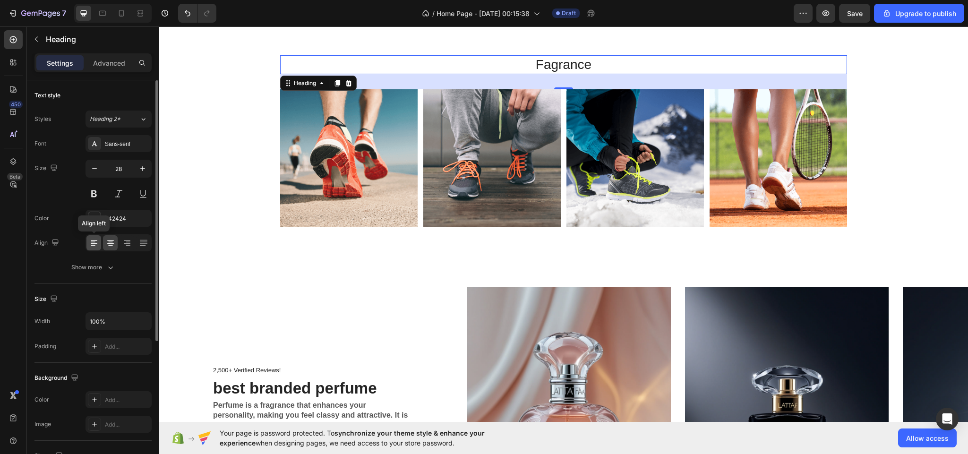
click at [94, 242] on icon at bounding box center [93, 242] width 9 height 9
click at [94, 218] on div at bounding box center [94, 218] width 12 height 12
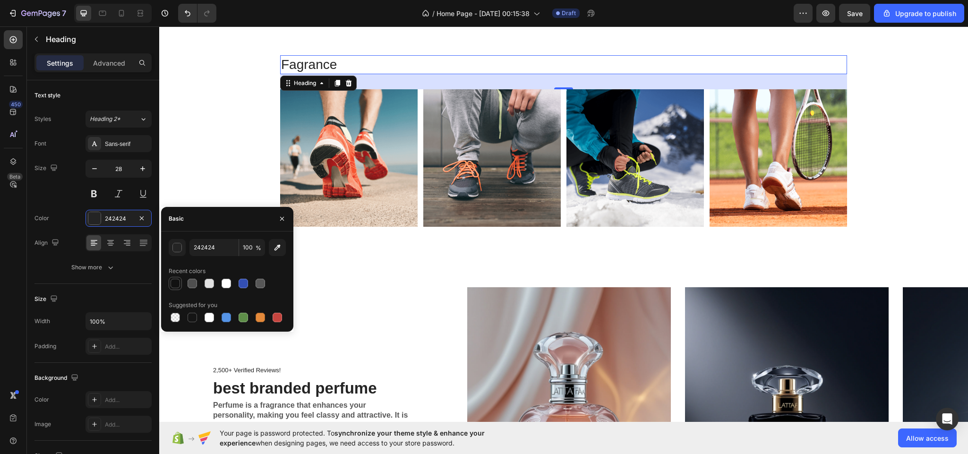
click at [176, 279] on div at bounding box center [175, 283] width 9 height 9
click at [200, 281] on div at bounding box center [227, 283] width 117 height 13
click at [205, 281] on div at bounding box center [209, 283] width 9 height 9
click at [243, 282] on div at bounding box center [243, 283] width 9 height 9
click at [172, 285] on div at bounding box center [175, 283] width 9 height 9
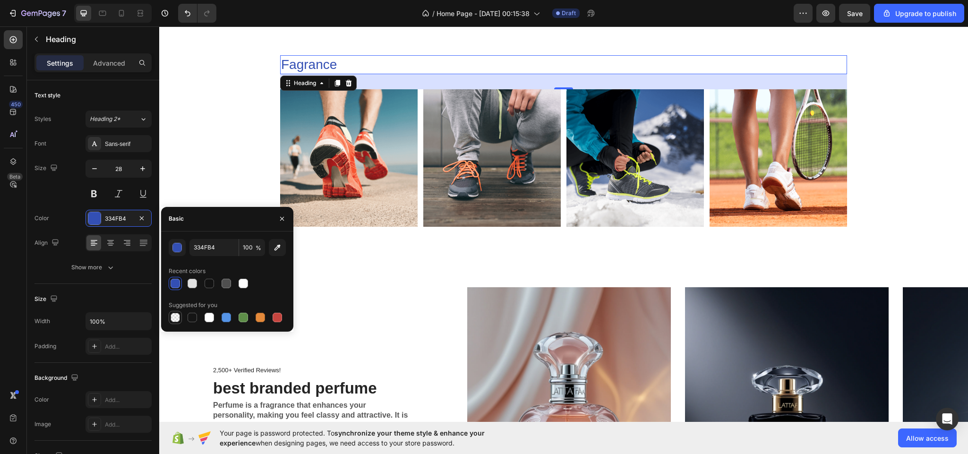
click at [175, 318] on div at bounding box center [175, 317] width 9 height 9
type input "000000"
type input "0"
click at [171, 282] on div at bounding box center [175, 283] width 9 height 9
type input "334FB4"
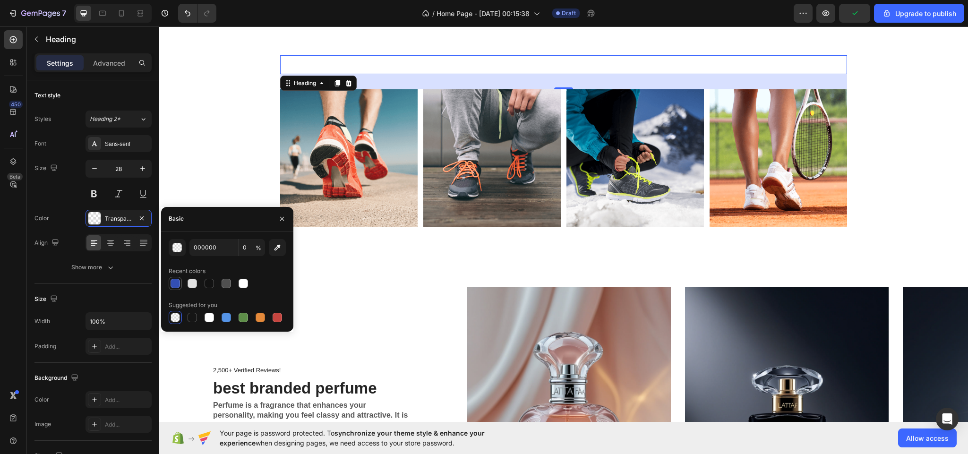
type input "100"
click at [205, 282] on div at bounding box center [209, 283] width 9 height 9
type input "121212"
click at [117, 189] on button at bounding box center [118, 193] width 17 height 17
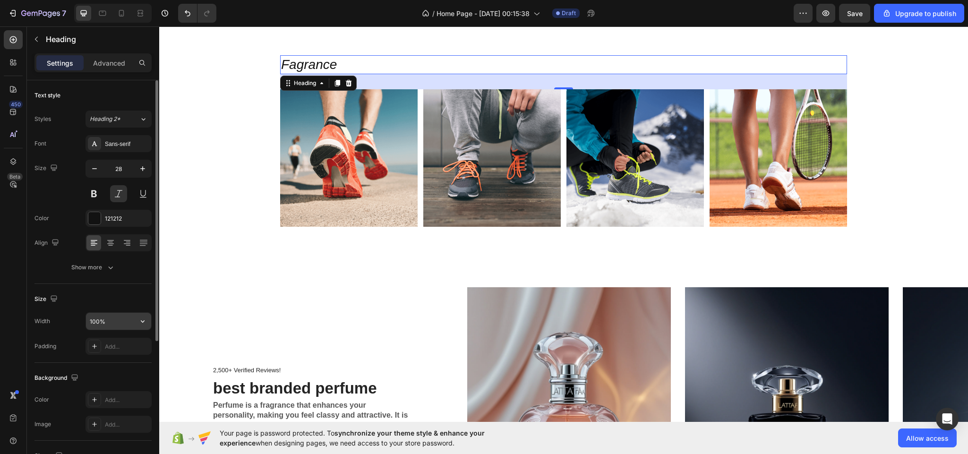
click at [110, 316] on input "100%" at bounding box center [118, 321] width 65 height 17
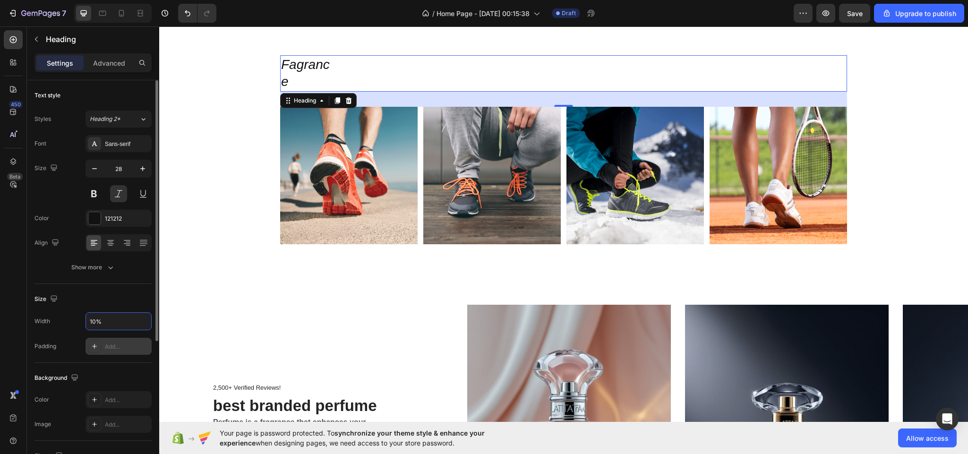
type input "100%"
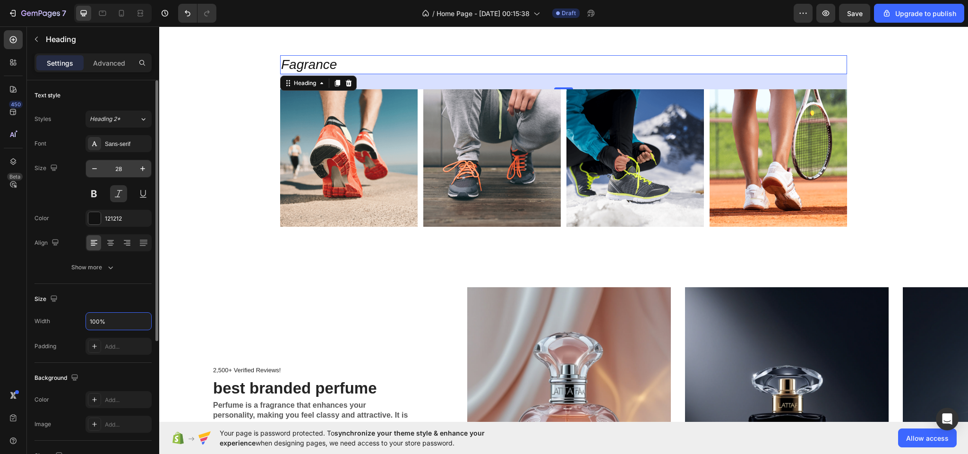
click at [129, 170] on input "28" at bounding box center [118, 168] width 31 height 17
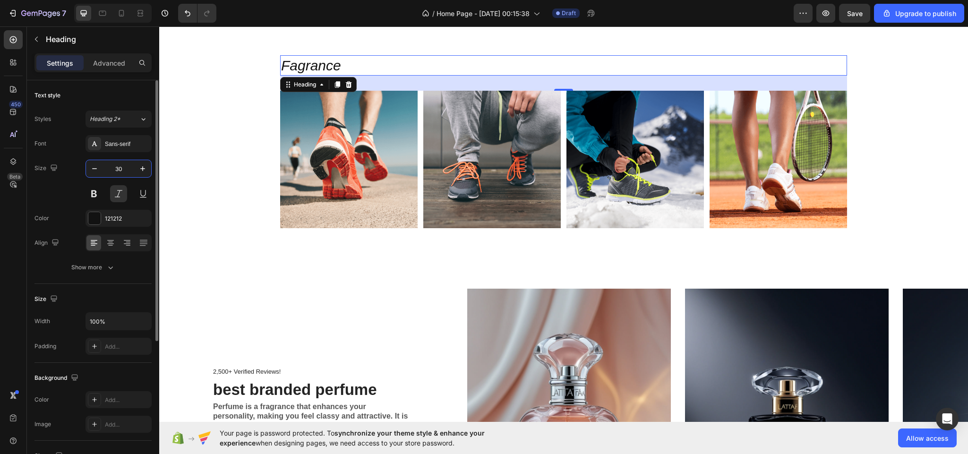
type input "3"
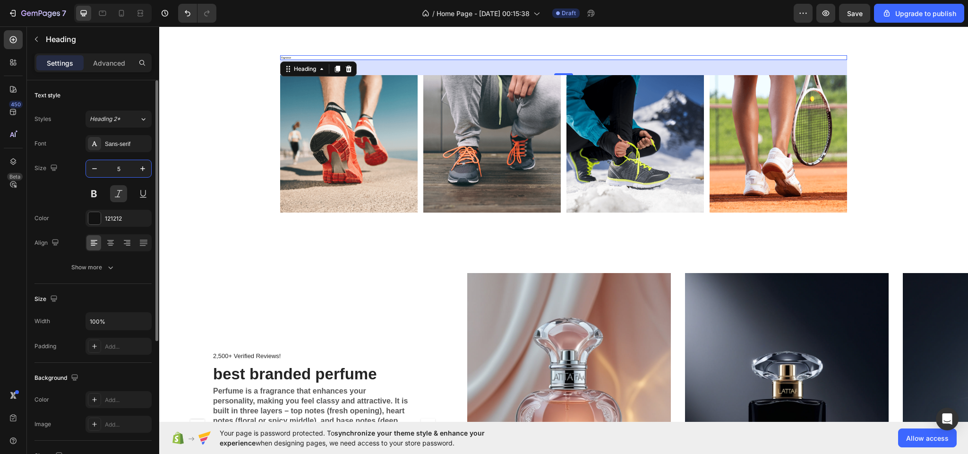
type input "50"
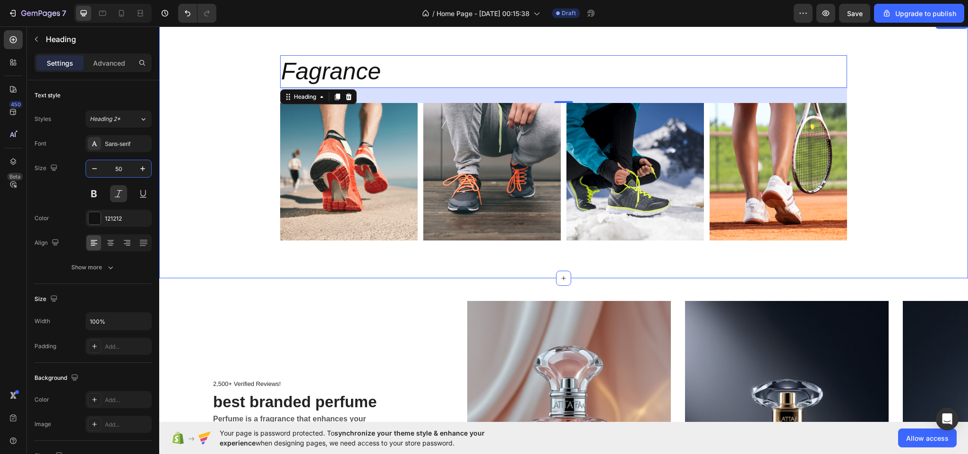
click at [209, 254] on div "Fagrance Heading 32 Image Image Image Image Image Carousel Row" at bounding box center [563, 155] width 795 height 200
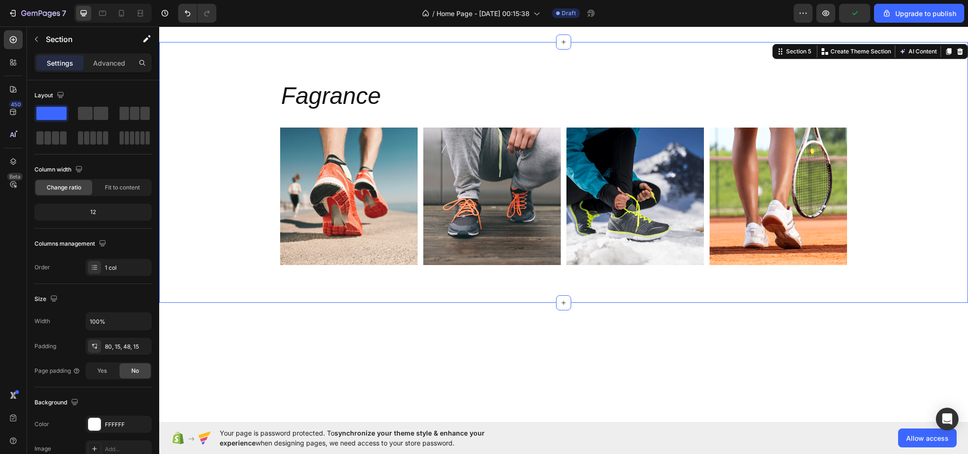
scroll to position [505, 0]
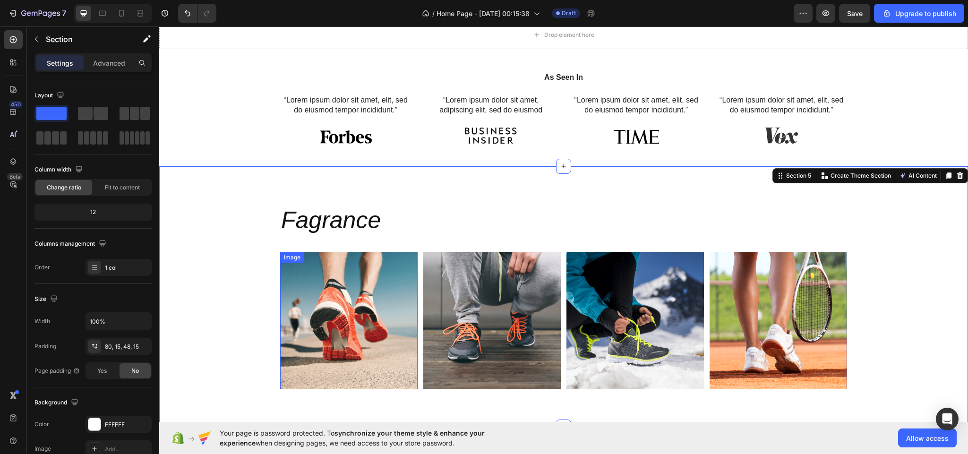
click at [342, 316] on img at bounding box center [349, 321] width 138 height 138
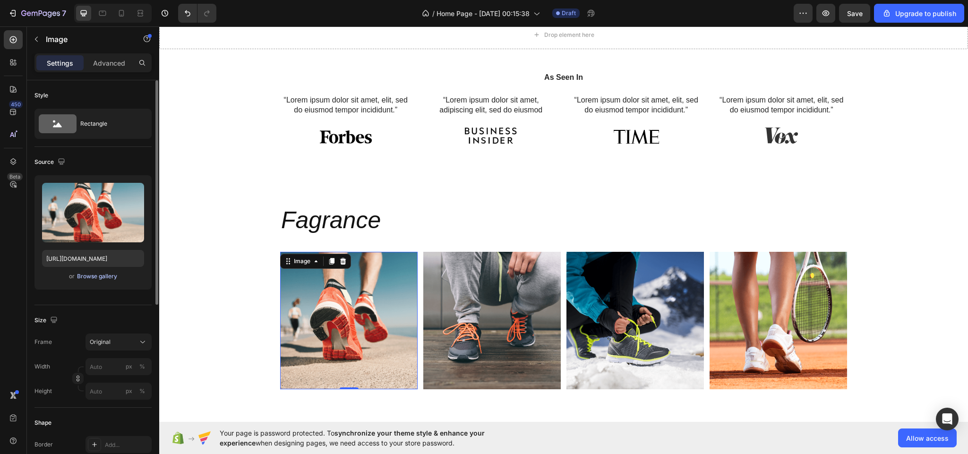
click at [96, 276] on div "Browse gallery" at bounding box center [97, 276] width 40 height 9
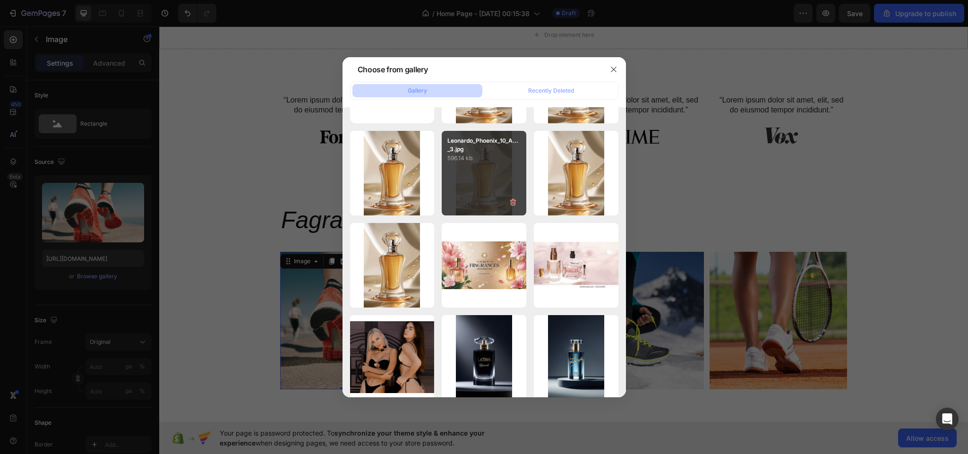
scroll to position [0, 0]
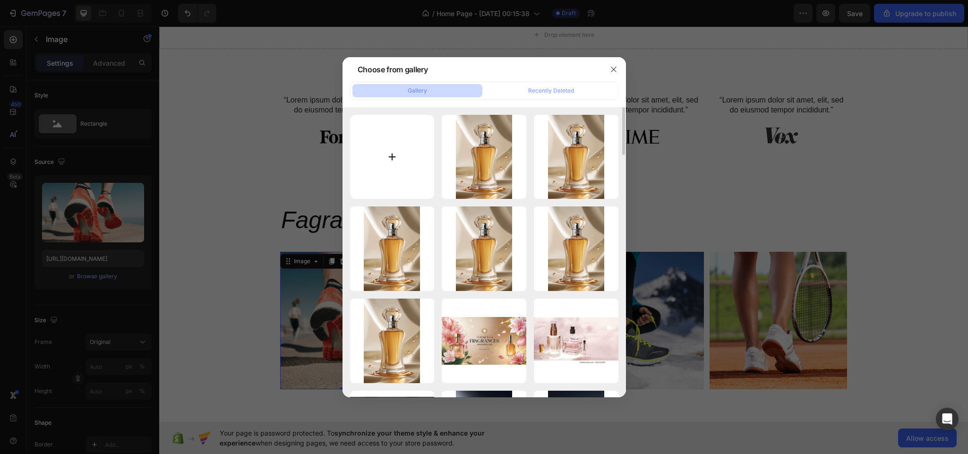
click at [383, 151] on input "file" at bounding box center [392, 157] width 85 height 85
type input "C:\fakepath\N52450565A_1.avif"
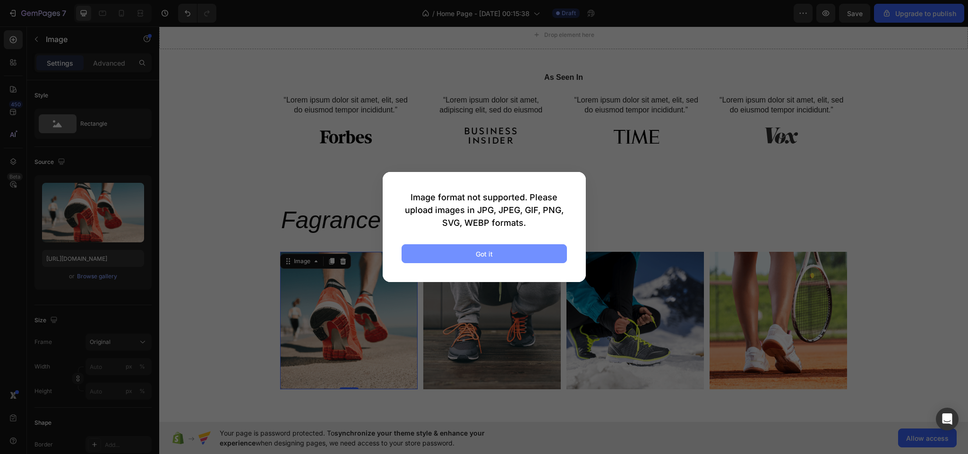
click at [503, 250] on button "Got it" at bounding box center [484, 253] width 165 height 19
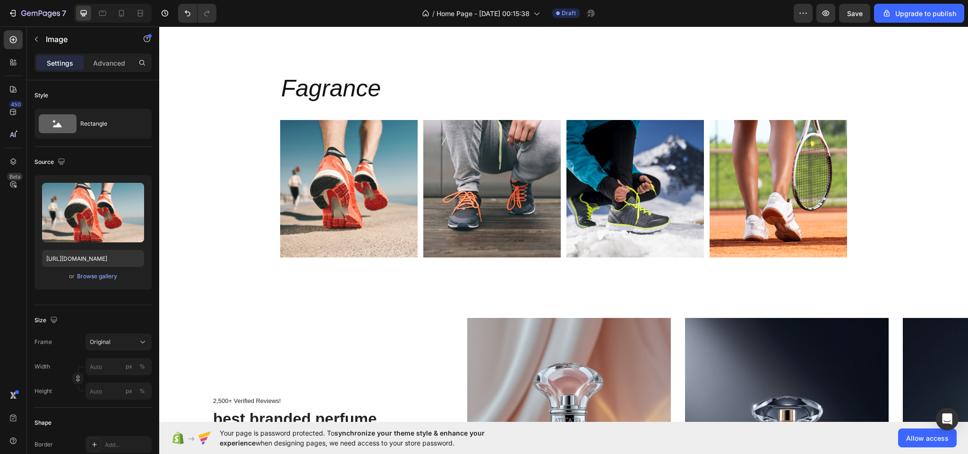
scroll to position [634, 0]
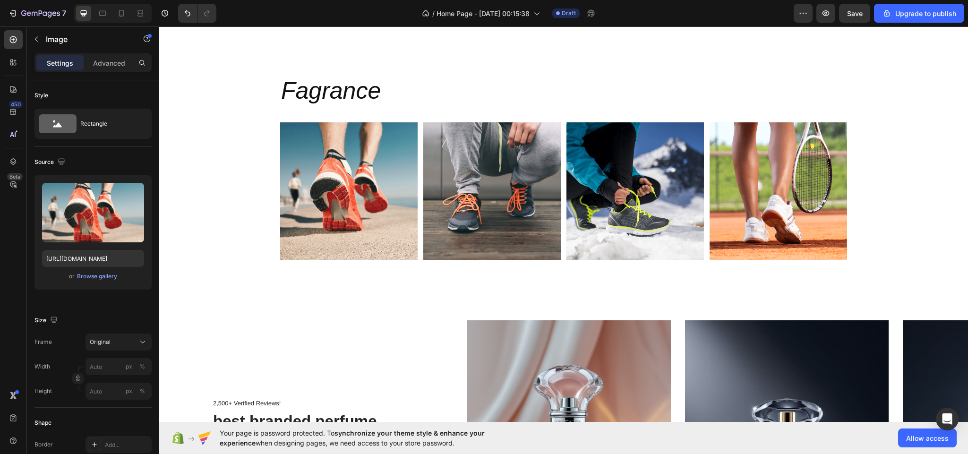
click at [342, 187] on img at bounding box center [349, 191] width 138 height 138
click at [80, 280] on div "Browse gallery" at bounding box center [97, 276] width 40 height 9
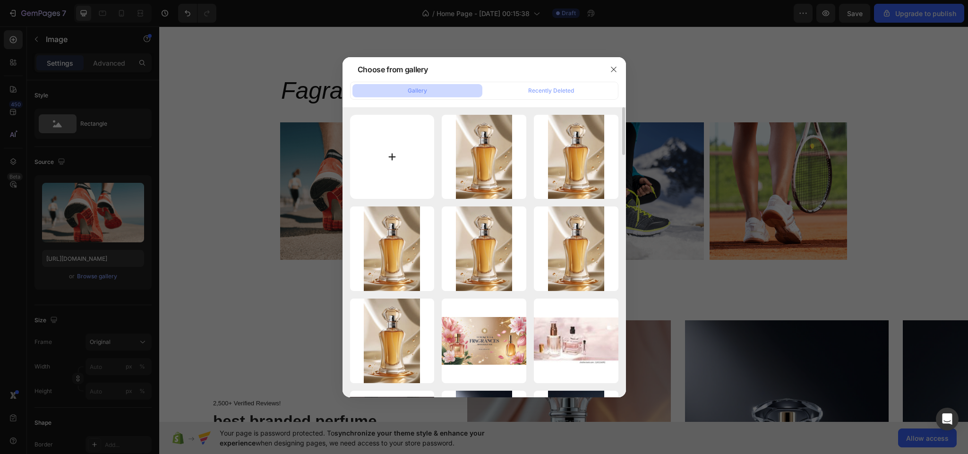
click at [390, 168] on input "file" at bounding box center [392, 157] width 85 height 85
type input "C:\fakepath\Leonardo_Phoenix_10_A_luxurious_perfume_bottle_labeled_Fragran_2.jpg"
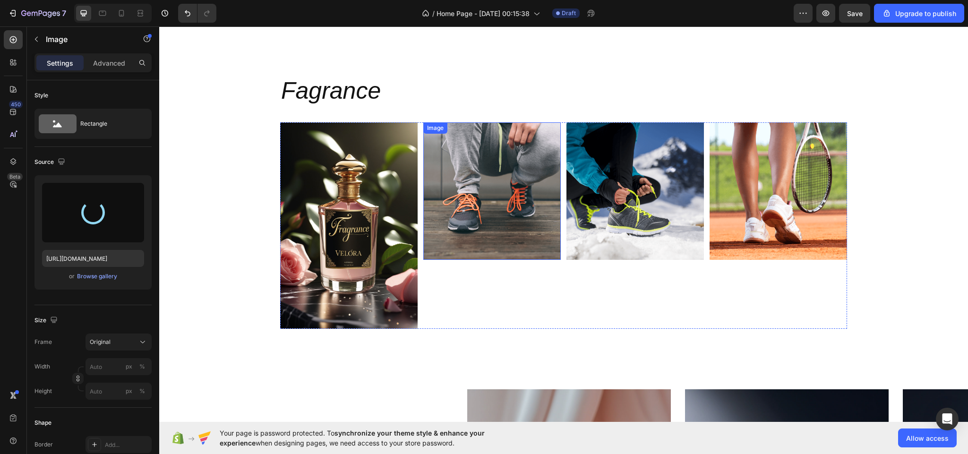
type input "https://cdn.shopify.com/s/files/1/0630/9032/7613/files/gempages_579426700153061…"
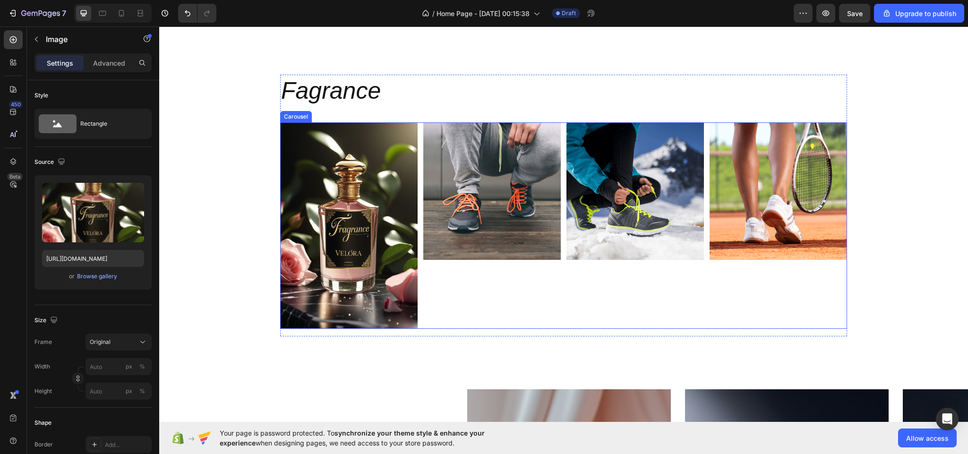
click at [567, 306] on div "Image" at bounding box center [636, 225] width 138 height 207
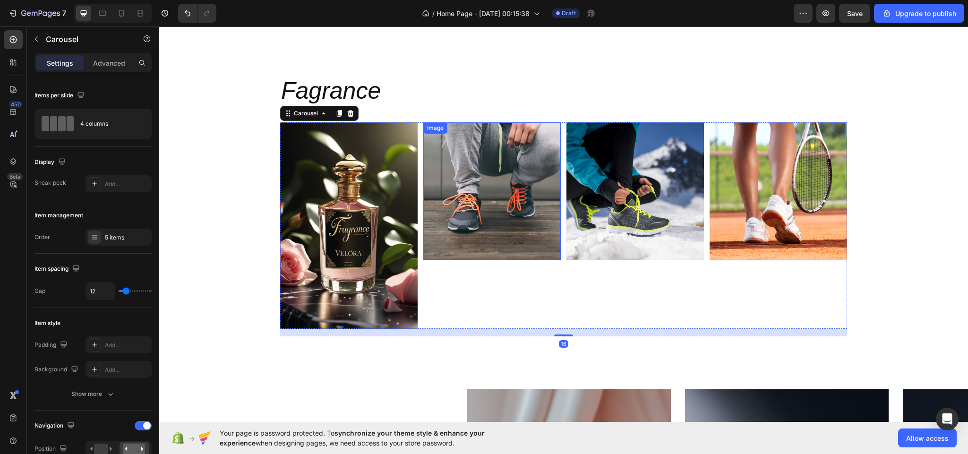
click at [468, 204] on img at bounding box center [492, 191] width 138 height 138
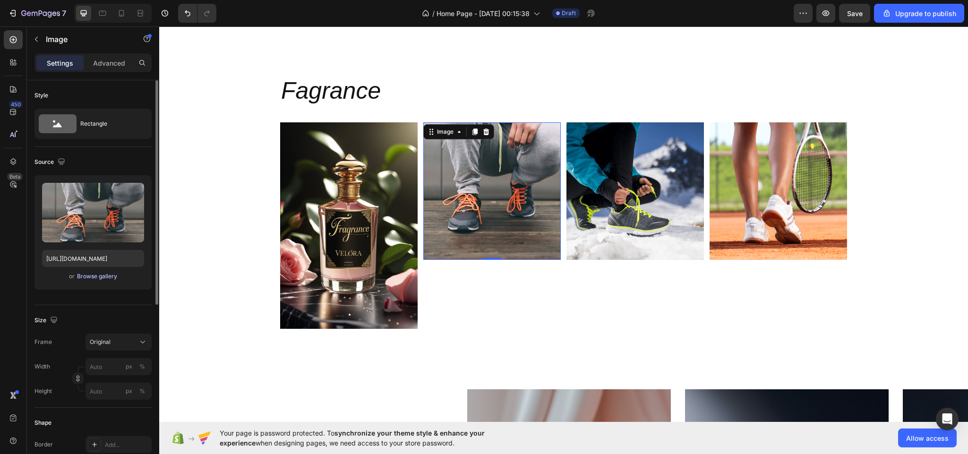
click at [93, 278] on div "Browse gallery" at bounding box center [97, 276] width 40 height 9
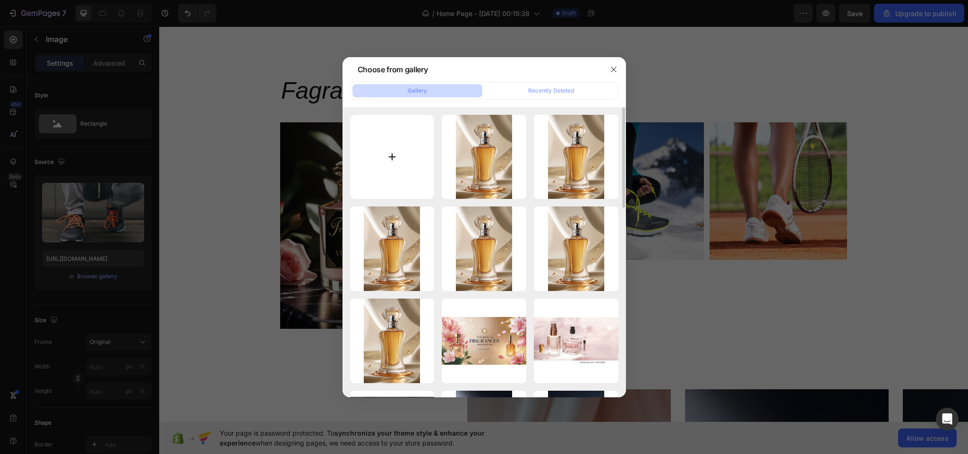
click at [385, 156] on input "file" at bounding box center [392, 157] width 85 height 85
type input "C:\fakepath\Leonardo_Phoenix_10_A_sleek_luxurious_perfume_bottle_of_Armaf_3.jpg"
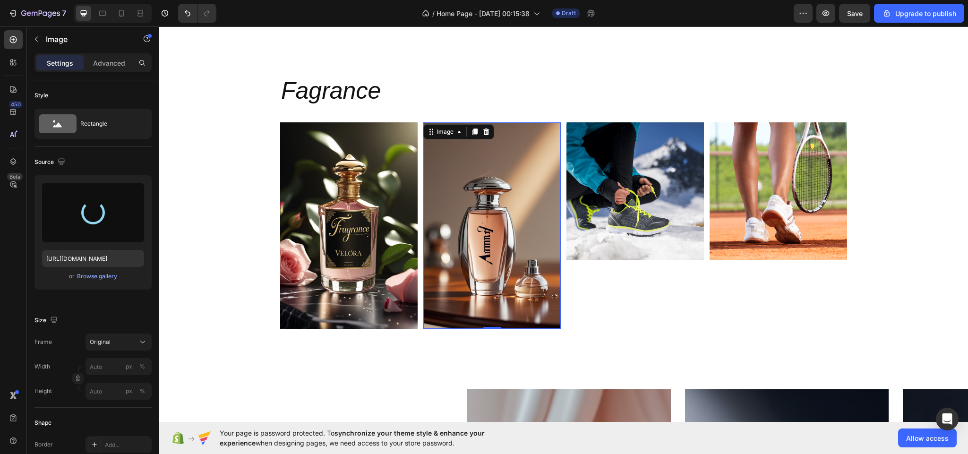
type input "https://cdn.shopify.com/s/files/1/0630/9032/7613/files/gempages_579426700153061…"
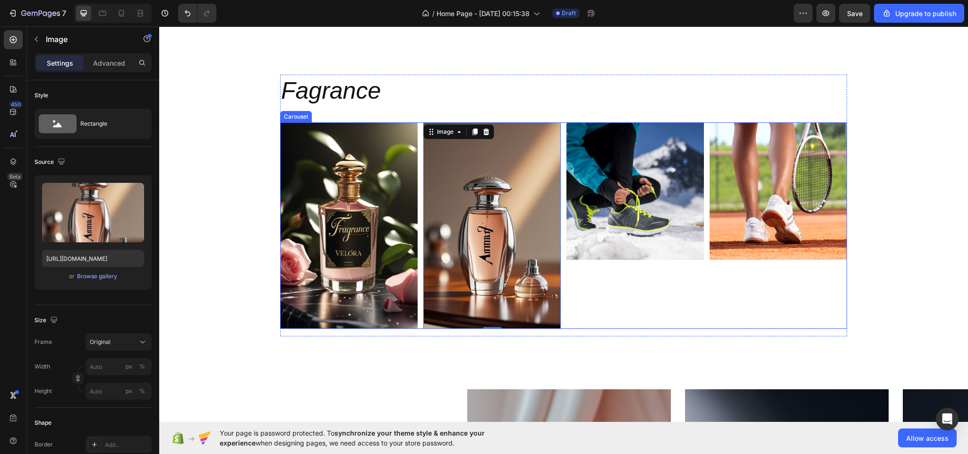
click at [674, 285] on div "Image" at bounding box center [636, 225] width 138 height 207
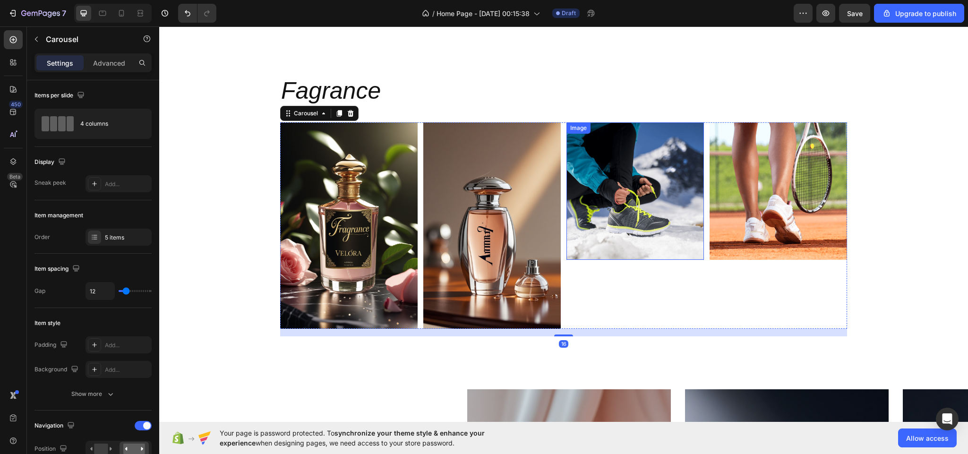
click at [641, 225] on img at bounding box center [636, 191] width 138 height 138
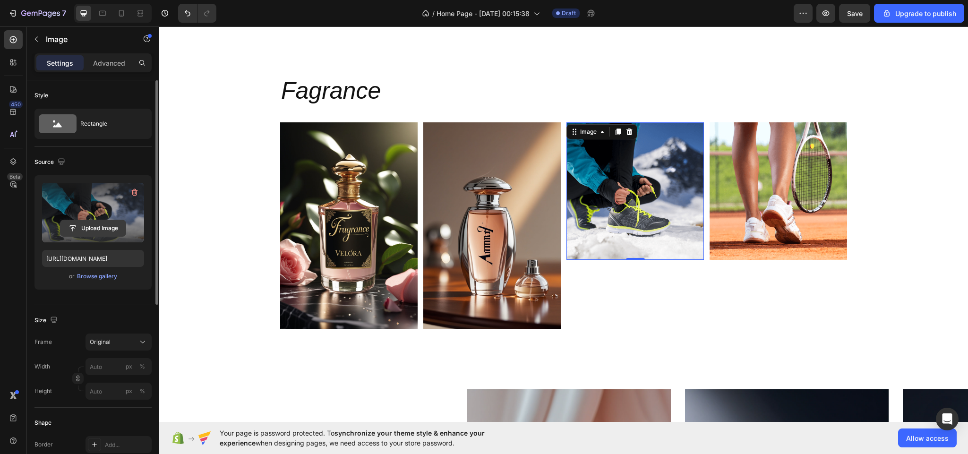
click at [94, 224] on input "file" at bounding box center [92, 228] width 65 height 16
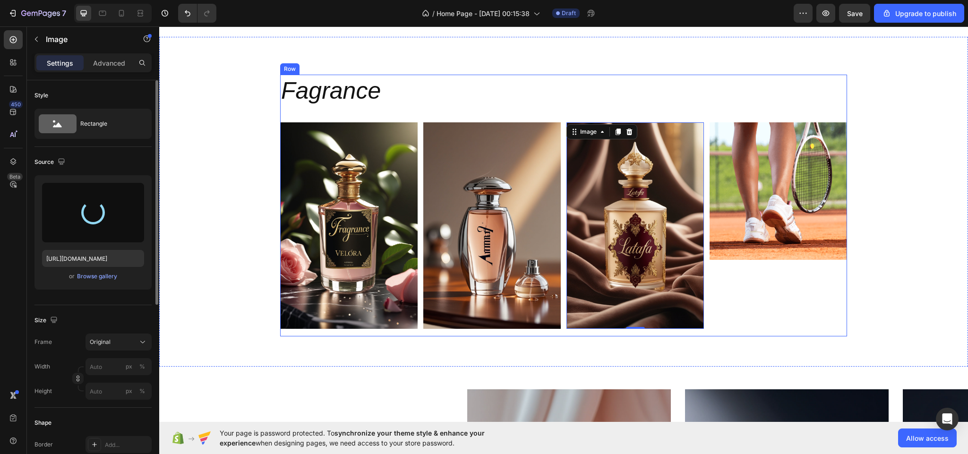
type input "https://cdn.shopify.com/s/files/1/0630/9032/7613/files/gempages_579426700153061…"
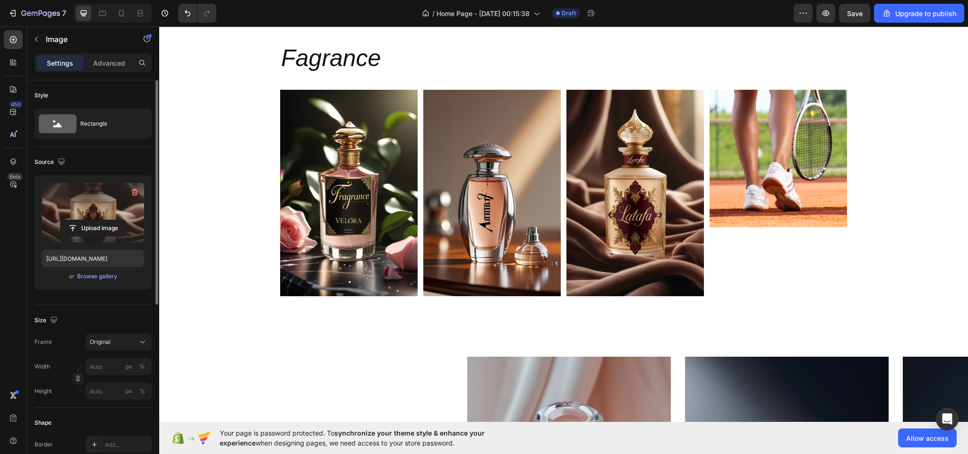
scroll to position [631, 0]
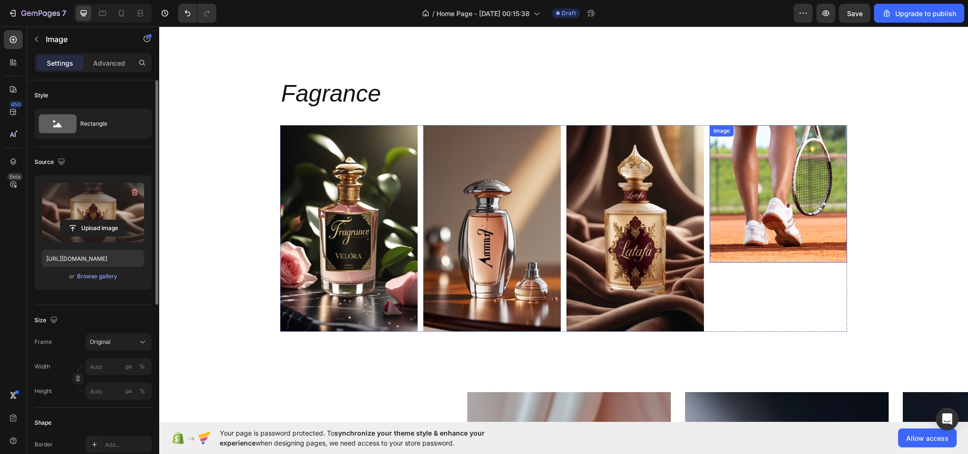
click at [778, 219] on img at bounding box center [779, 194] width 138 height 138
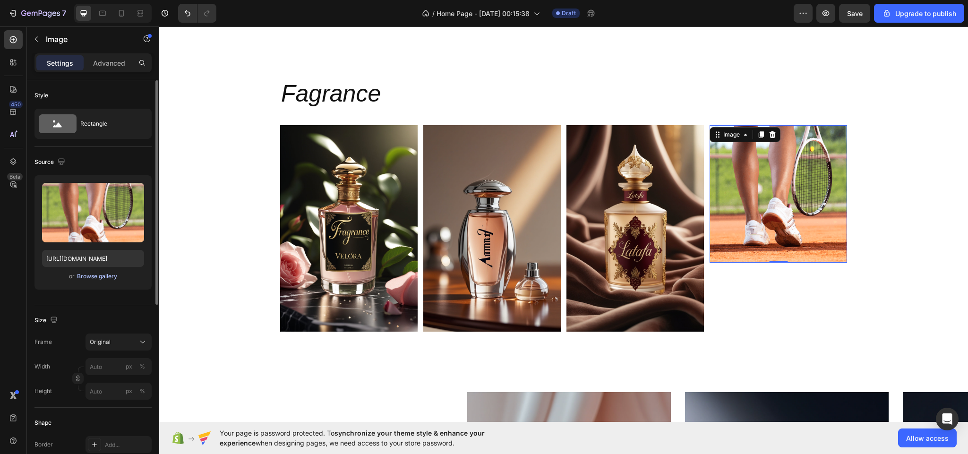
click at [105, 274] on div "Browse gallery" at bounding box center [97, 276] width 40 height 9
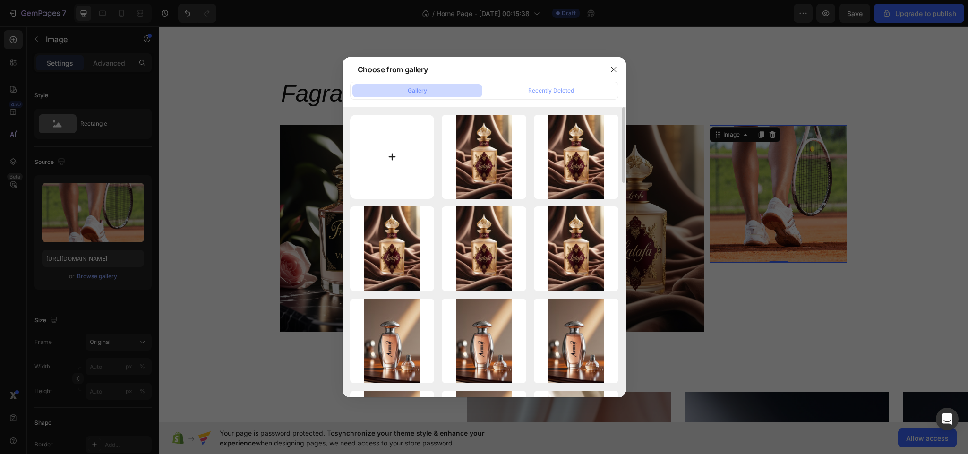
click at [384, 149] on input "file" at bounding box center [392, 157] width 85 height 85
type input "C:\fakepath\Brown Elegant Eau de Parfum Instagram Post .png"
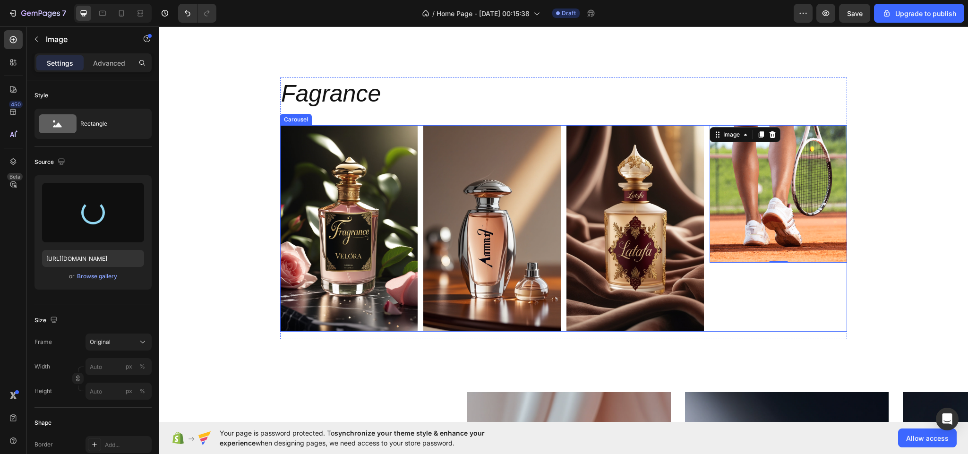
type input "https://cdn.shopify.com/s/files/1/0630/9032/7613/files/gempages_579426700153061…"
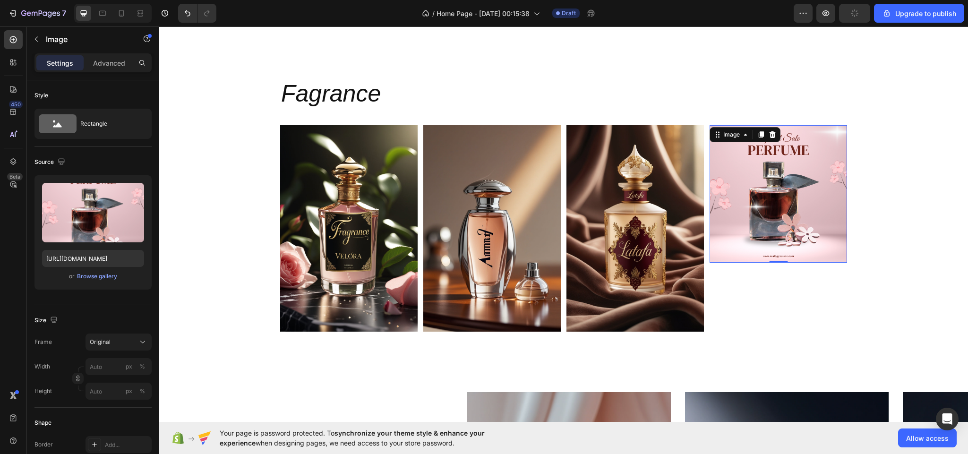
click at [780, 169] on img at bounding box center [779, 194] width 138 height 138
click at [770, 134] on icon at bounding box center [773, 135] width 8 height 8
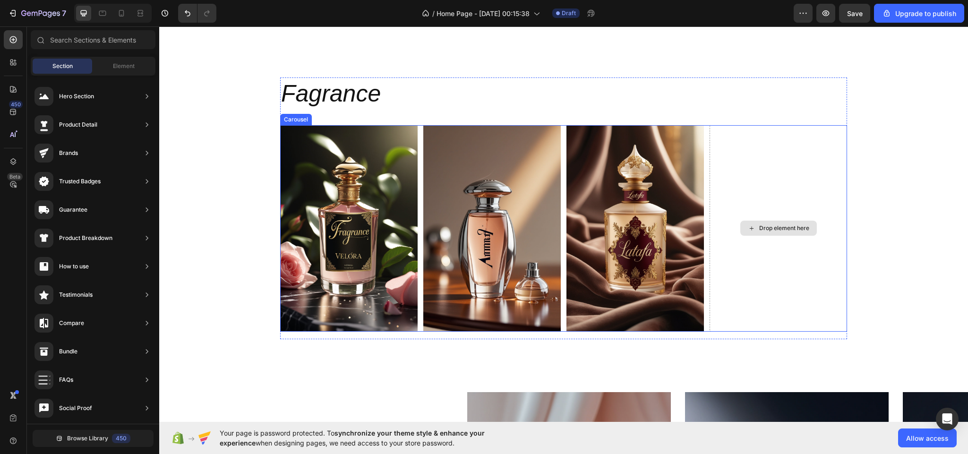
click at [770, 206] on div "Drop element here" at bounding box center [779, 228] width 138 height 207
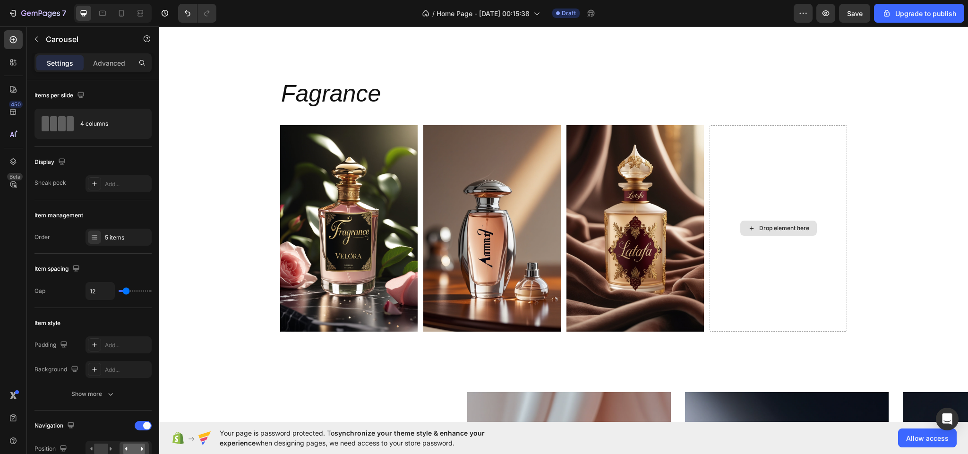
click at [772, 231] on div "Drop element here" at bounding box center [784, 228] width 50 height 8
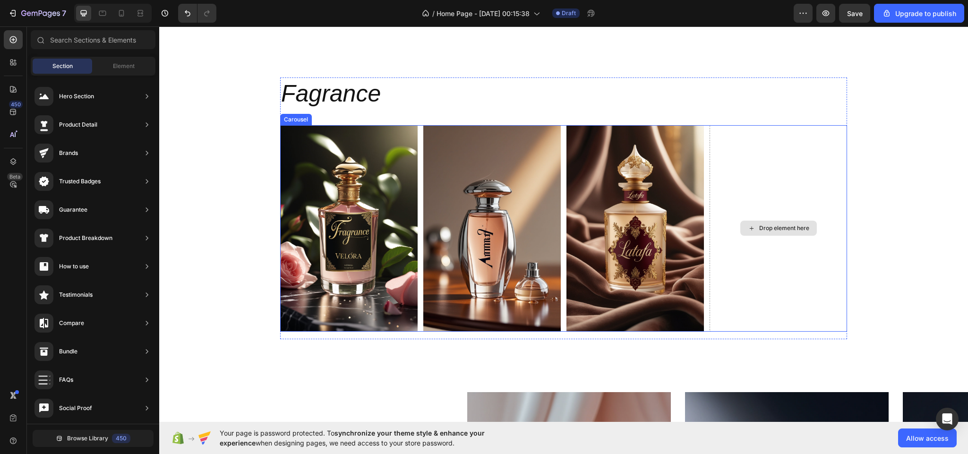
click at [775, 220] on div "Drop element here" at bounding box center [779, 228] width 138 height 207
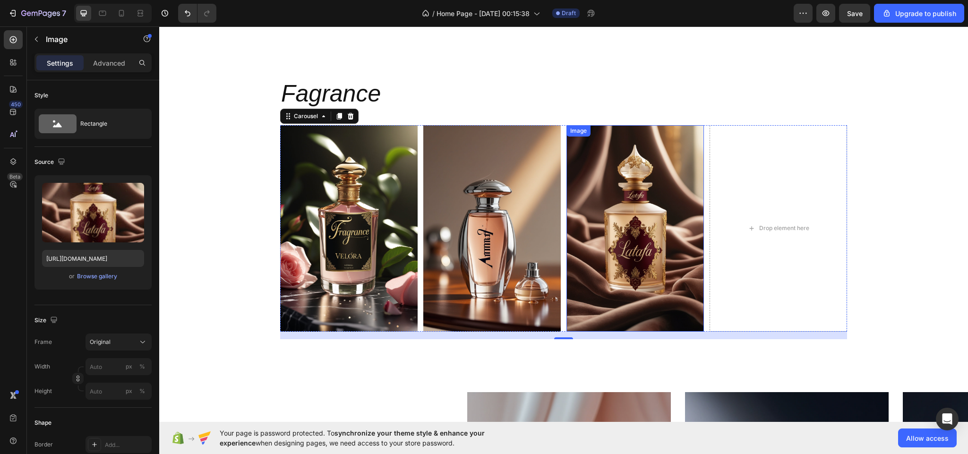
click at [620, 254] on img at bounding box center [636, 228] width 138 height 207
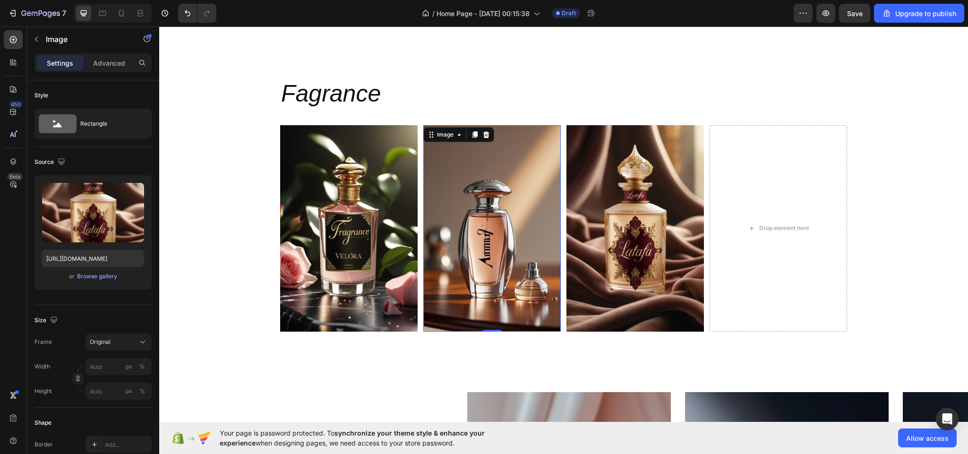
click at [533, 261] on img at bounding box center [492, 228] width 138 height 207
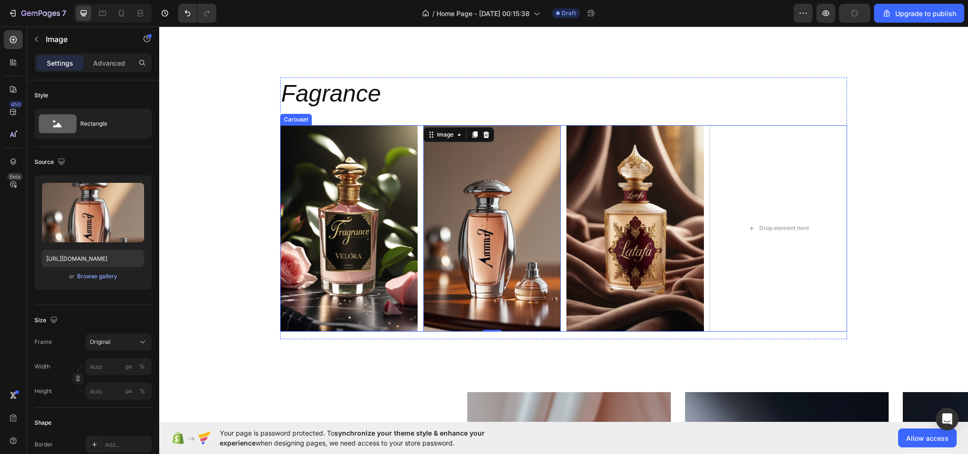
click at [824, 224] on rect "Carousel Next Arrow" at bounding box center [831, 228] width 17 height 17
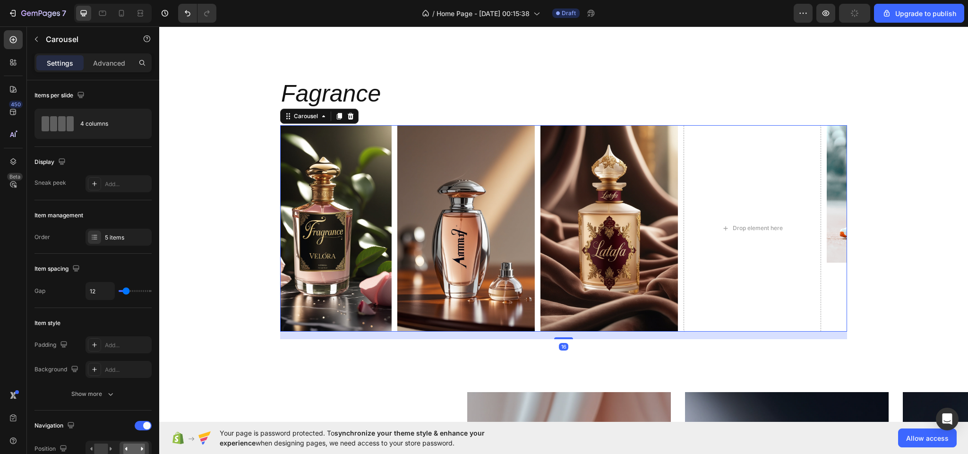
click at [824, 224] on rect "Carousel Next Arrow" at bounding box center [831, 228] width 17 height 17
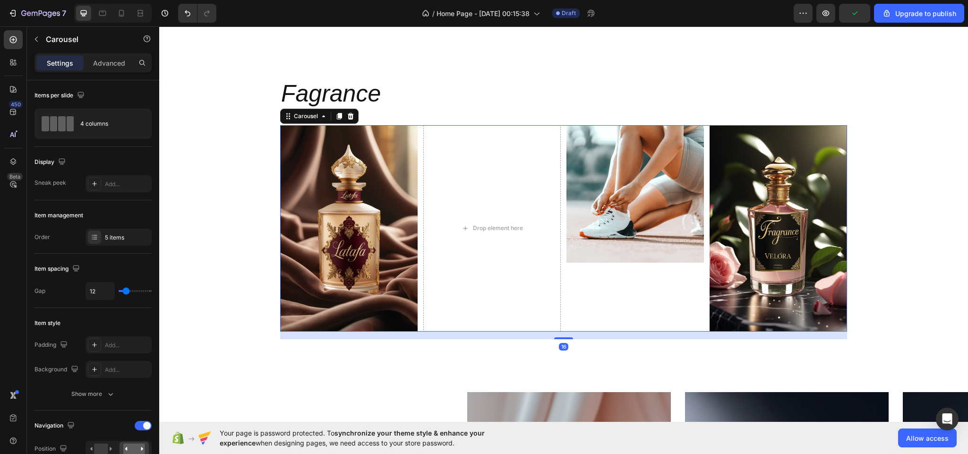
click at [824, 224] on rect "Carousel Next Arrow" at bounding box center [831, 228] width 17 height 17
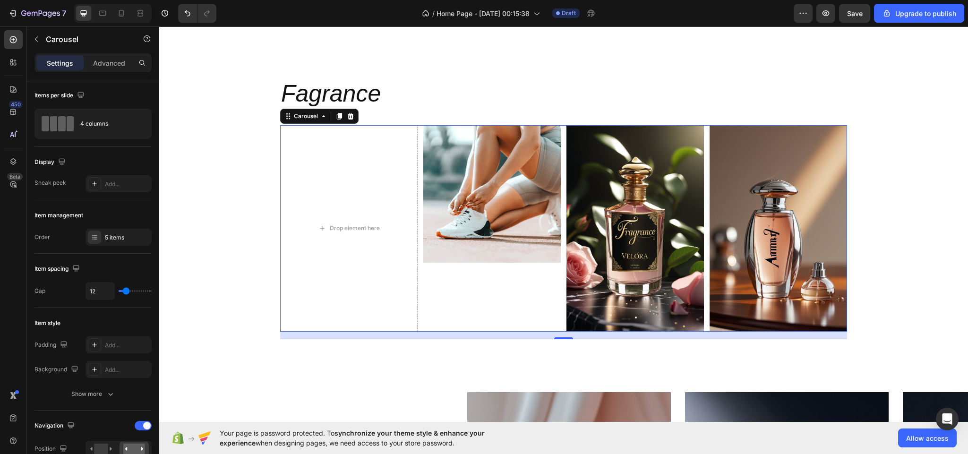
click at [288, 227] on rect "Carousel Back Arrow" at bounding box center [296, 228] width 17 height 17
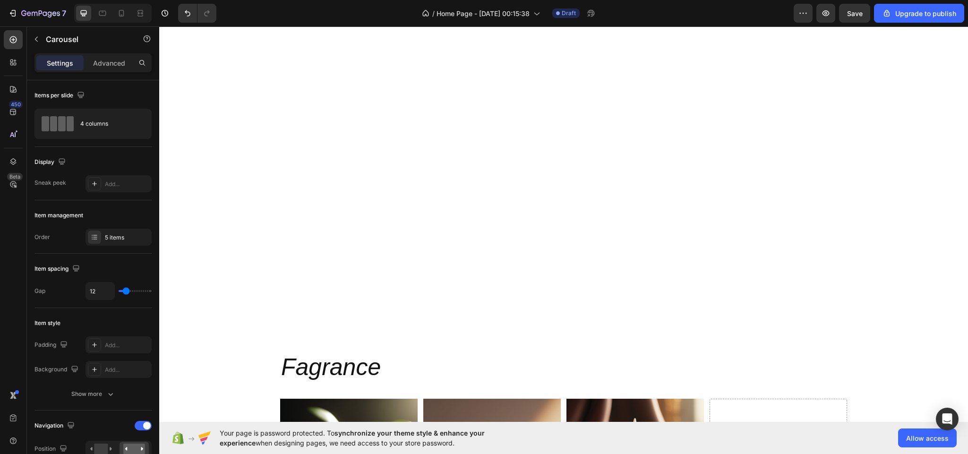
scroll to position [1057, 0]
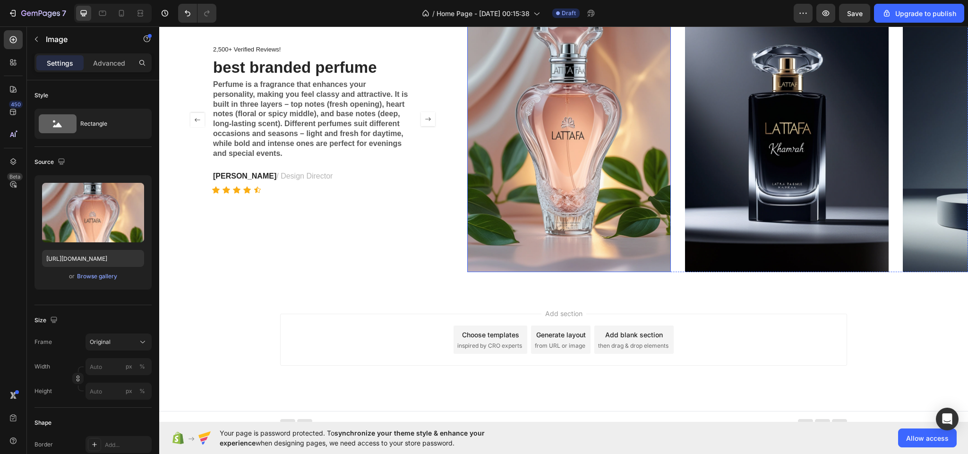
click at [629, 88] on img at bounding box center [569, 119] width 204 height 306
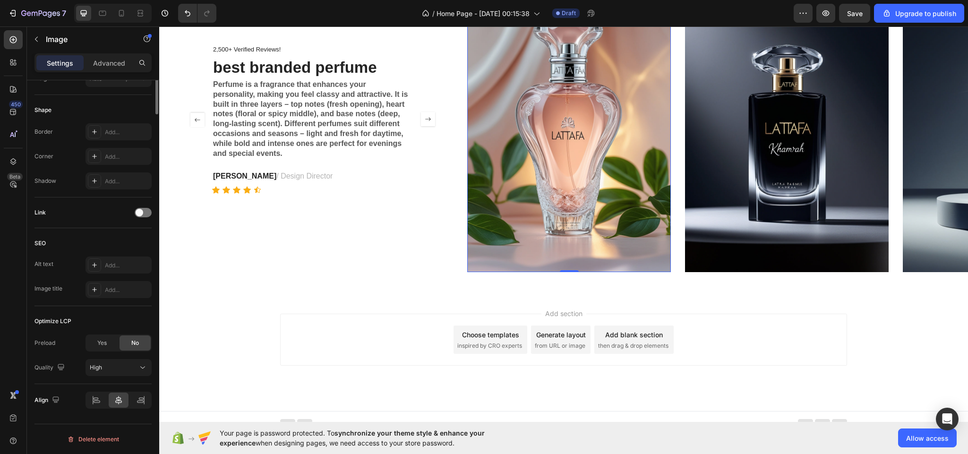
scroll to position [0, 0]
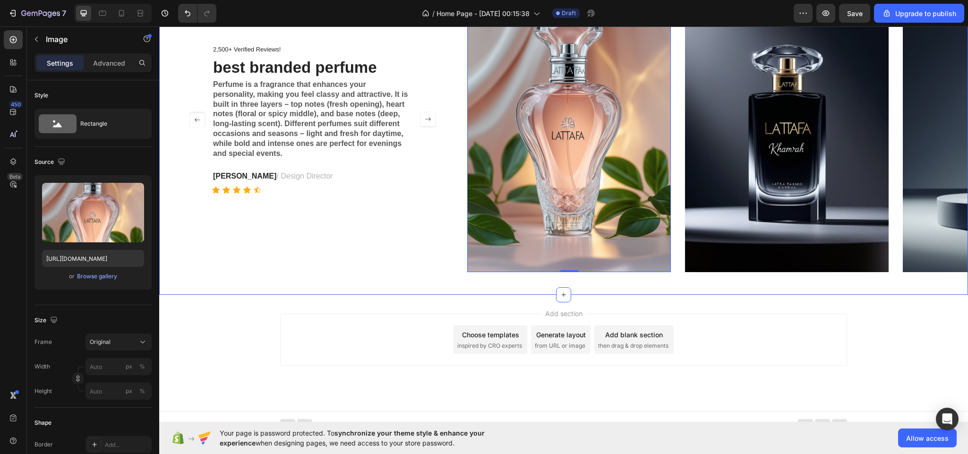
click at [773, 279] on div "2,500+ Verified Reviews! Text Block best branded perfume Heading Perfume is a f…" at bounding box center [563, 119] width 809 height 351
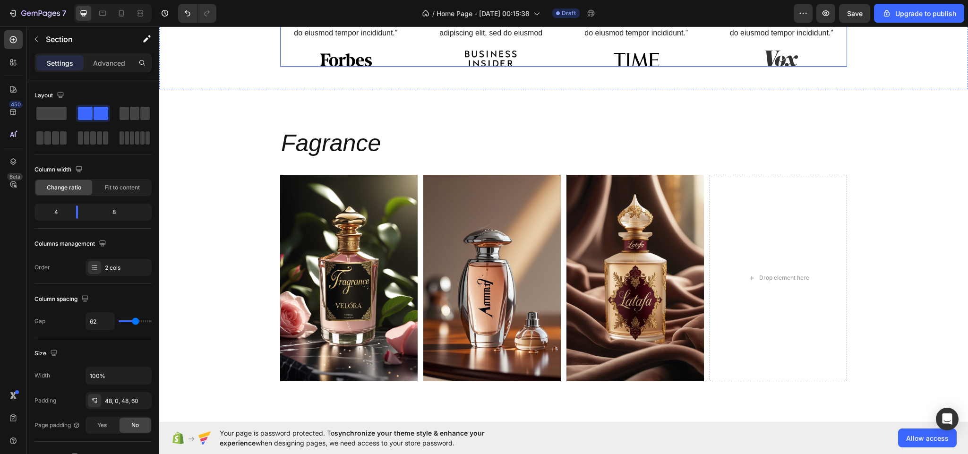
scroll to position [594, 0]
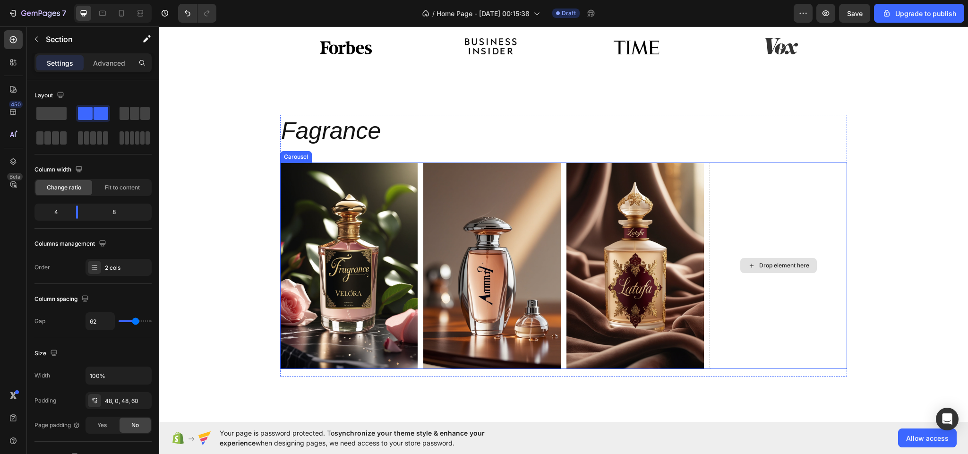
click at [780, 272] on div "Drop element here" at bounding box center [779, 265] width 77 height 15
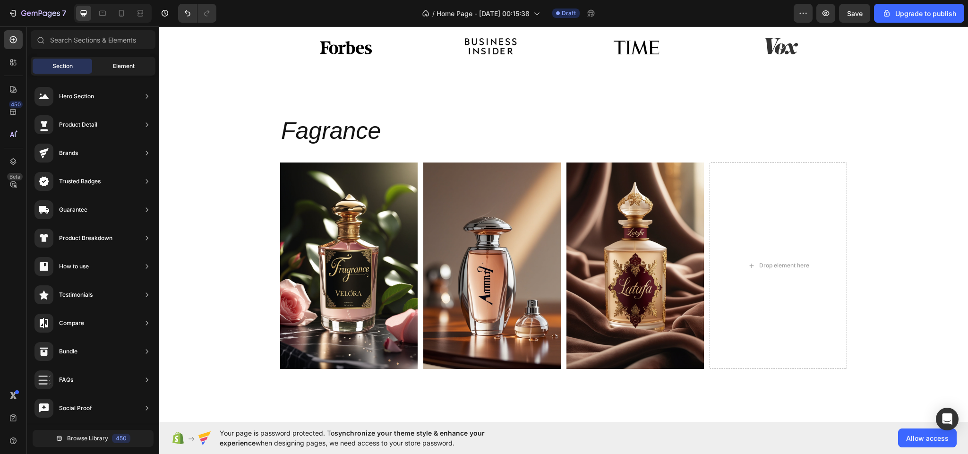
click at [115, 64] on span "Element" at bounding box center [124, 66] width 22 height 9
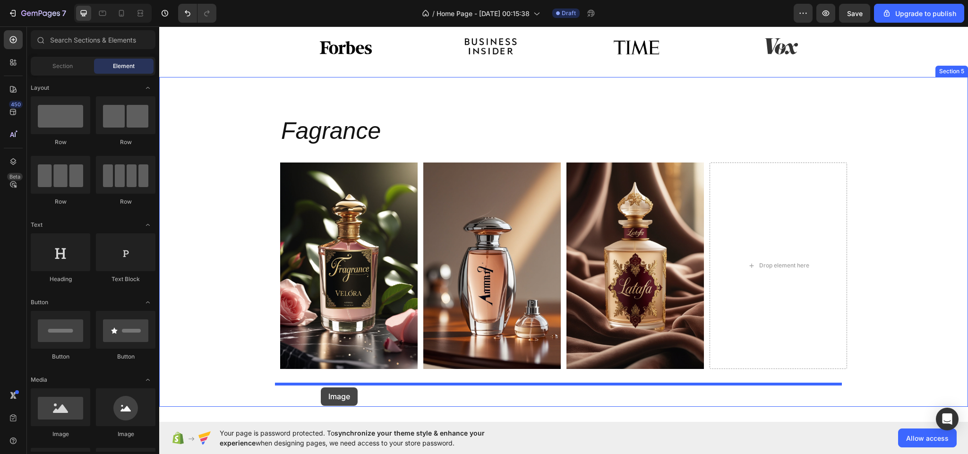
scroll to position [608, 0]
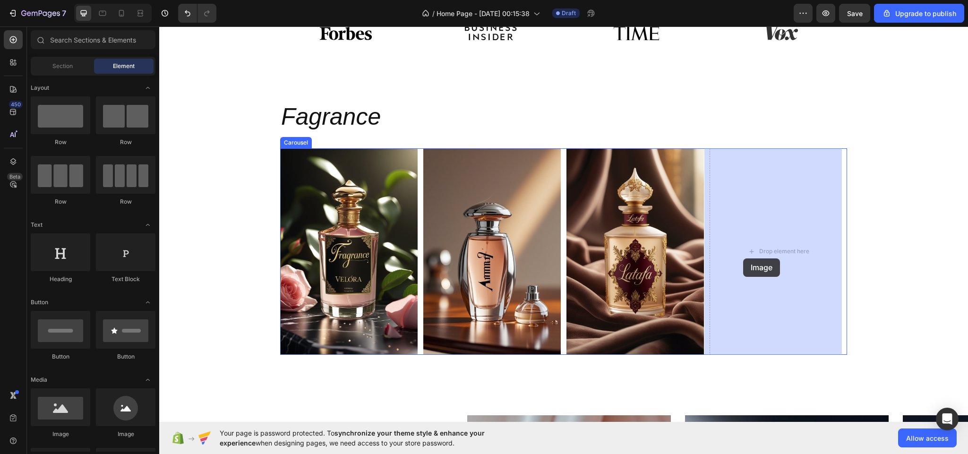
drag, startPoint x: 287, startPoint y: 435, endPoint x: 743, endPoint y: 258, distance: 489.4
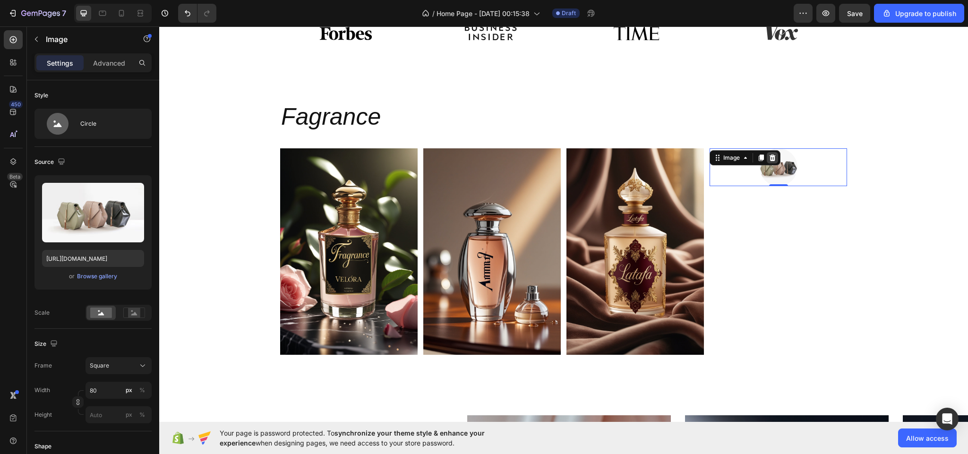
click at [770, 158] on icon at bounding box center [773, 158] width 6 height 7
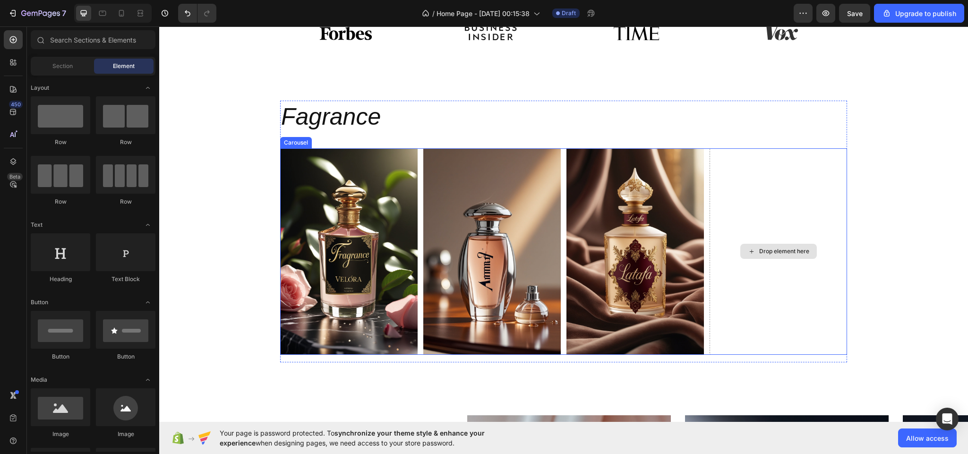
click at [760, 241] on div "Drop element here" at bounding box center [779, 251] width 138 height 207
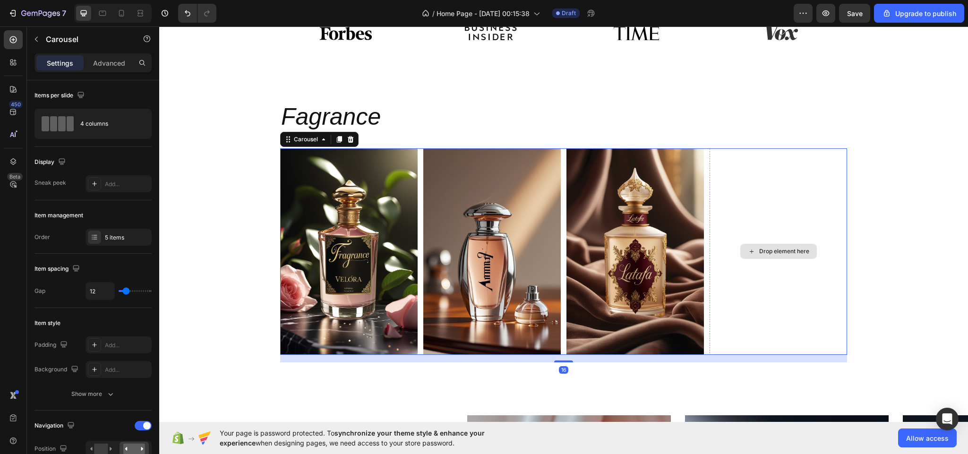
click at [758, 177] on div "Drop element here" at bounding box center [779, 251] width 138 height 207
click at [593, 128] on h2 "Fagrance" at bounding box center [563, 117] width 567 height 33
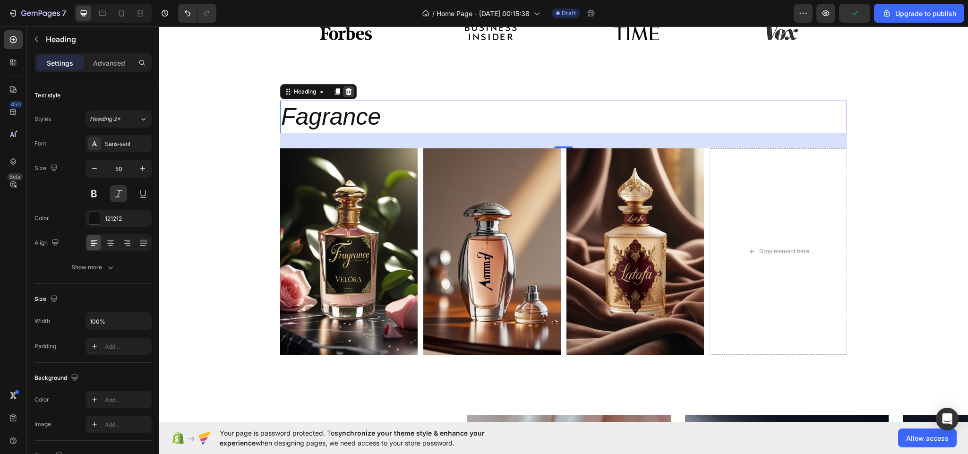
click at [346, 89] on icon at bounding box center [349, 92] width 8 height 8
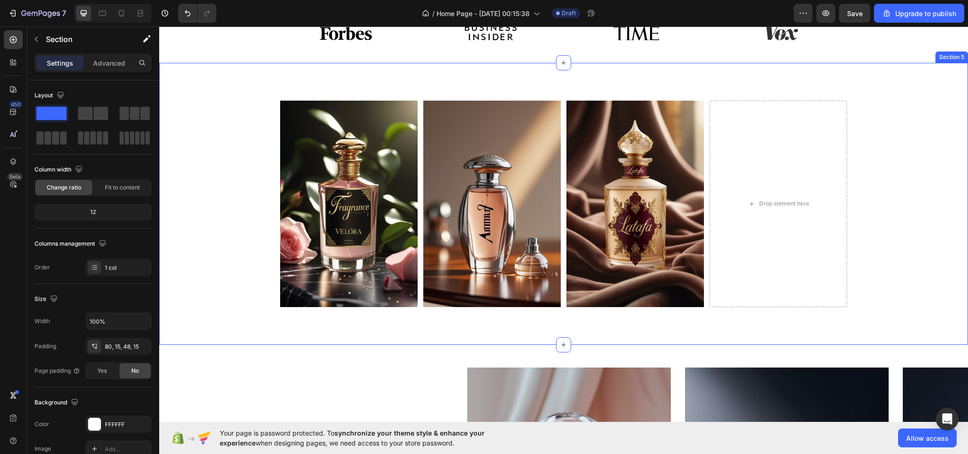
click at [891, 173] on div "Image Image Image Drop element here Image Carousel Row" at bounding box center [563, 212] width 795 height 222
click at [956, 53] on icon at bounding box center [960, 54] width 8 height 8
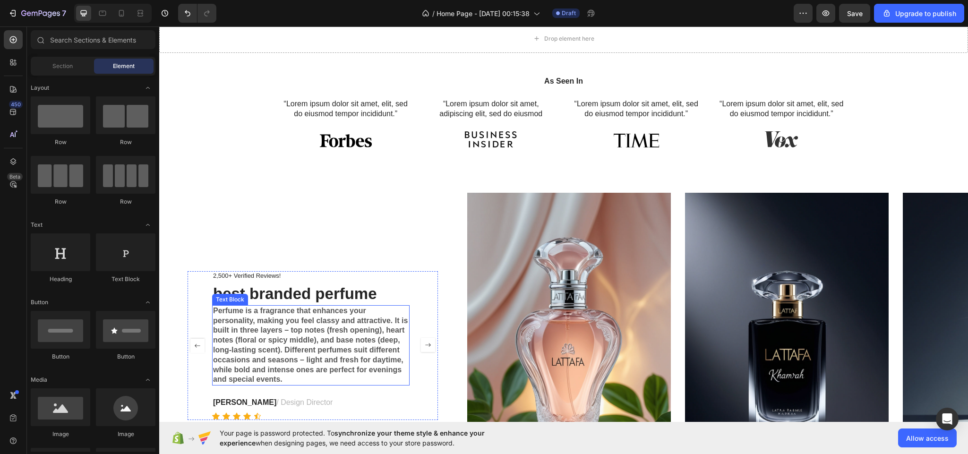
scroll to position [737, 0]
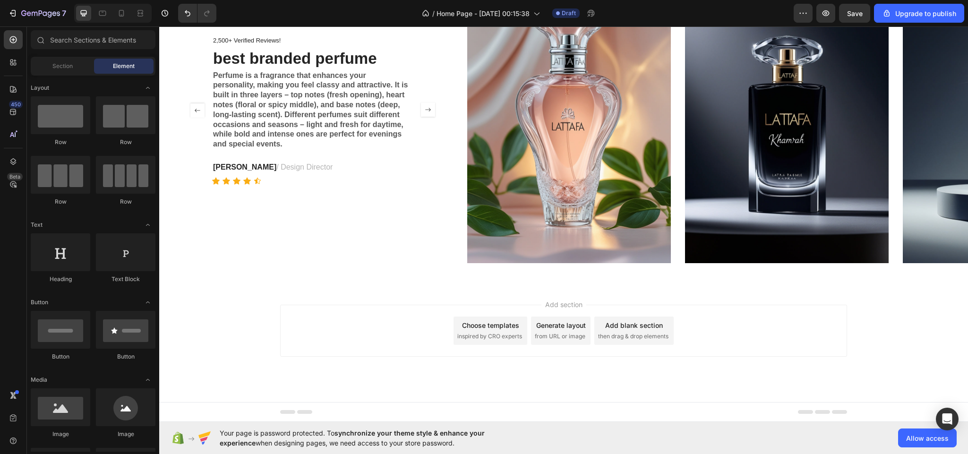
click at [483, 335] on span "inspired by CRO experts" at bounding box center [489, 336] width 65 height 9
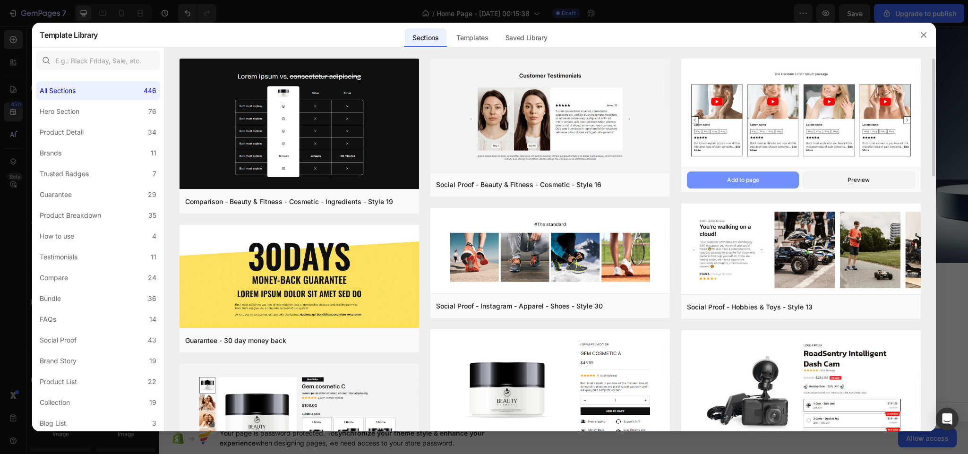
click at [747, 180] on div "Add to page" at bounding box center [743, 180] width 32 height 9
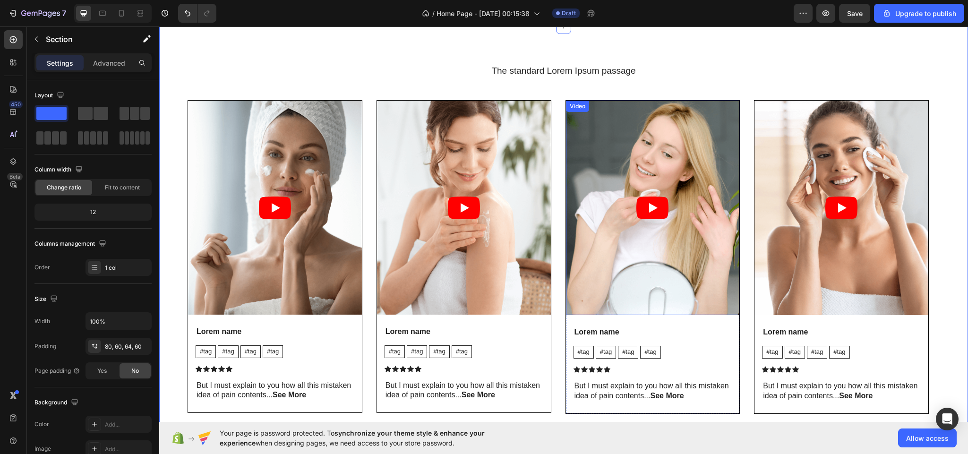
scroll to position [1163, 0]
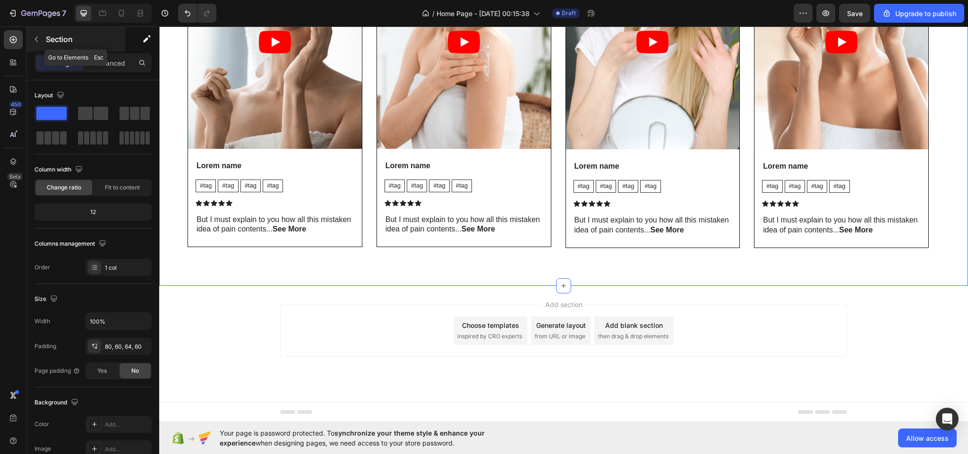
click at [59, 42] on p "Section" at bounding box center [85, 39] width 78 height 11
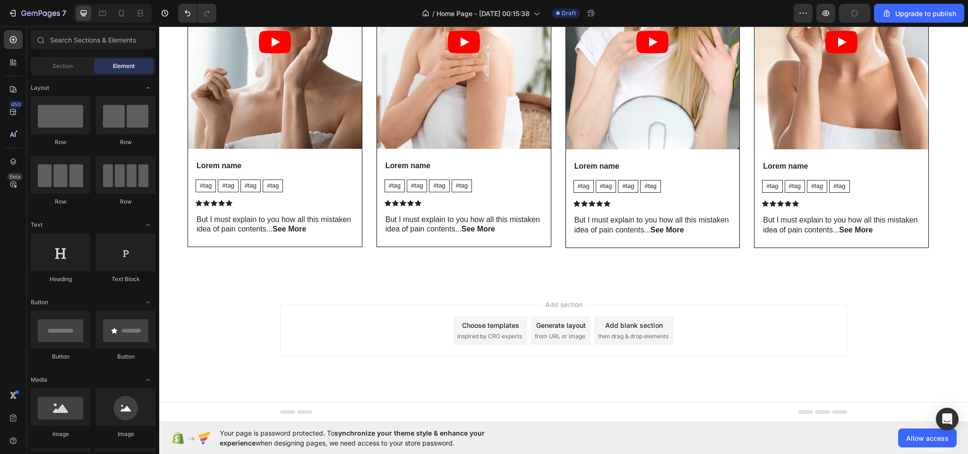
click at [69, 57] on div "Section Element" at bounding box center [93, 66] width 125 height 19
click at [59, 64] on span "Section" at bounding box center [62, 66] width 20 height 9
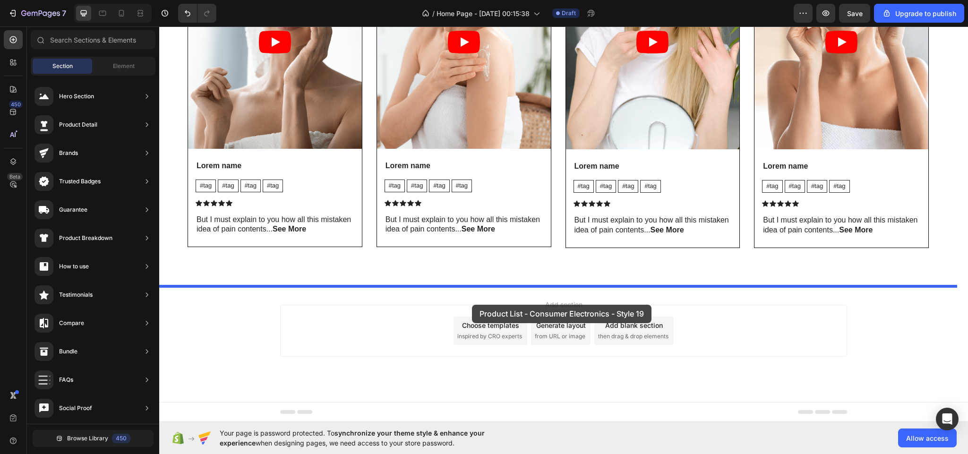
drag, startPoint x: 369, startPoint y: 354, endPoint x: 472, endPoint y: 305, distance: 114.3
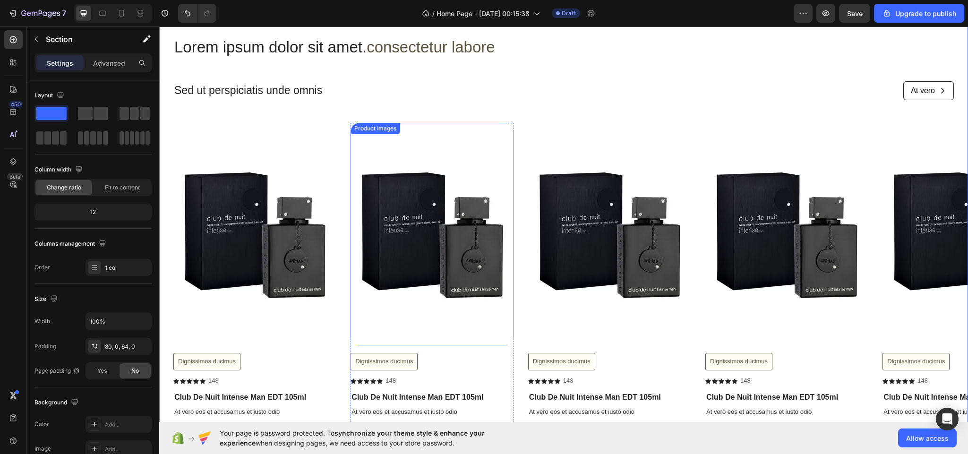
scroll to position [1410, 0]
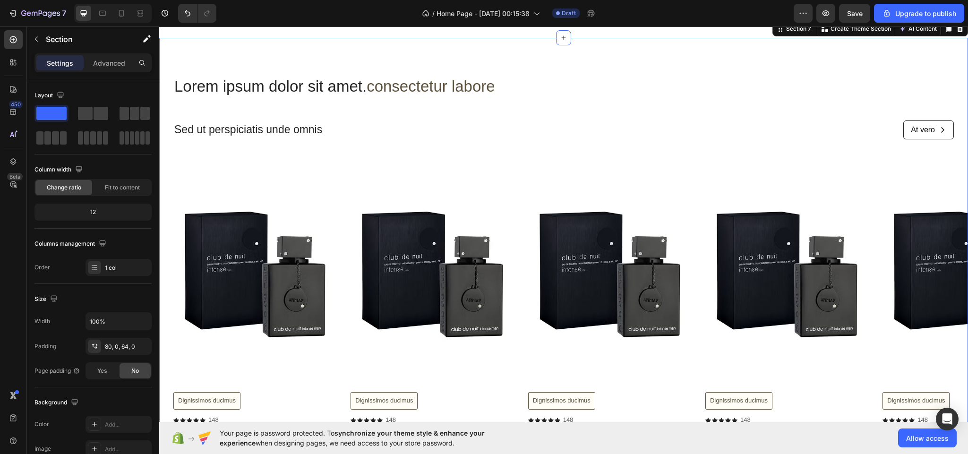
click at [60, 61] on p "Settings" at bounding box center [60, 63] width 26 height 10
click at [53, 26] on div "7 / Home Page - Aug 26, 00:15:38 Draft Preview Save Upgrade to publish" at bounding box center [484, 13] width 968 height 27
click at [53, 34] on p "Section" at bounding box center [85, 39] width 78 height 11
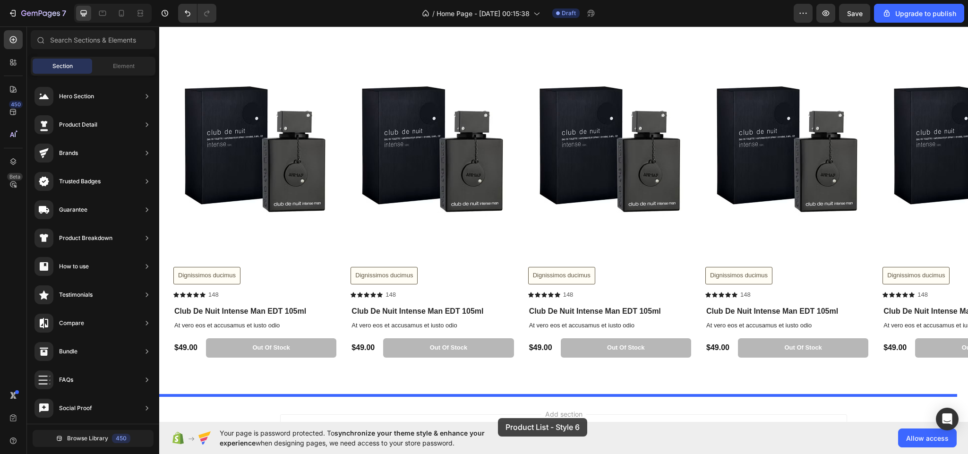
scroll to position [1646, 0]
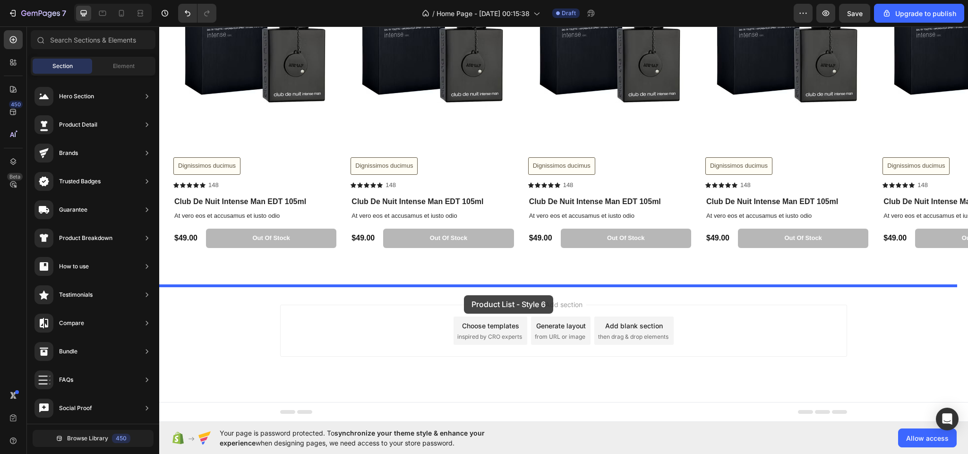
drag, startPoint x: 387, startPoint y: 349, endPoint x: 464, endPoint y: 295, distance: 94.1
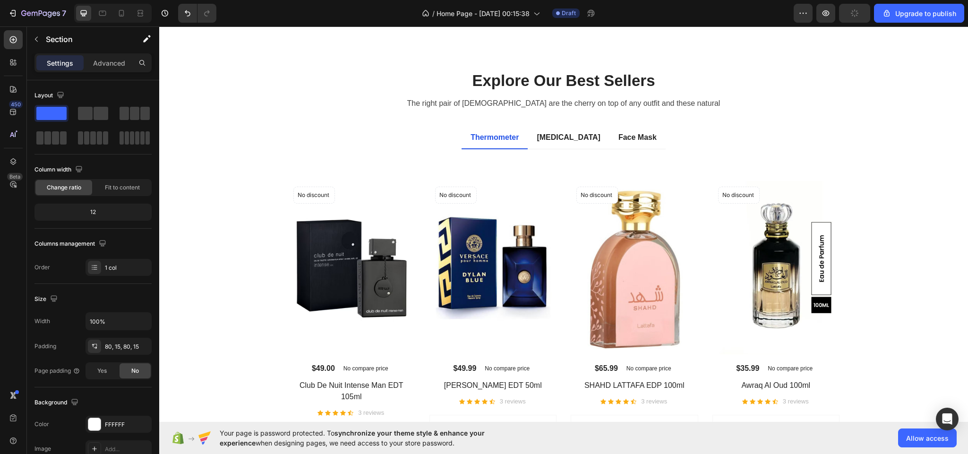
scroll to position [1887, 0]
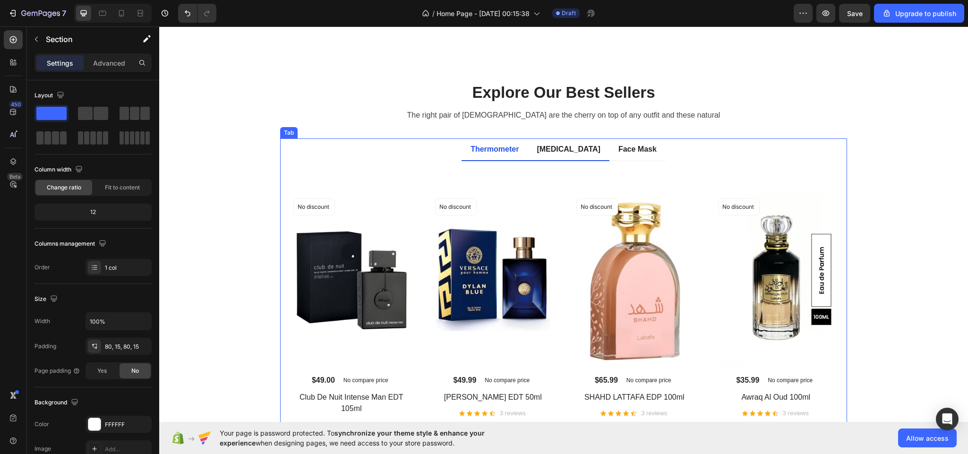
click at [558, 141] on li "Pulse Oximeter" at bounding box center [569, 149] width 82 height 23
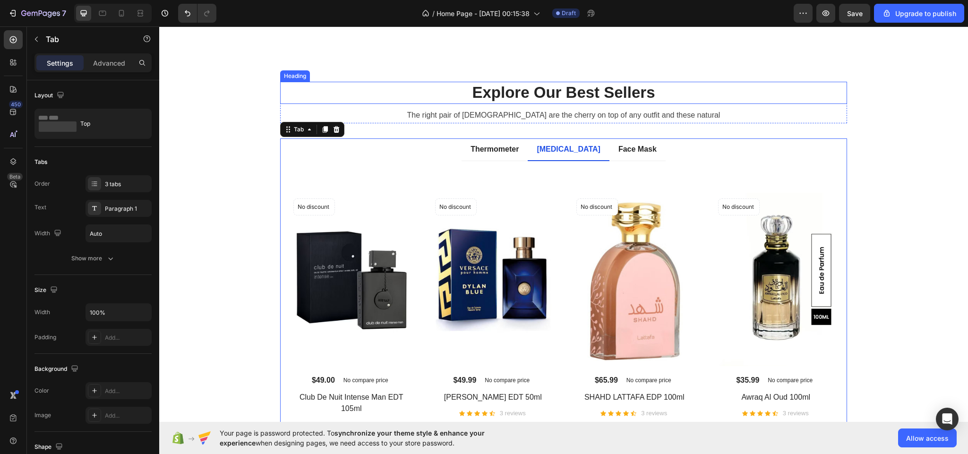
click at [366, 100] on p "Explore Our Best Sellers" at bounding box center [563, 93] width 565 height 20
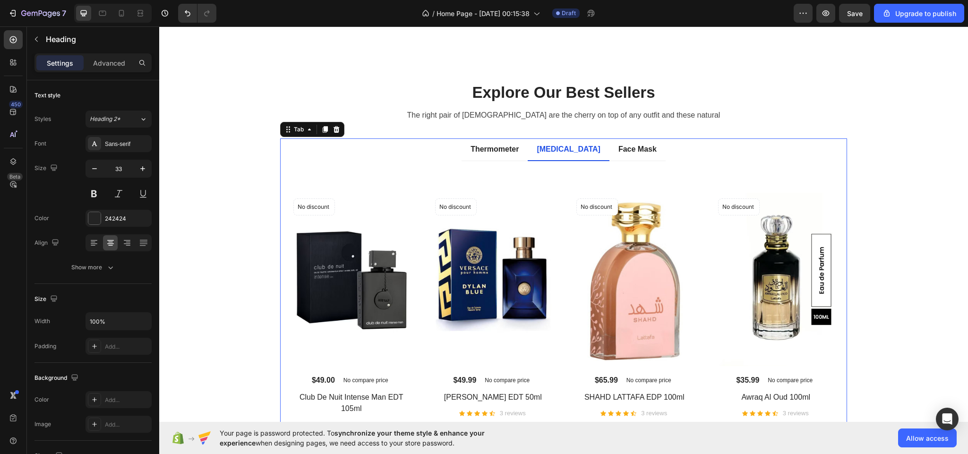
click at [353, 146] on ul "Thermometer Pulse Oximeter Face Mask" at bounding box center [563, 149] width 567 height 23
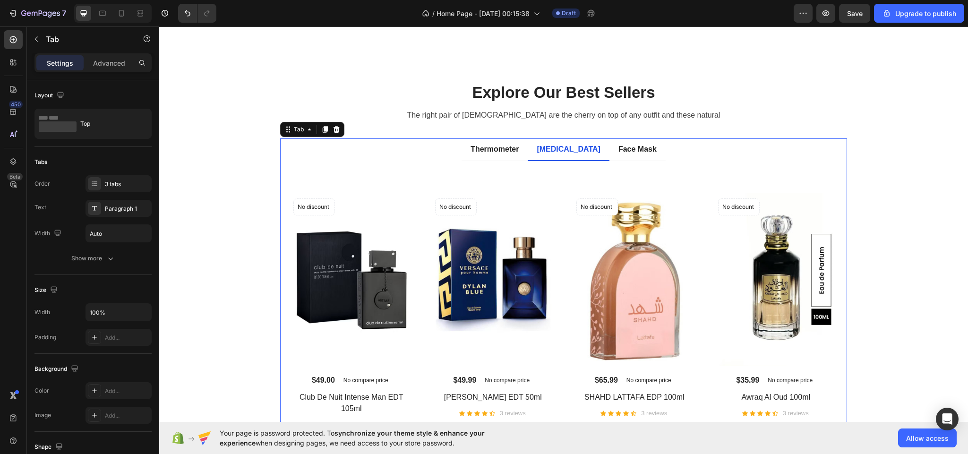
click at [753, 168] on div "Title Line No discount Not be displayed when published Product Badge (P) Images…" at bounding box center [563, 314] width 567 height 307
click at [818, 83] on p "Explore Our Best Sellers" at bounding box center [563, 93] width 565 height 20
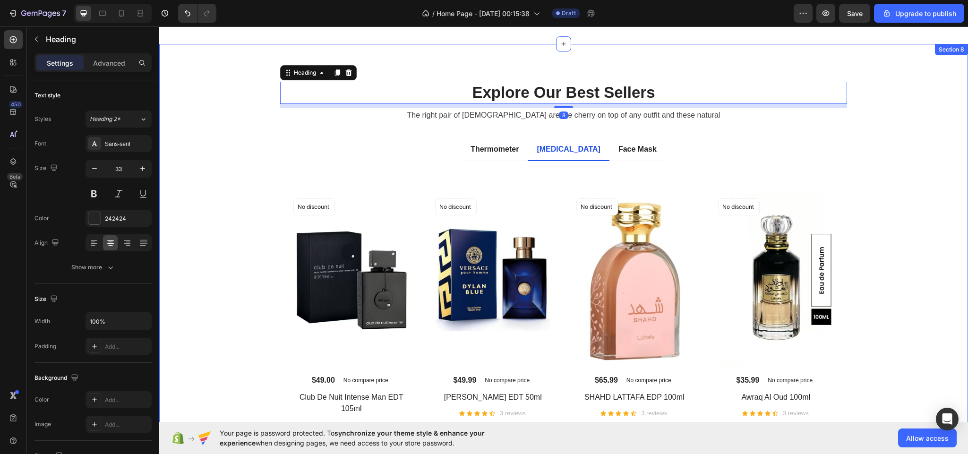
click at [901, 91] on div "Explore Our Best Sellers Heading 8 The right pair of sunnies are the cherry on …" at bounding box center [563, 282] width 795 height 401
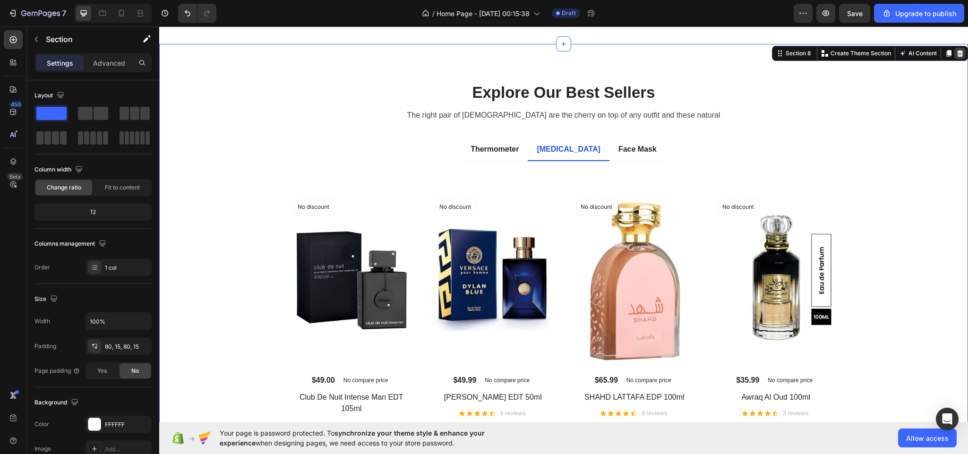
click at [956, 50] on icon at bounding box center [960, 54] width 8 height 8
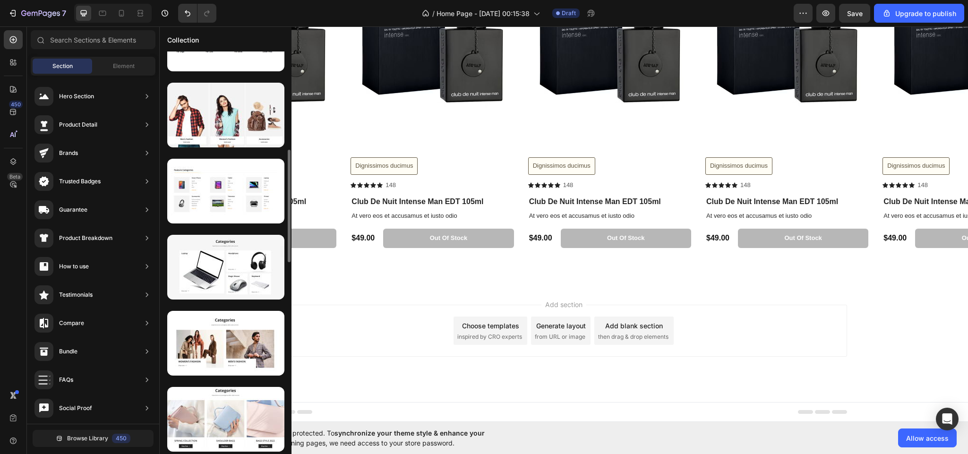
scroll to position [116, 0]
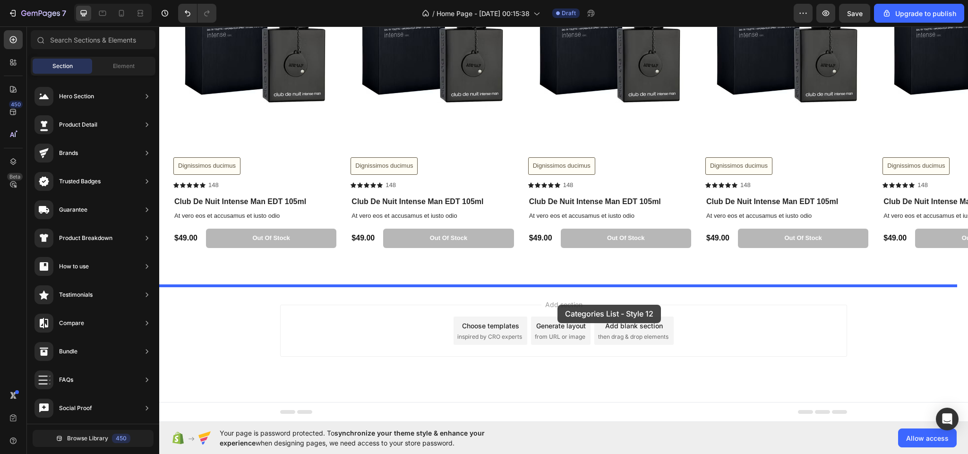
drag, startPoint x: 380, startPoint y: 316, endPoint x: 558, endPoint y: 305, distance: 177.5
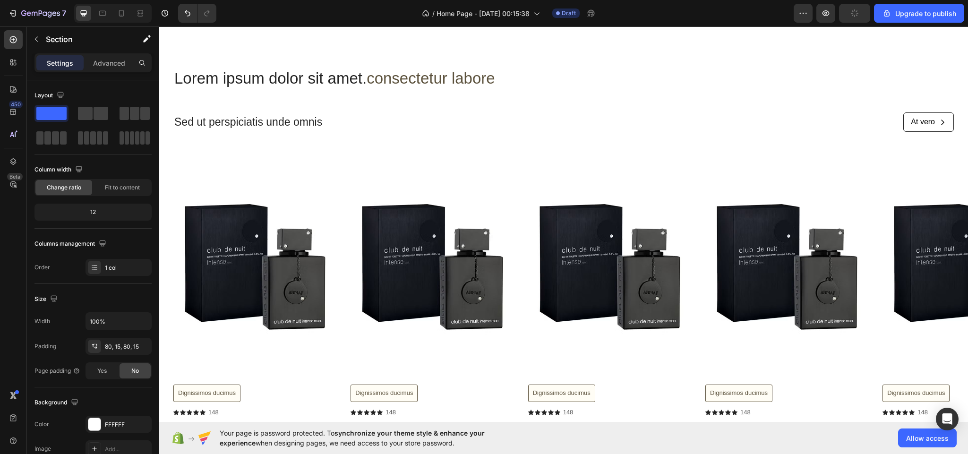
scroll to position [1855, 0]
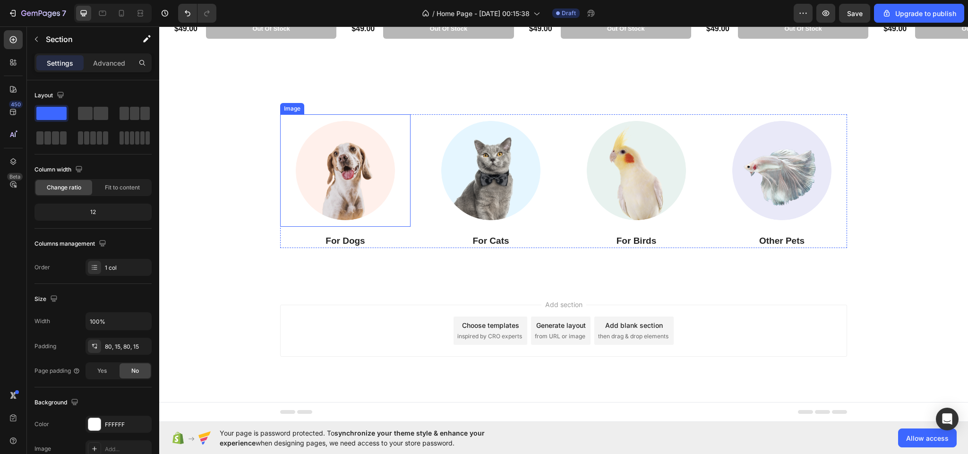
click at [329, 155] on img at bounding box center [345, 170] width 112 height 112
